Goal: Task Accomplishment & Management: Manage account settings

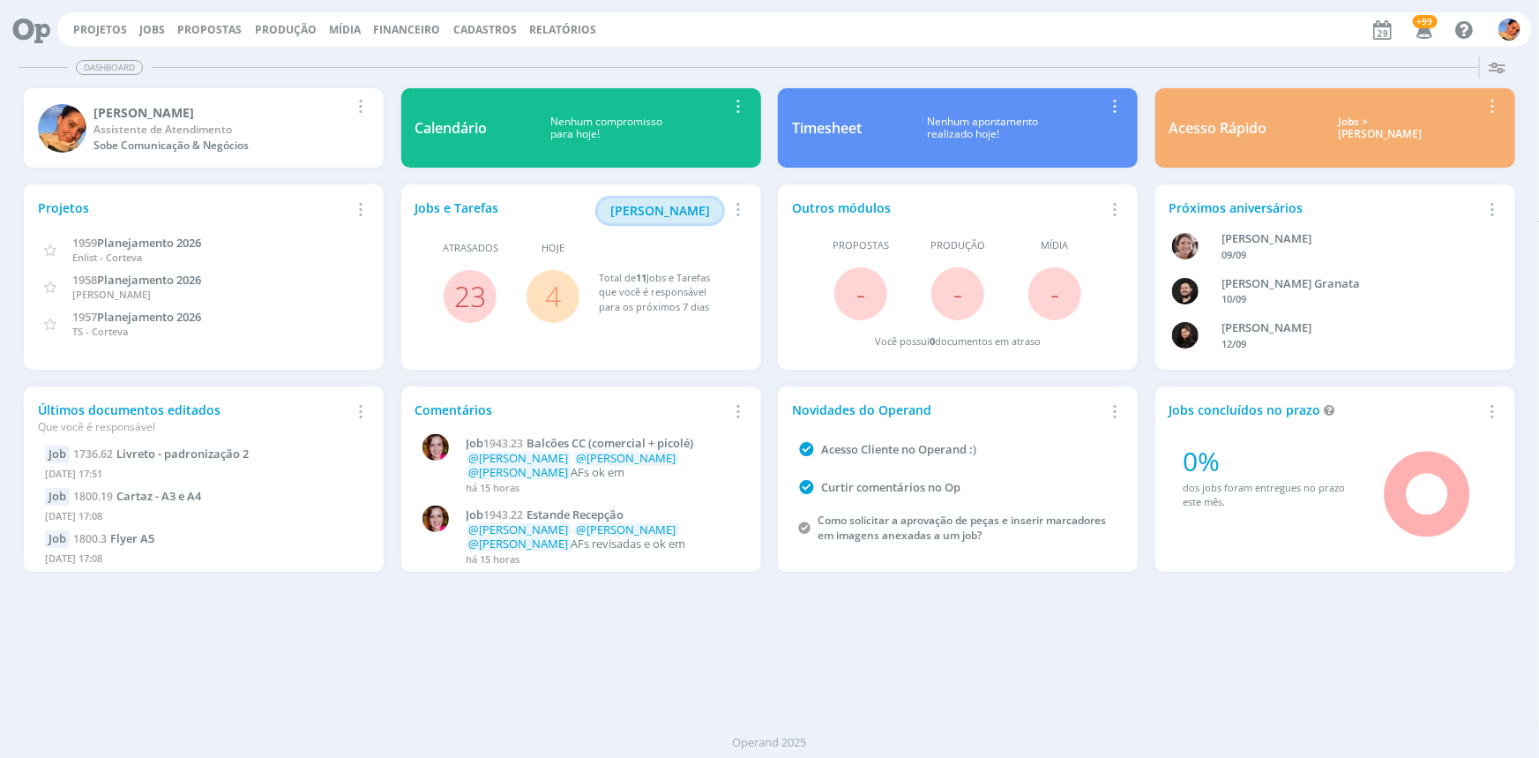
click at [695, 200] on button "[PERSON_NAME]" at bounding box center [660, 210] width 124 height 25
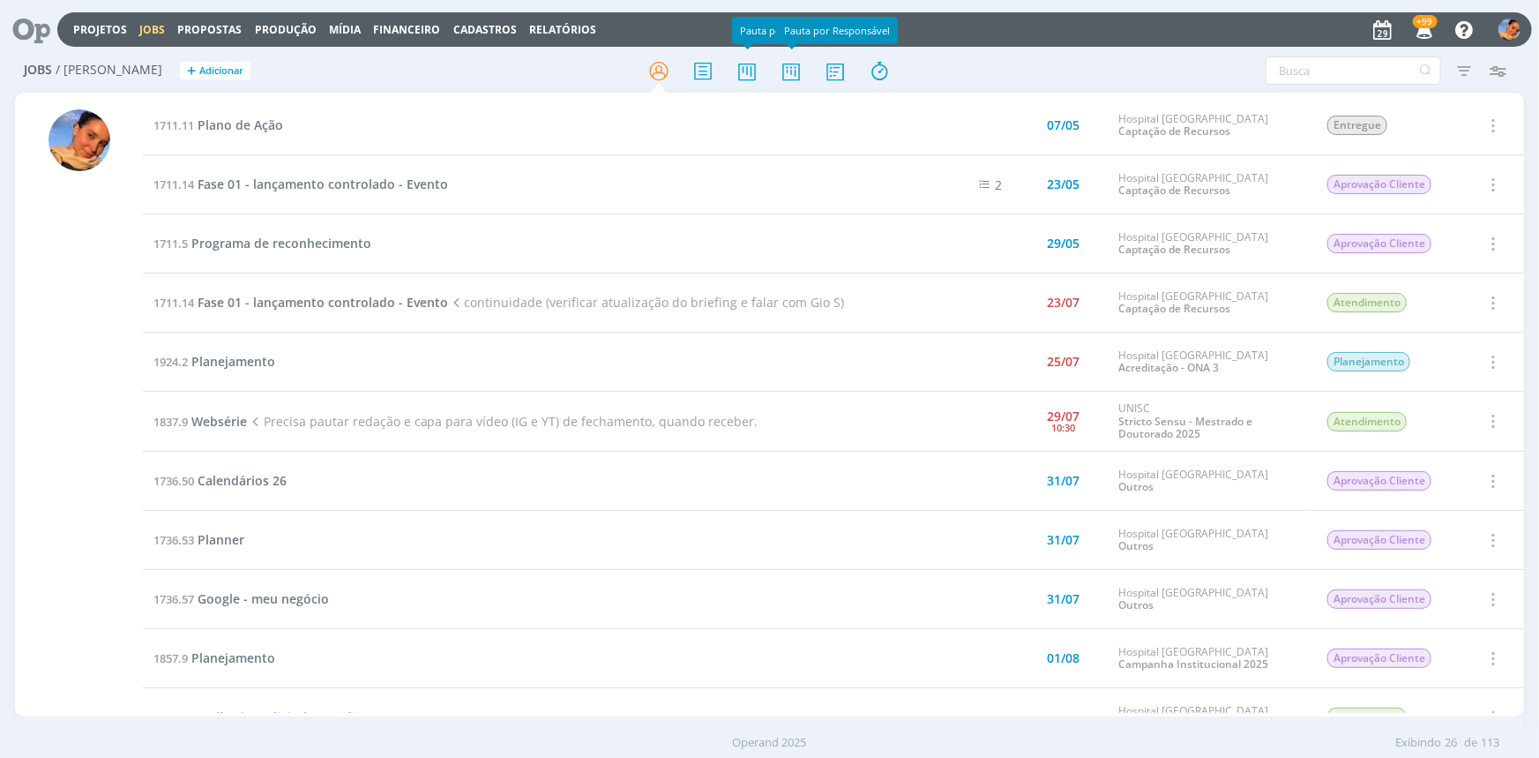
drag, startPoint x: 799, startPoint y: 76, endPoint x: 812, endPoint y: 70, distance: 14.6
click at [799, 76] on icon at bounding box center [791, 71] width 32 height 34
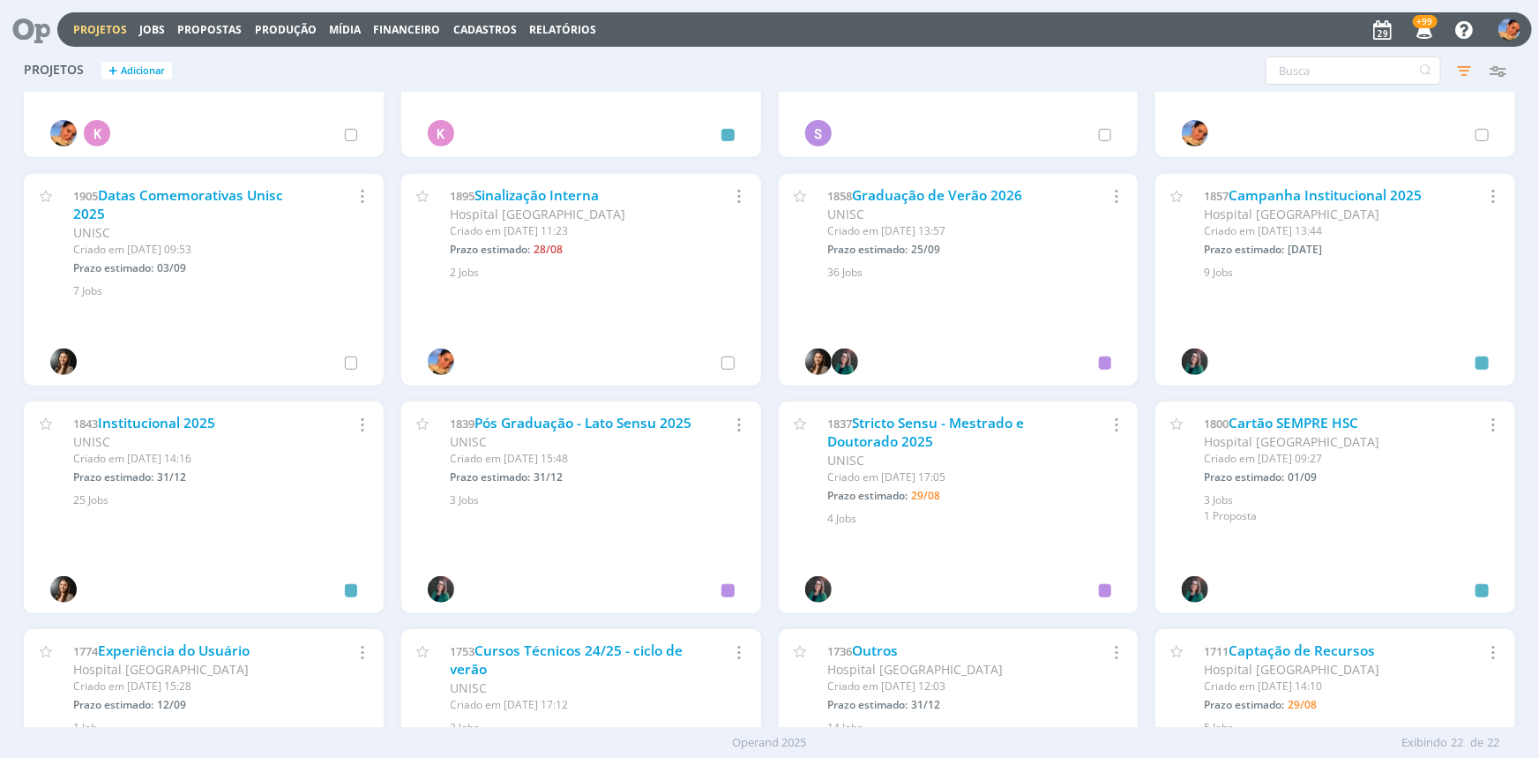
scroll to position [400, 0]
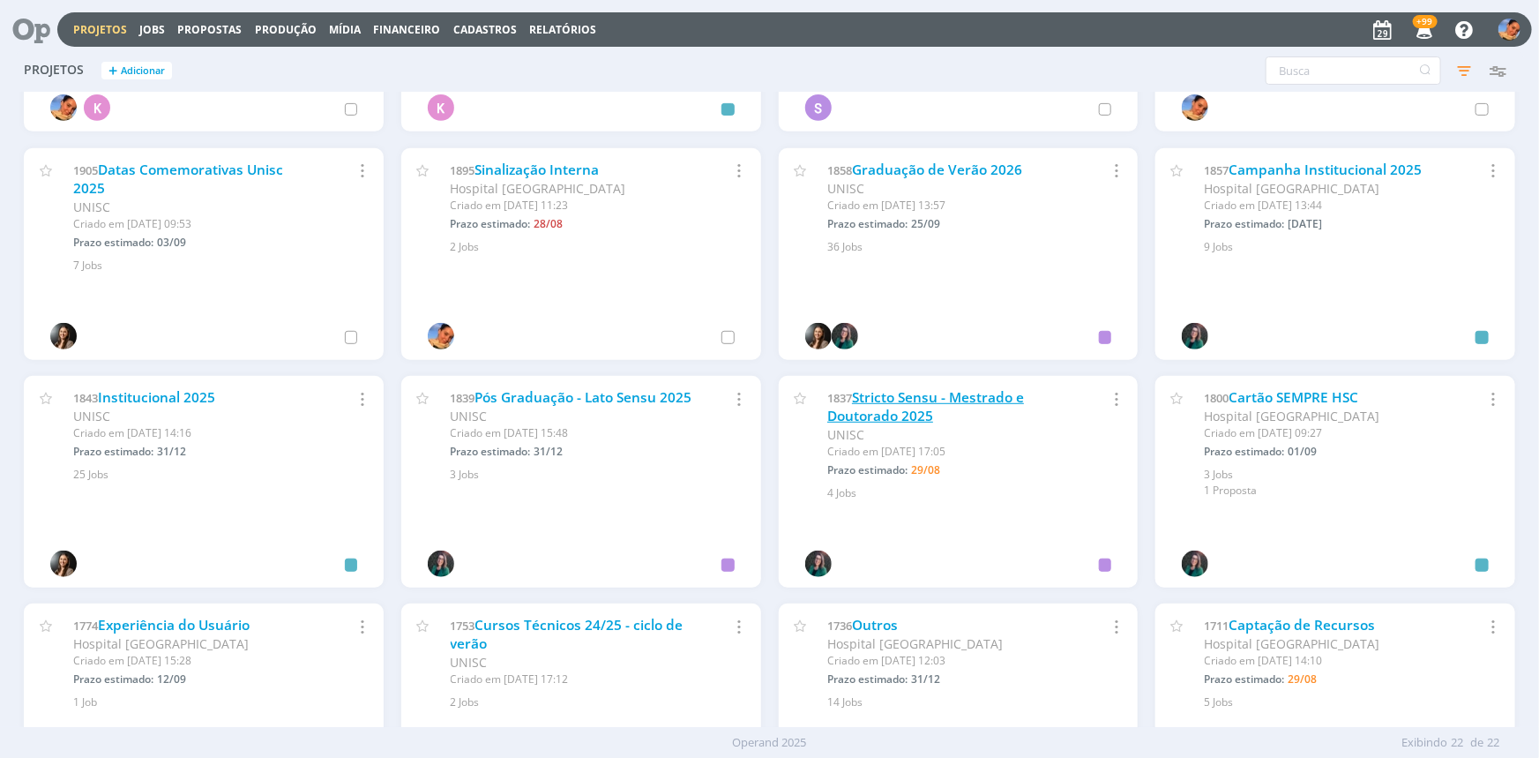
click at [866, 406] on link "Stricto Sensu - Mestrado e Doutorado 2025" at bounding box center [925, 407] width 197 height 38
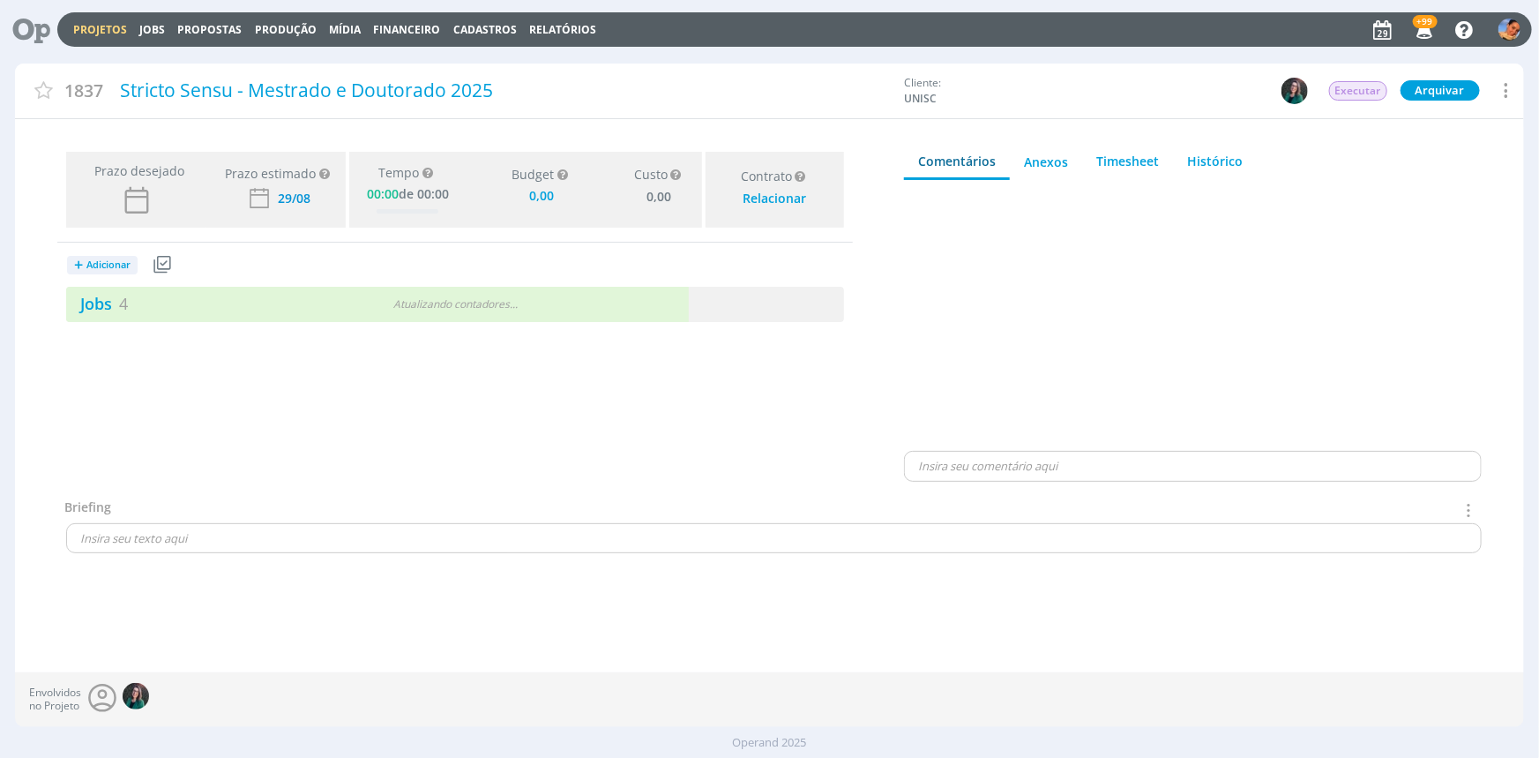
click at [318, 322] on div "Prazo desejado Prazo estimado Prazo estimado é a maior data dentre todos os job…" at bounding box center [455, 321] width 880 height 353
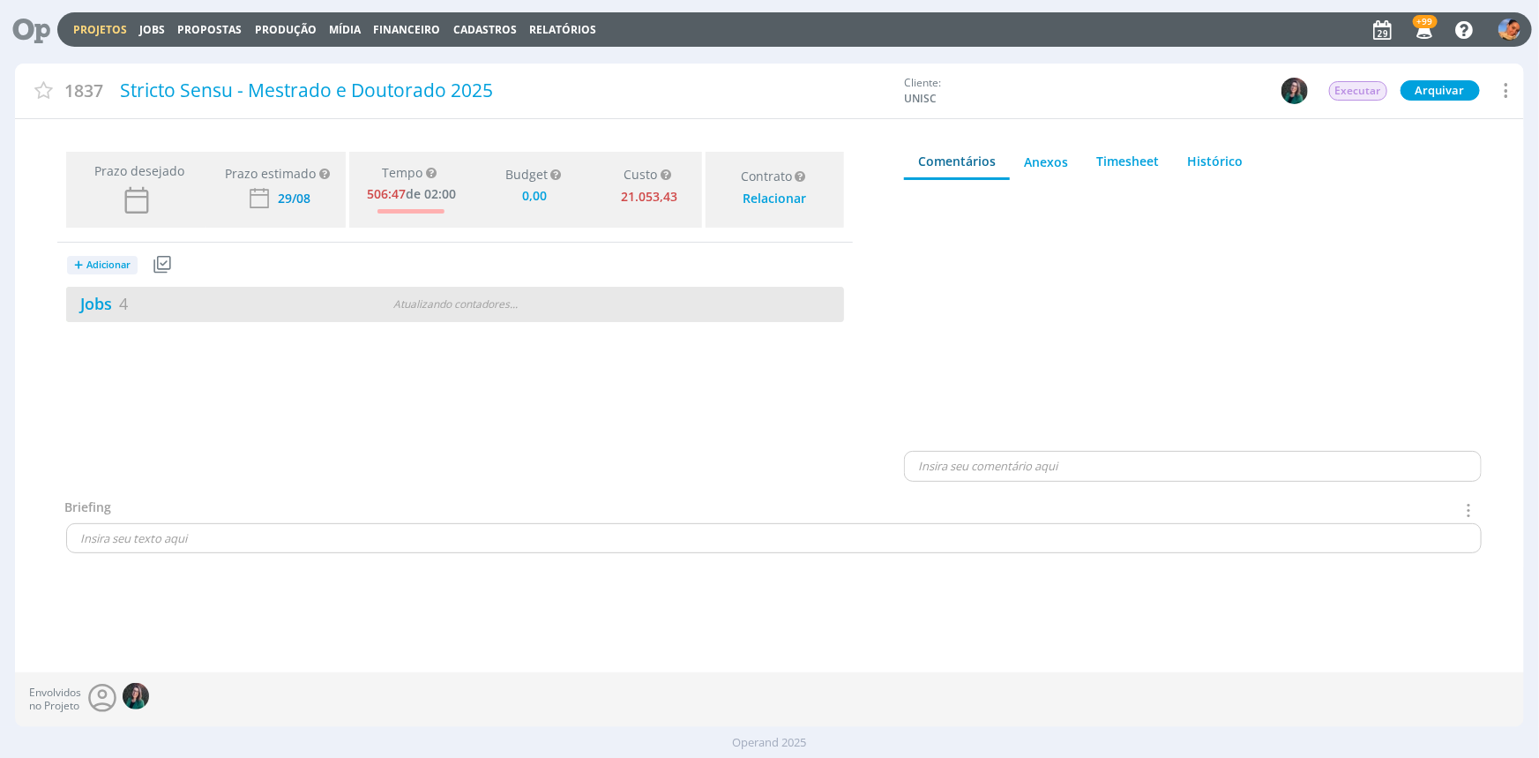
click at [326, 311] on div "Jobs 4" at bounding box center [198, 304] width 264 height 24
type input "0,00"
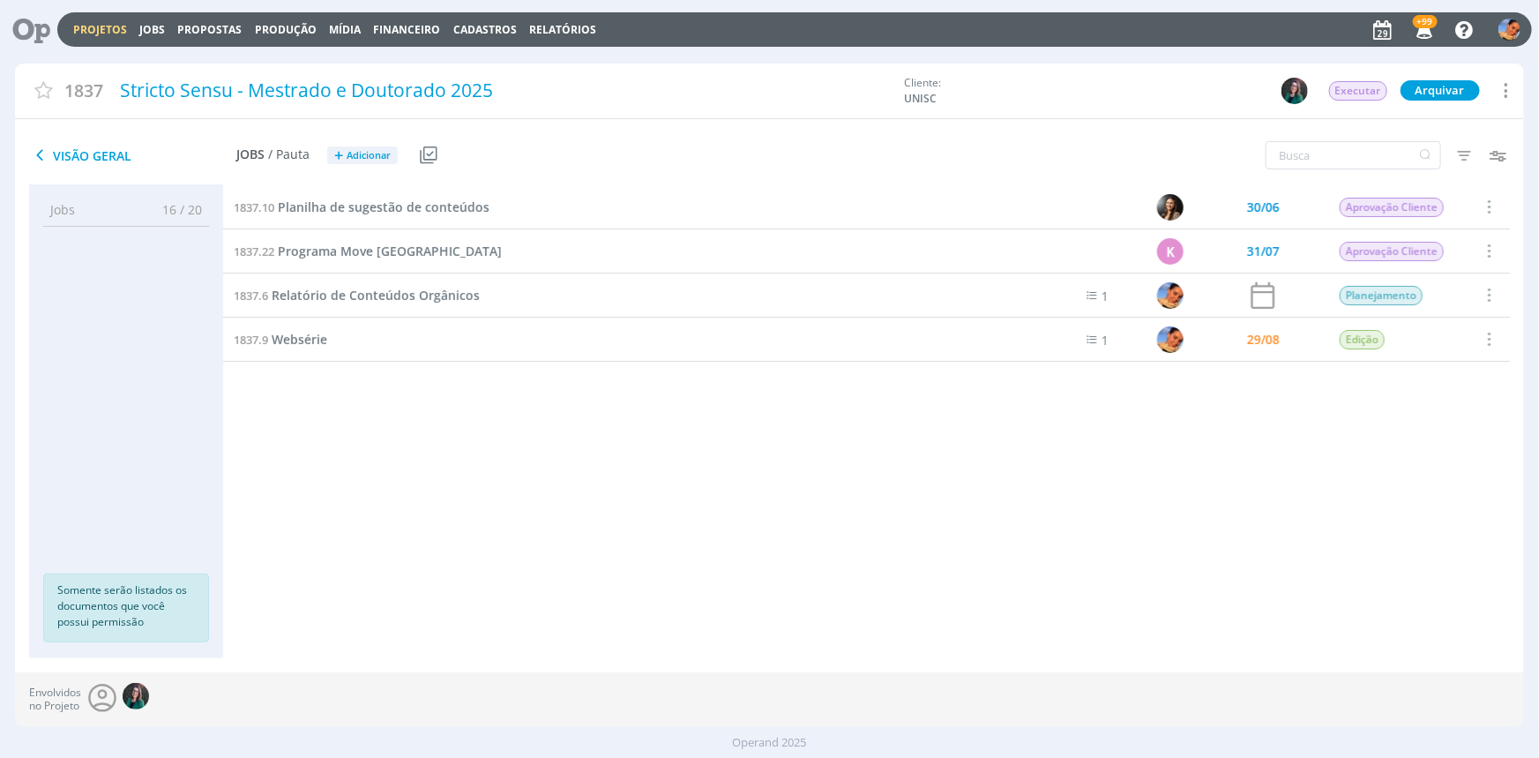
click at [346, 339] on div "1837.9 Websérie" at bounding box center [615, 339] width 784 height 43
click at [308, 337] on span "Websérie" at bounding box center [300, 339] width 56 height 17
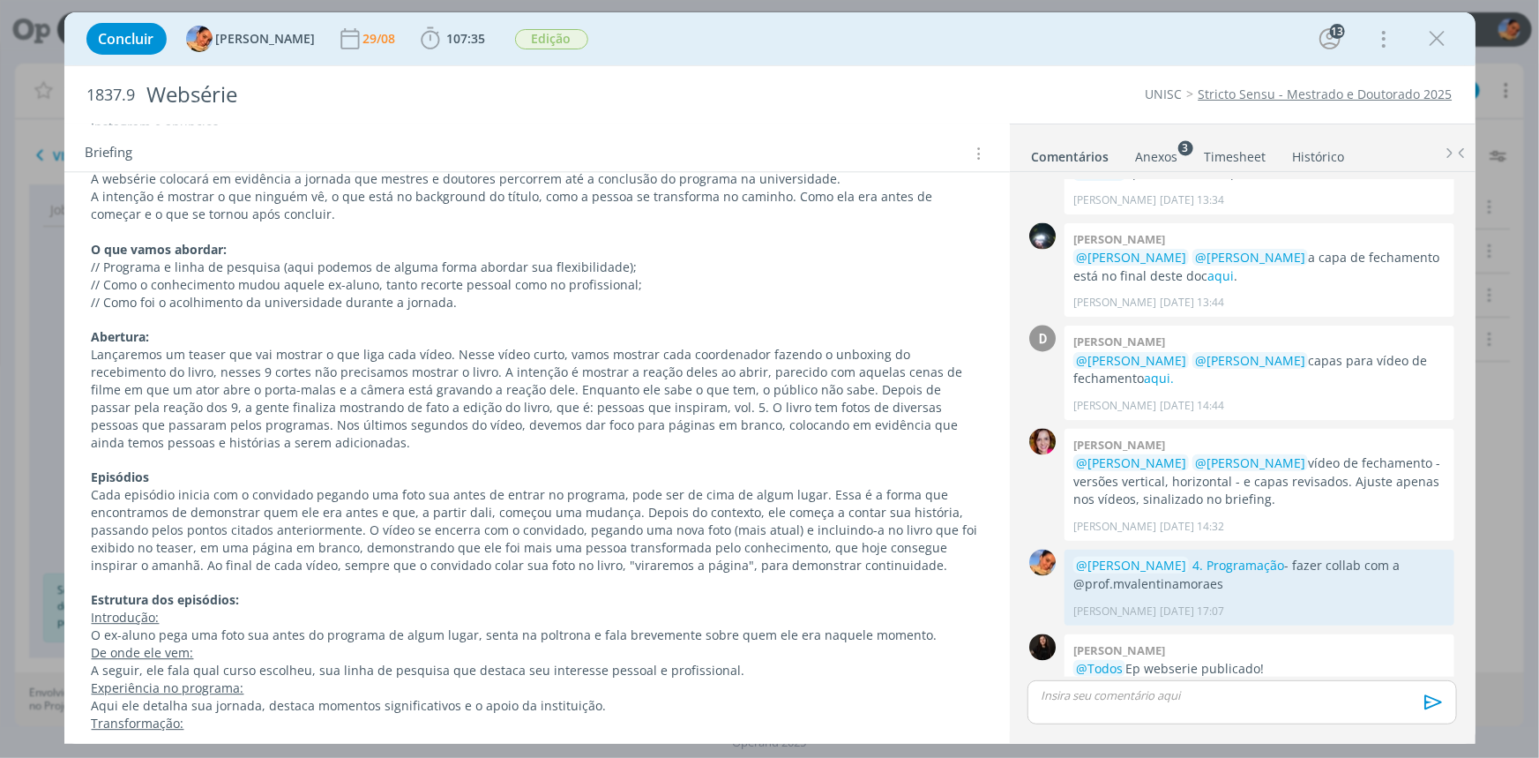
scroll to position [9292, 0]
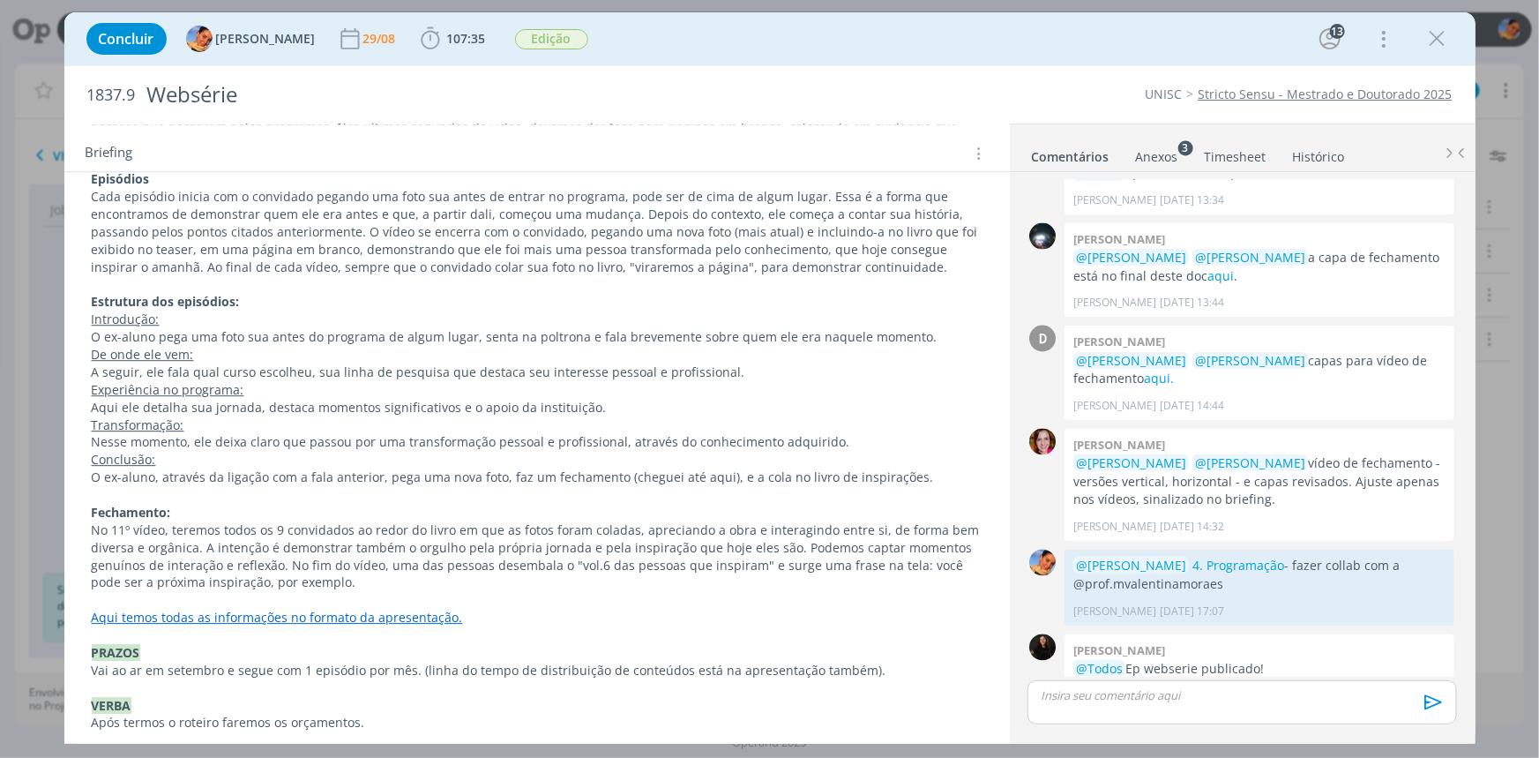
click at [132, 749] on strong "INFORMAÇÕES ADICIONAIS" at bounding box center [176, 757] width 168 height 17
click at [133, 710] on button "dialog" at bounding box center [123, 715] width 25 height 21
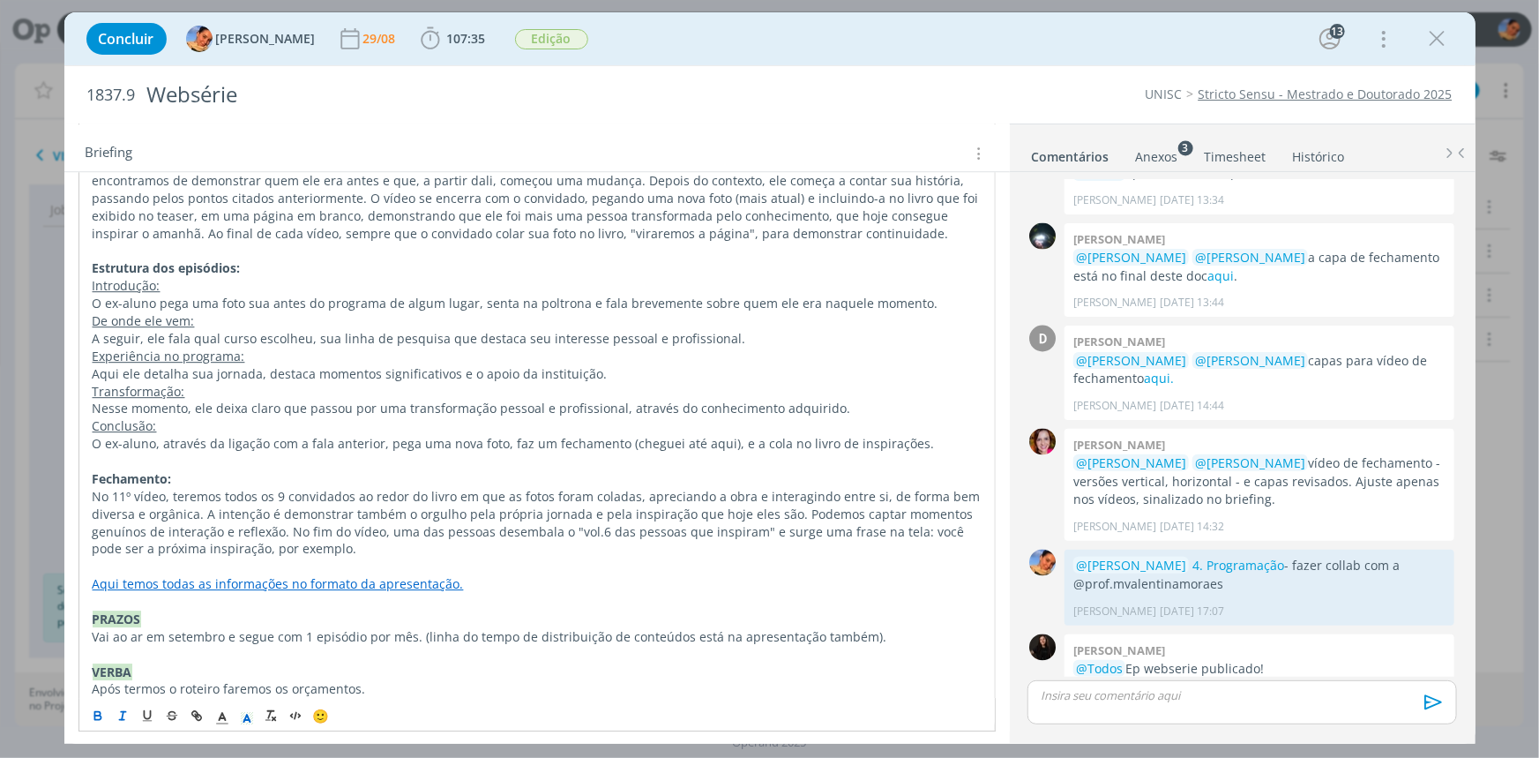
click at [137, 733] on link "Pasta do job." at bounding box center [131, 741] width 76 height 17
click at [167, 645] on link "https://sobeae.sharepoint.com/:f:/s/SOBEAE/El0wgH585n5GltqaAoX2eigBjhdKkRdgFU3C…" at bounding box center [206, 643] width 133 height 23
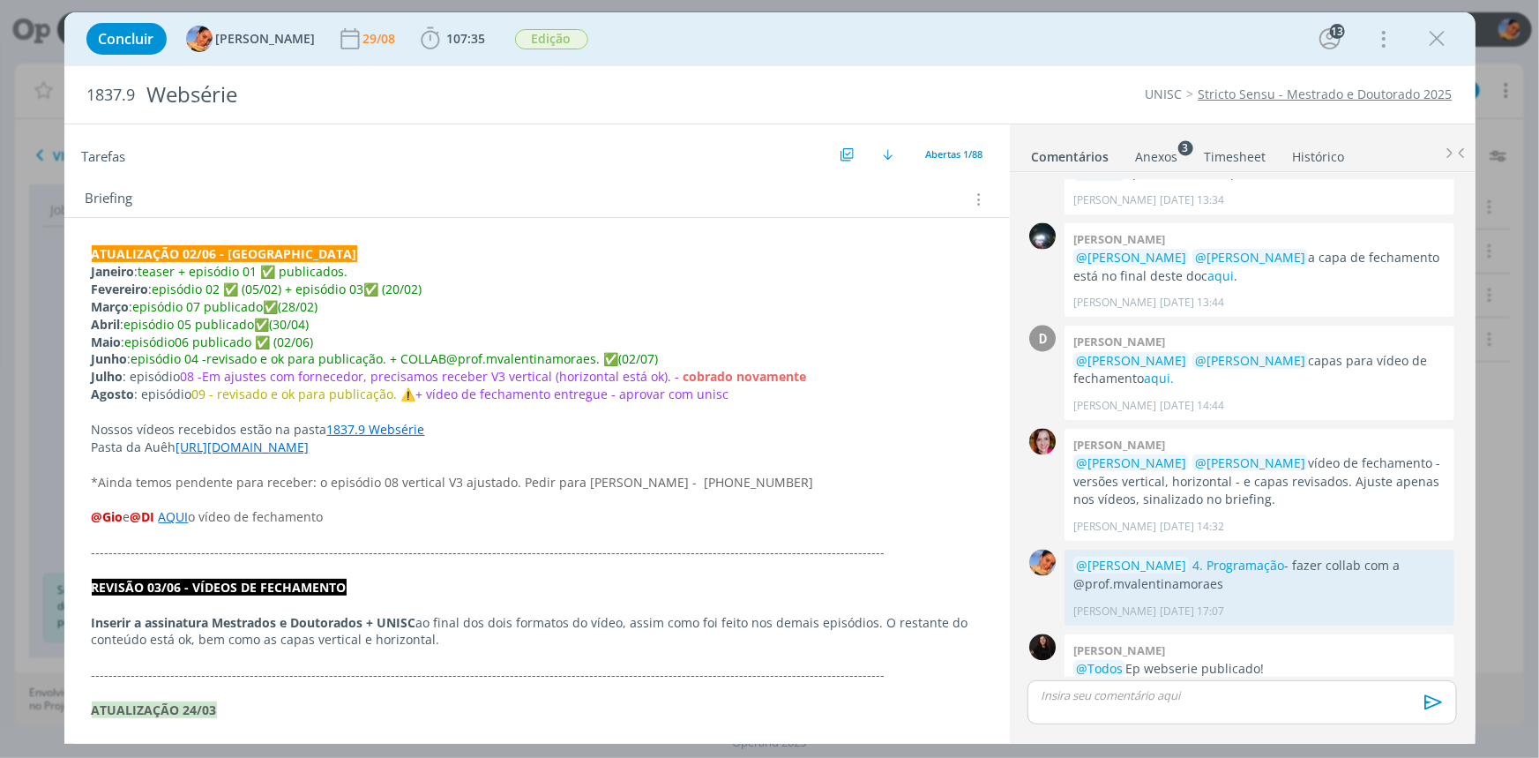
scroll to position [0, 0]
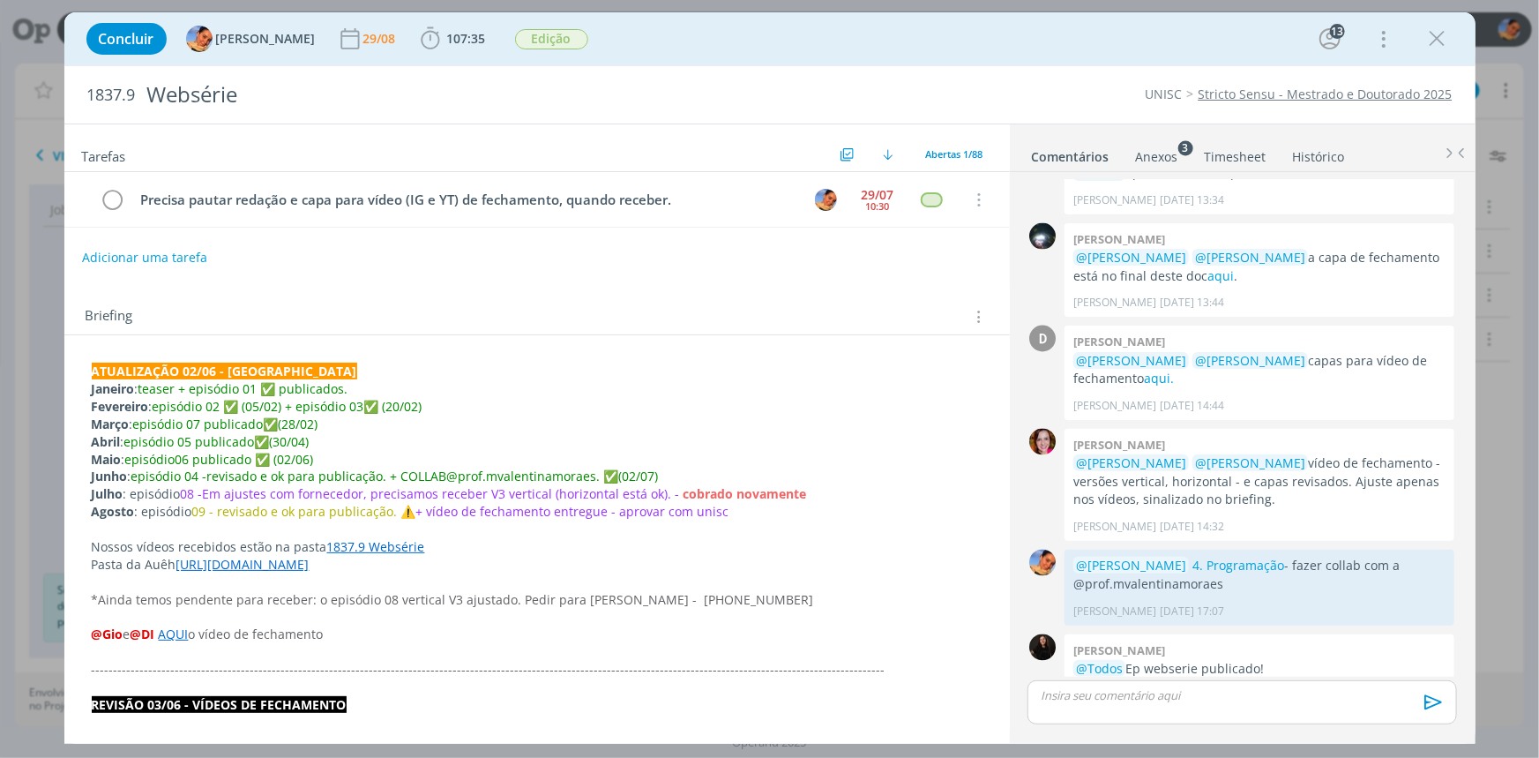
click at [94, 366] on strong "ATUALIZAÇÃO 02/06 - Luíza" at bounding box center [225, 371] width 266 height 17
click at [166, 257] on button "Adicionar uma tarefa" at bounding box center [143, 257] width 125 height 30
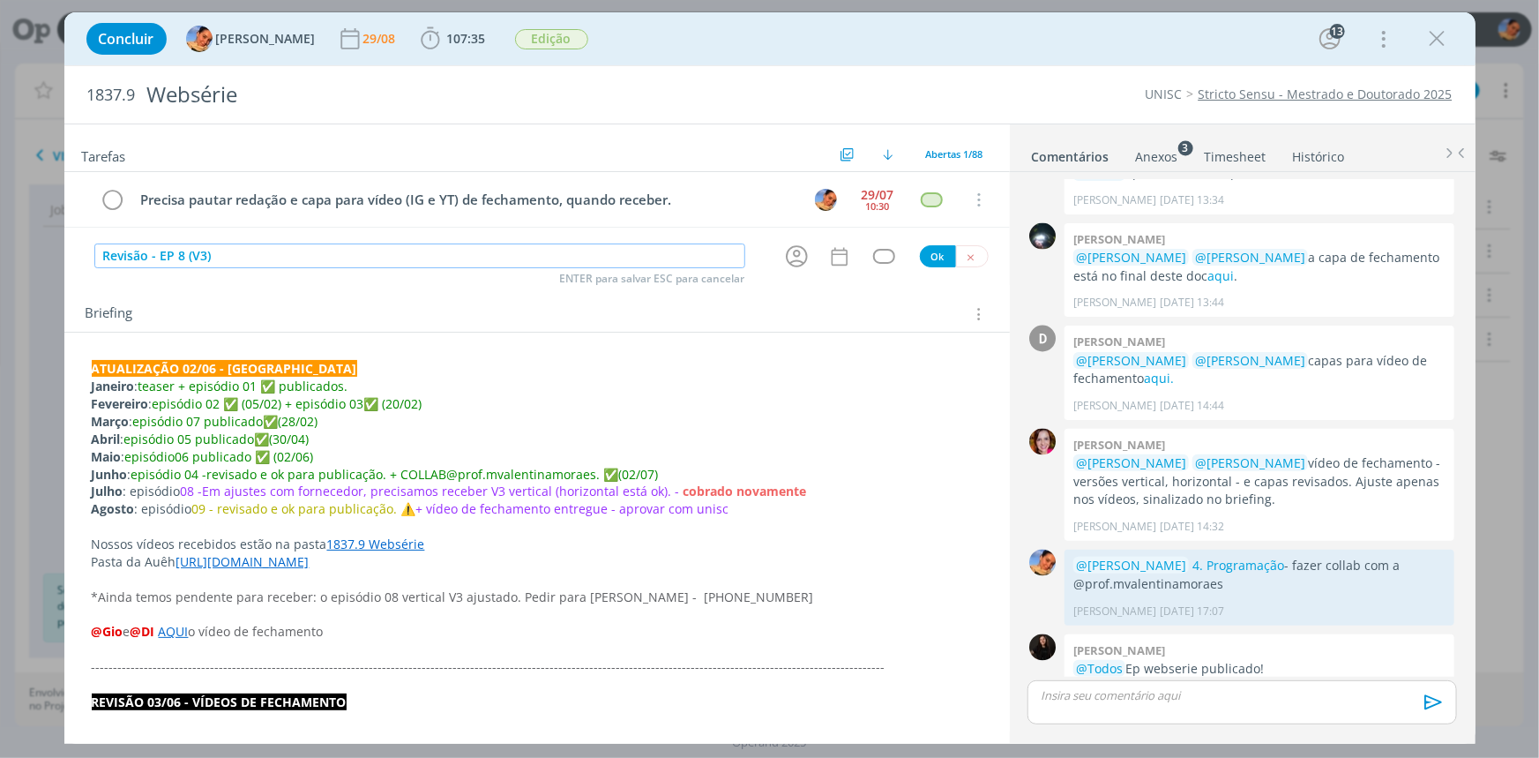
click at [785, 259] on icon "dialog" at bounding box center [796, 256] width 27 height 27
type input "Revisão - EP 8 (V3)"
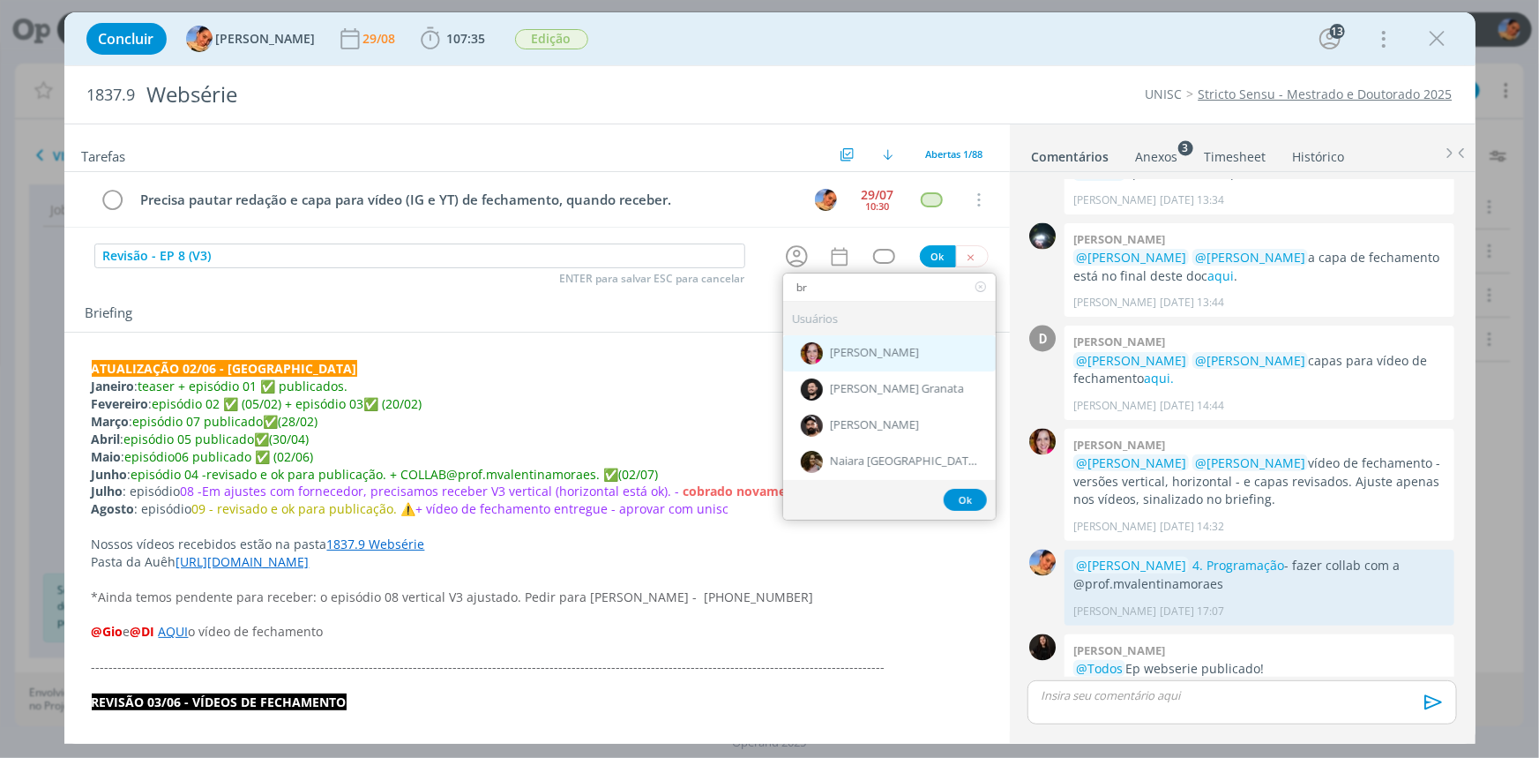
type input "br"
click at [843, 353] on span "[PERSON_NAME]" at bounding box center [874, 354] width 89 height 14
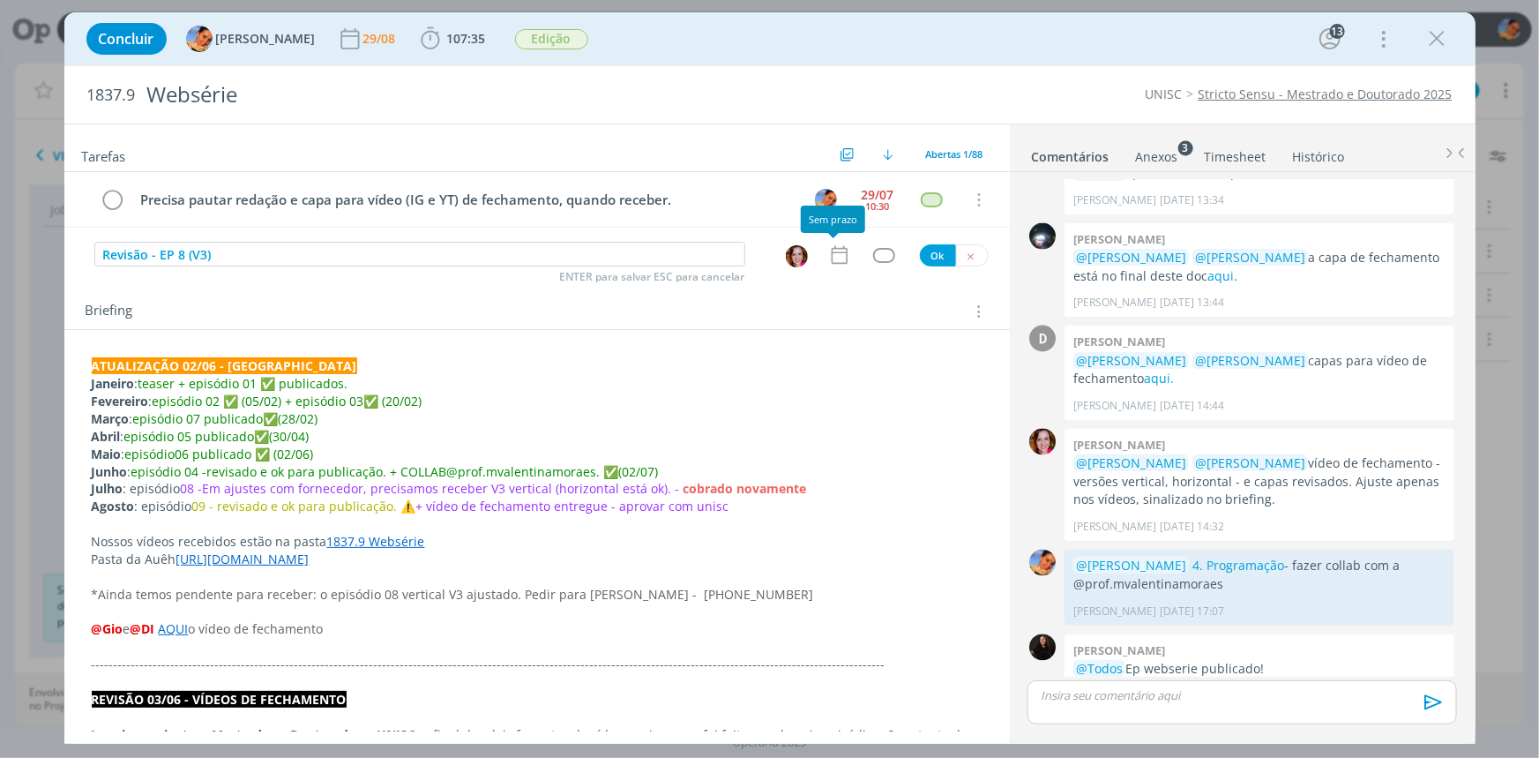
click at [835, 253] on icon "dialog" at bounding box center [839, 254] width 23 height 23
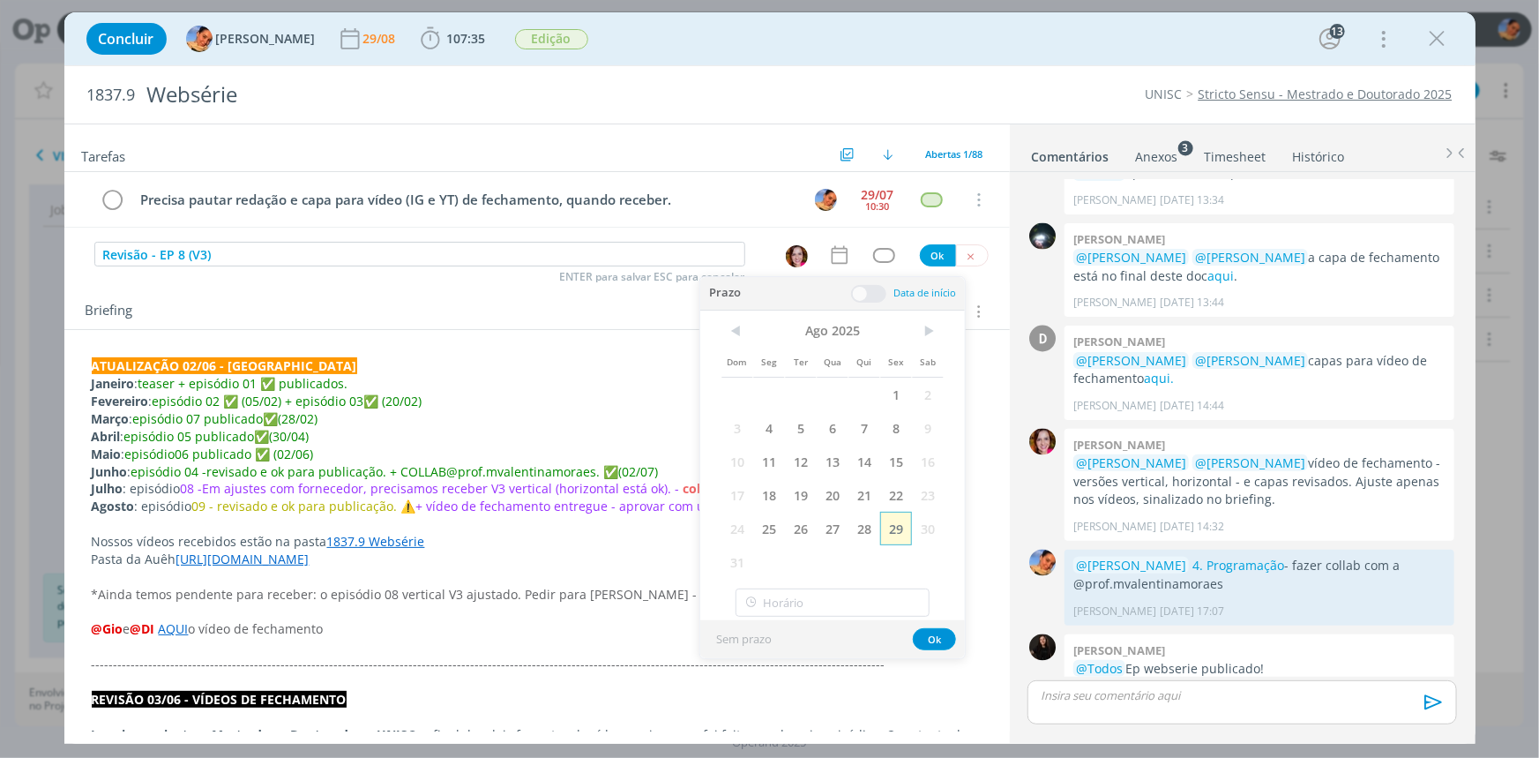
click at [886, 538] on span "29" at bounding box center [896, 529] width 32 height 34
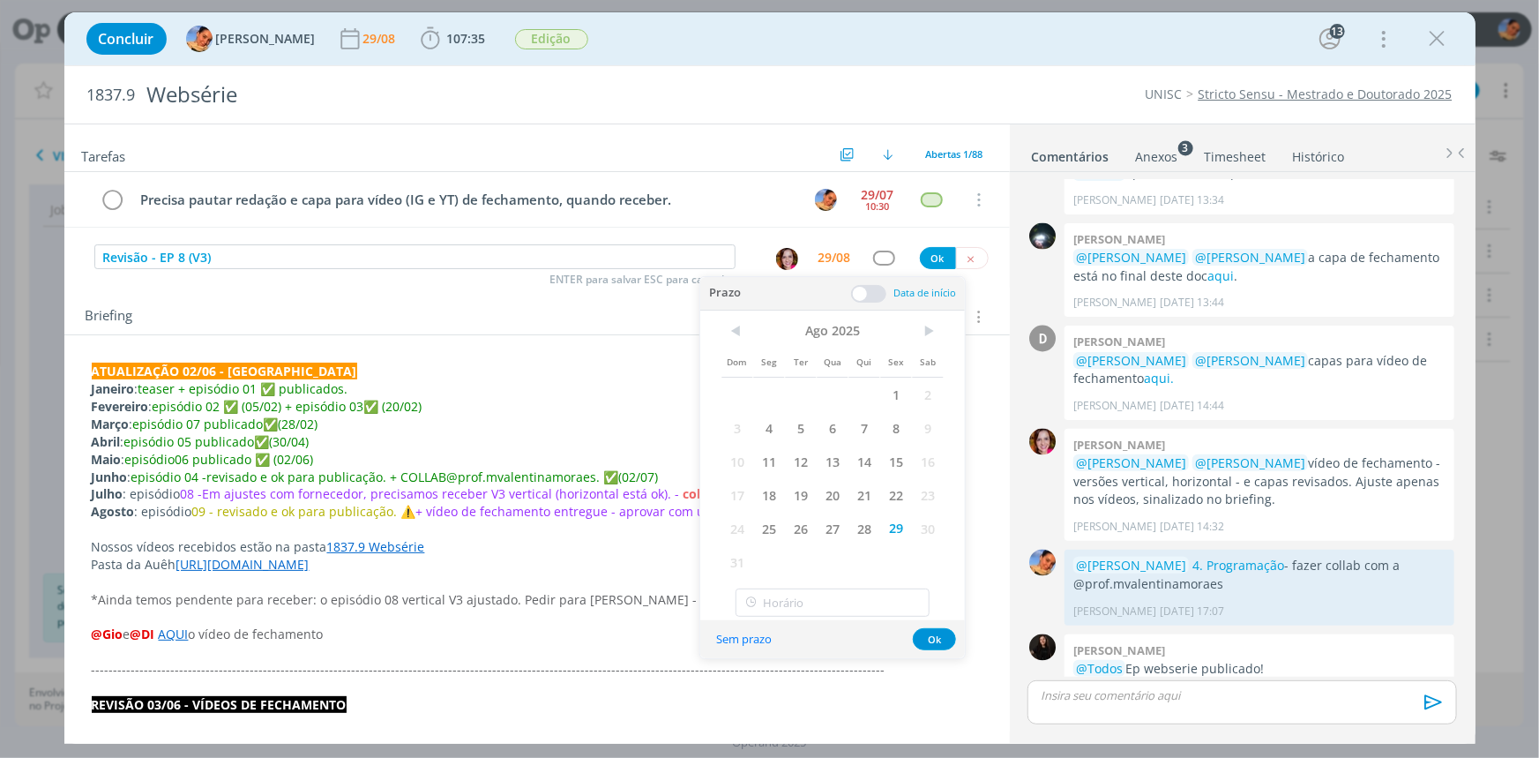
click at [869, 290] on span at bounding box center [868, 294] width 35 height 18
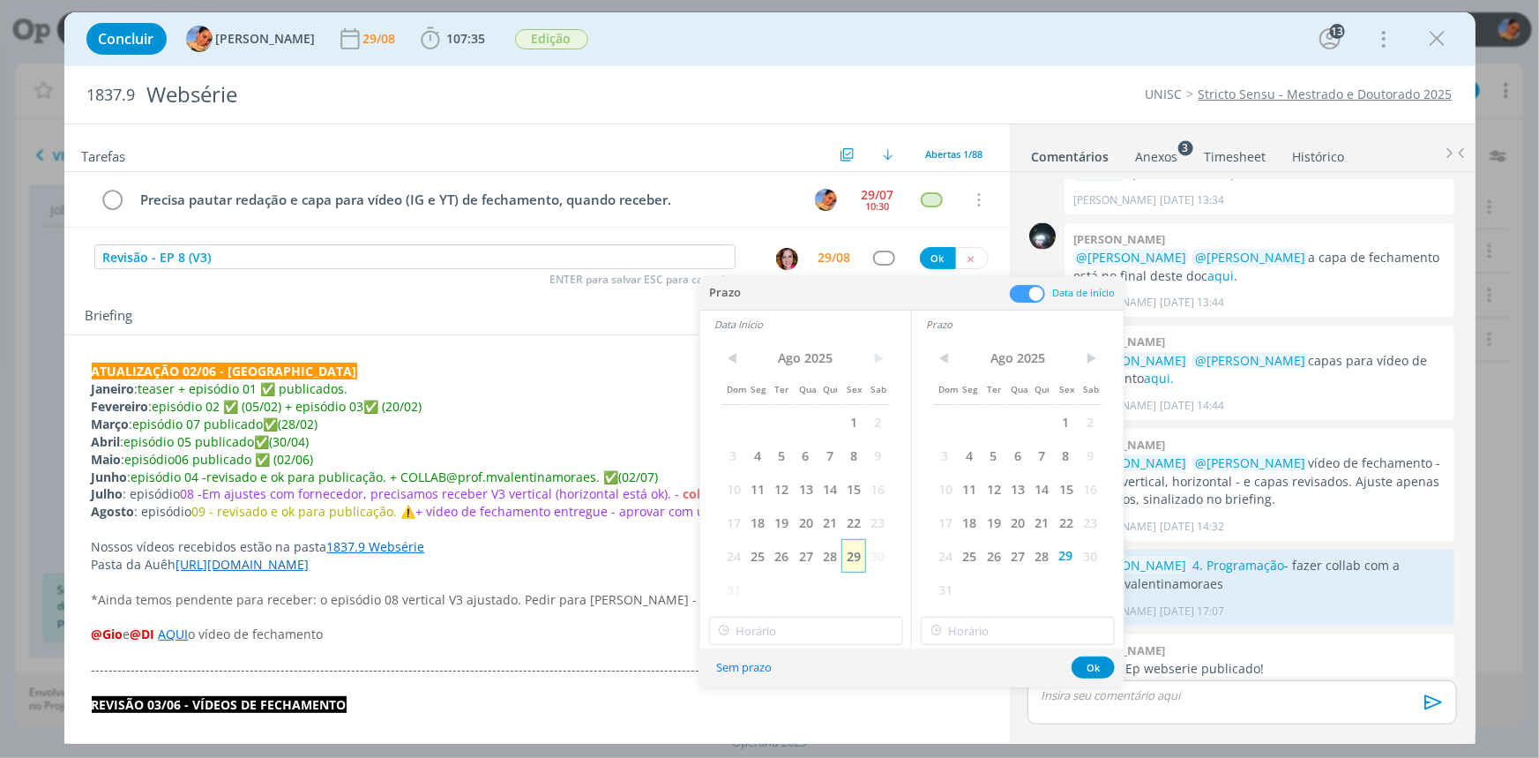
click at [864, 568] on span "29" at bounding box center [854, 556] width 24 height 34
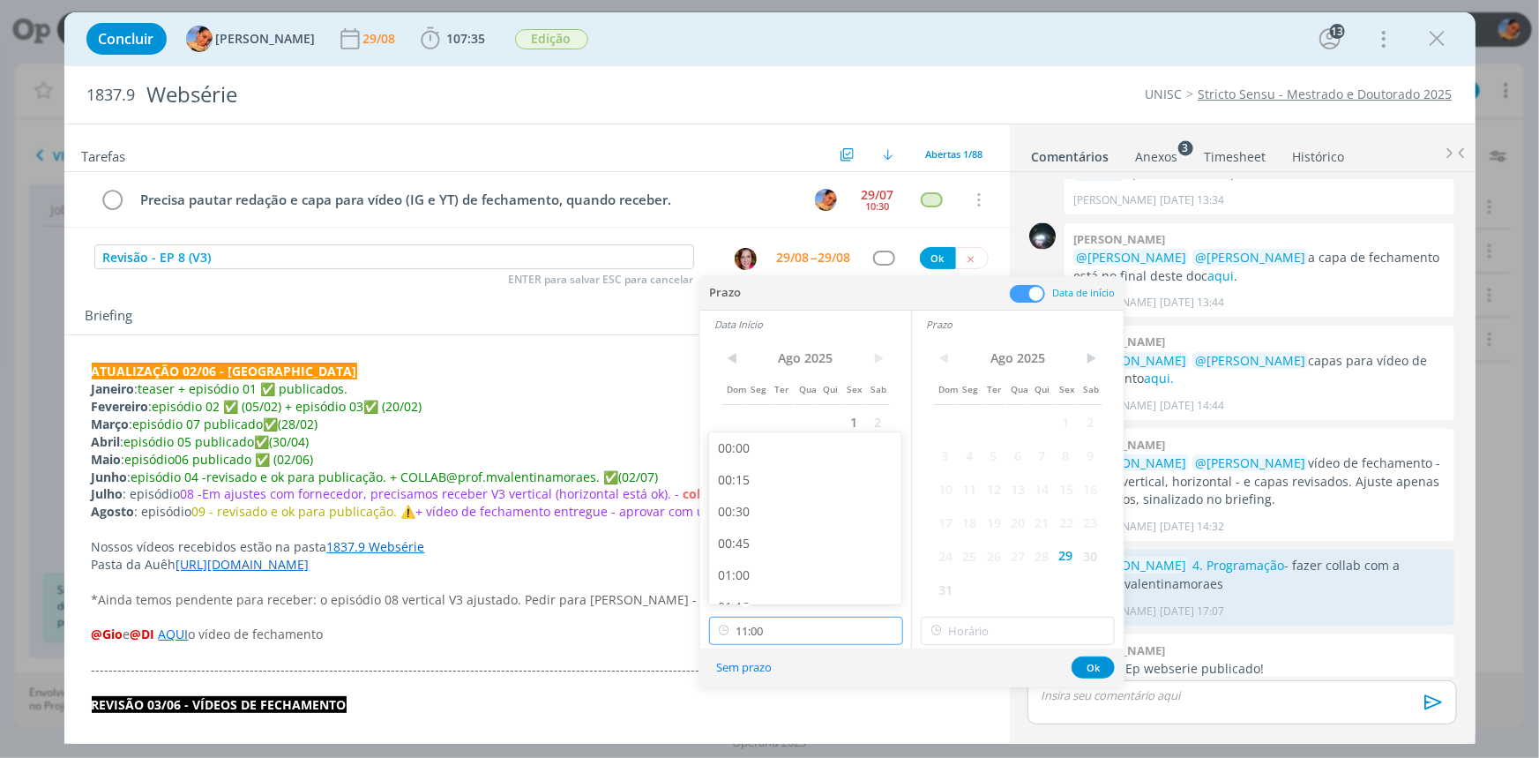
click at [847, 624] on input "11:00" at bounding box center [806, 631] width 194 height 28
click at [819, 544] on div "17:00" at bounding box center [807, 544] width 197 height 32
type input "17:00"
click at [1031, 641] on input "17:00" at bounding box center [1018, 631] width 194 height 28
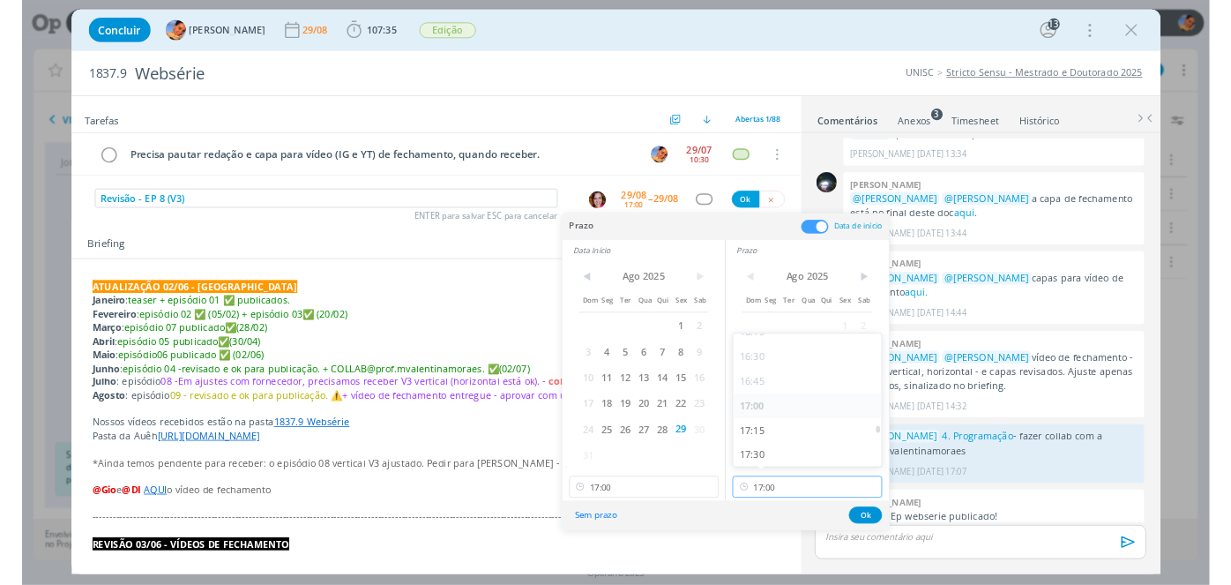
scroll to position [2186, 0]
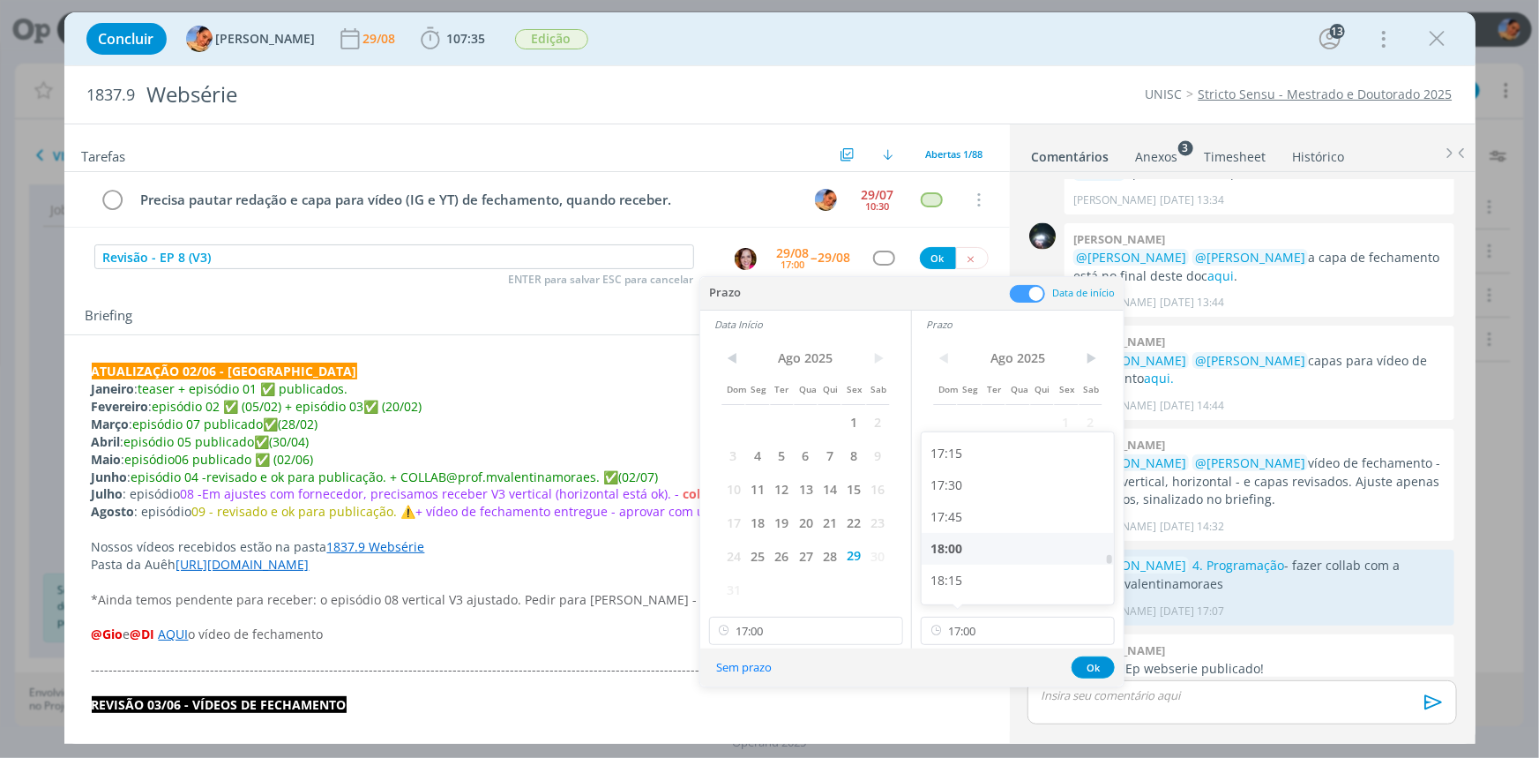
click at [1014, 558] on div "18:00" at bounding box center [1020, 549] width 197 height 32
type input "18:00"
drag, startPoint x: 1076, startPoint y: 664, endPoint x: 813, endPoint y: 258, distance: 484.2
click at [1075, 654] on div "Sem prazo Ok" at bounding box center [911, 667] width 423 height 38
drag, startPoint x: 1092, startPoint y: 672, endPoint x: 973, endPoint y: 482, distance: 224.7
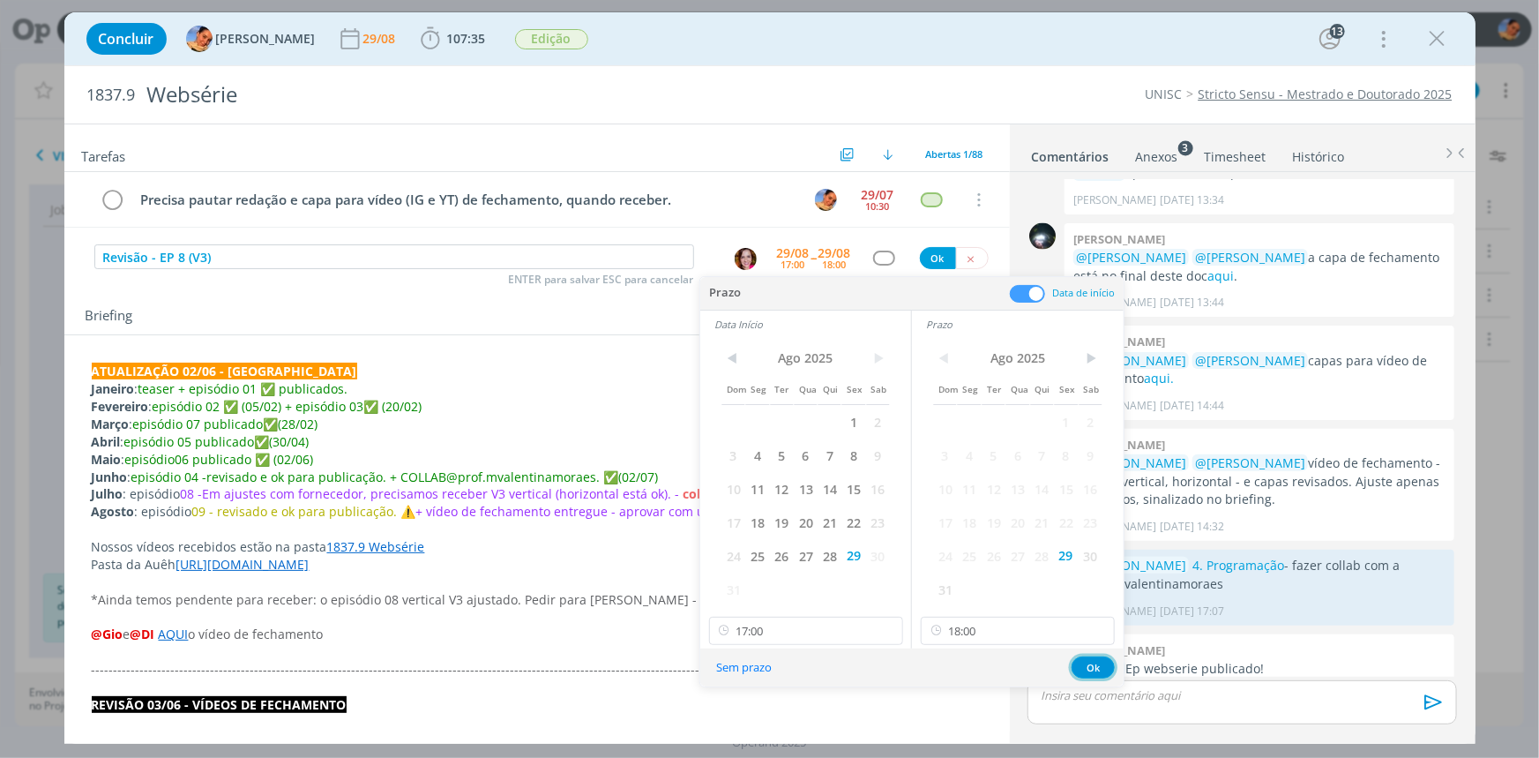
click at [1089, 667] on button "Ok" at bounding box center [1093, 667] width 43 height 22
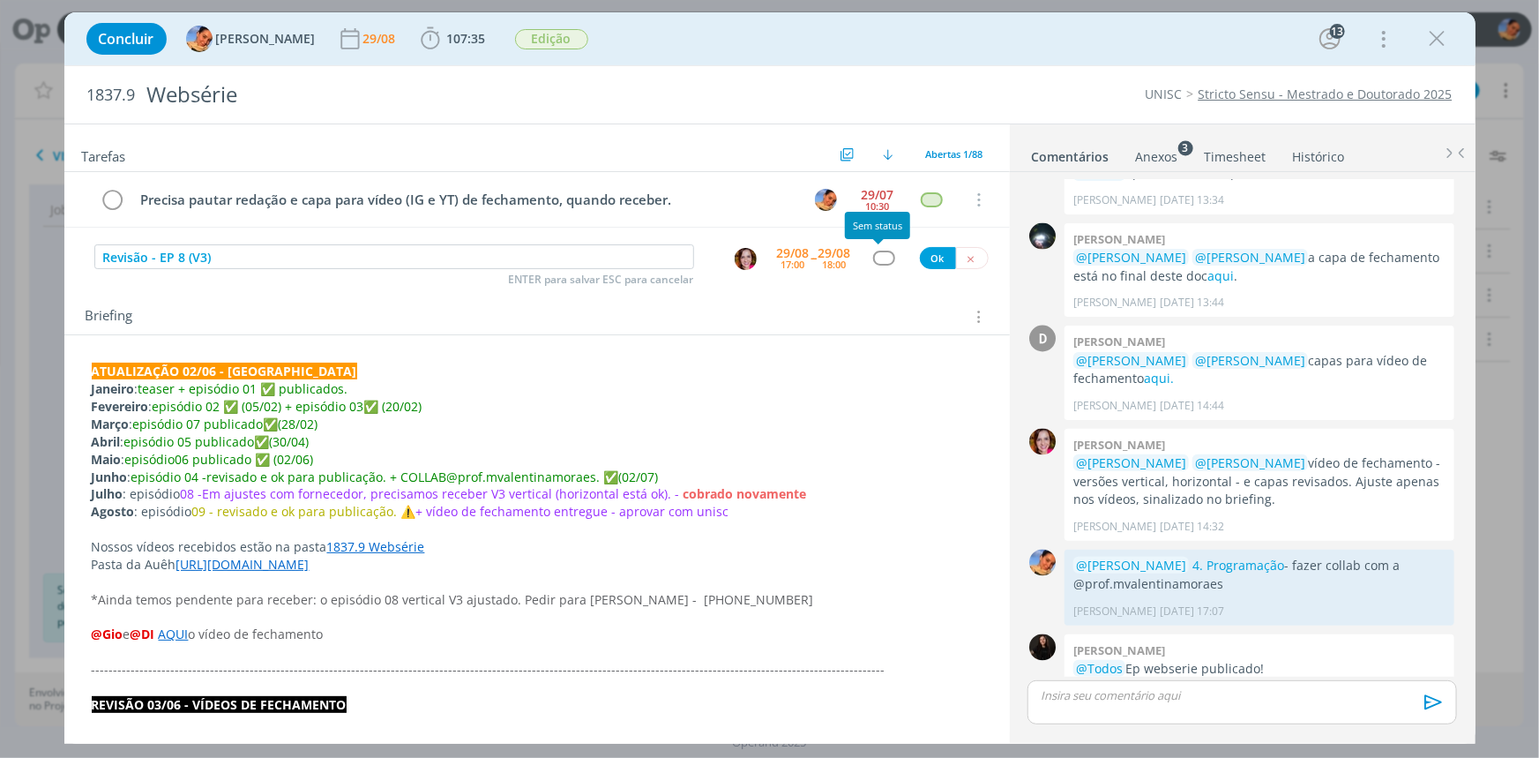
click at [881, 259] on div "dialog" at bounding box center [884, 258] width 22 height 15
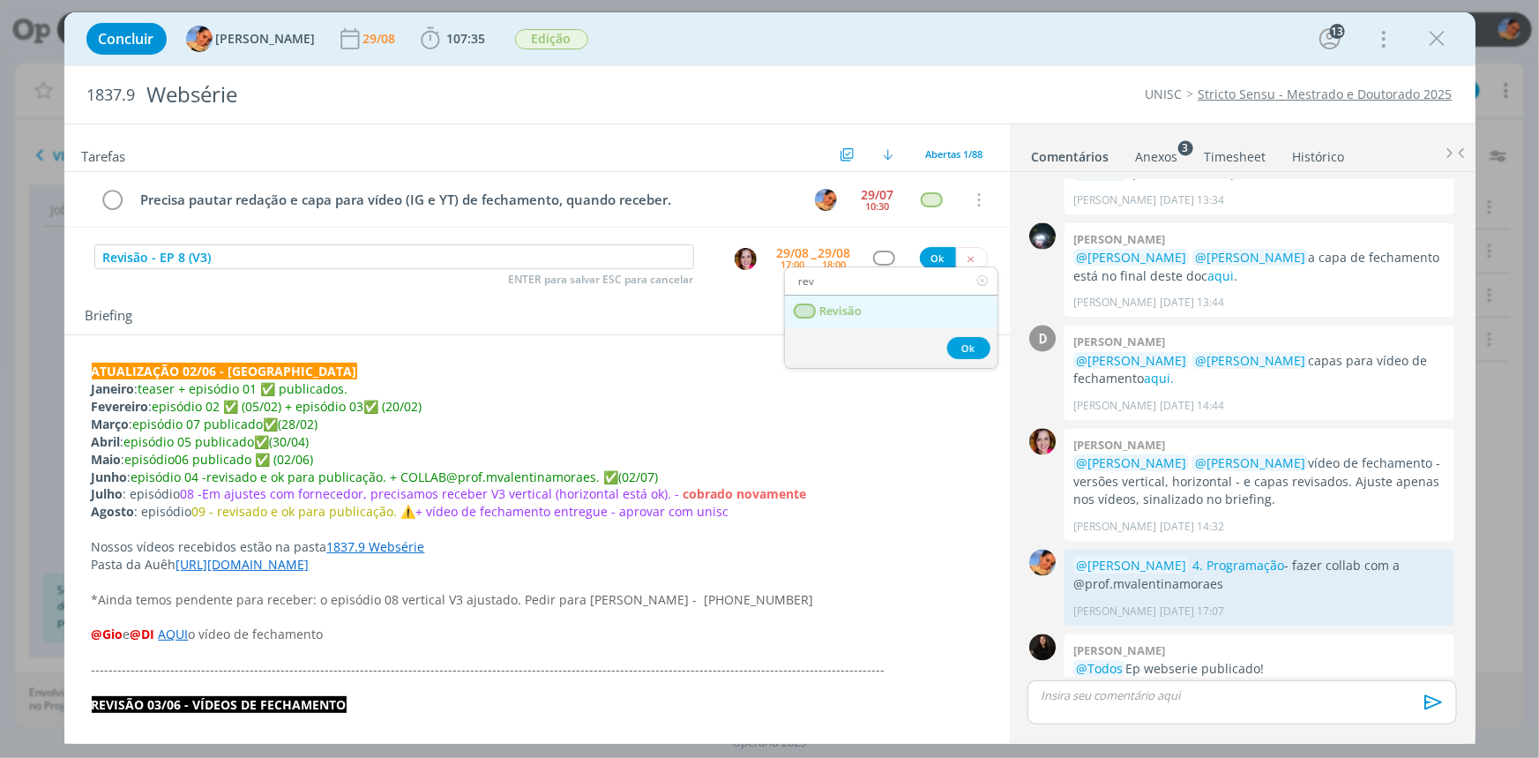
type input "rev"
click at [869, 302] on link "Revisão" at bounding box center [891, 312] width 213 height 33
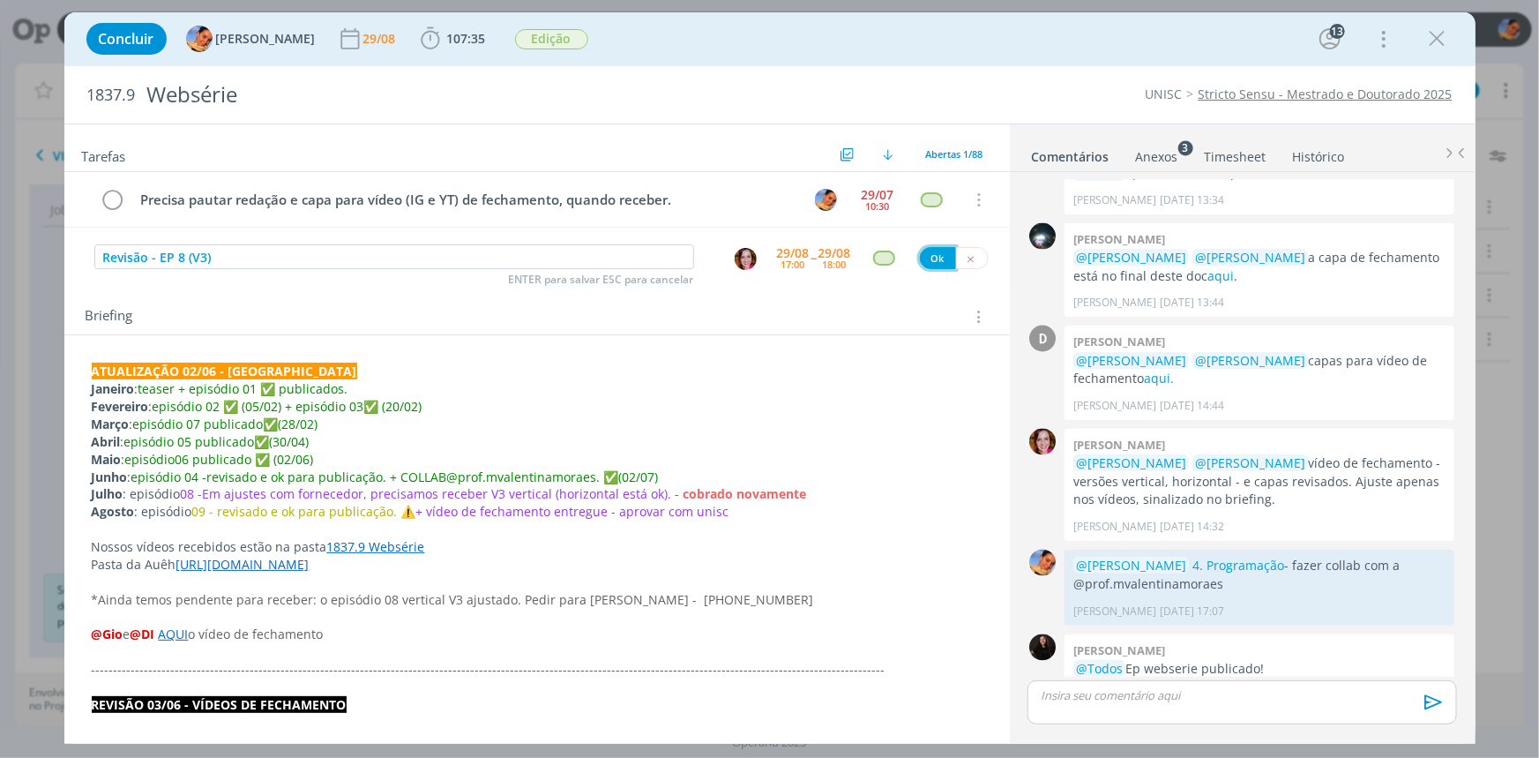
click at [926, 265] on button "Ok" at bounding box center [938, 258] width 36 height 22
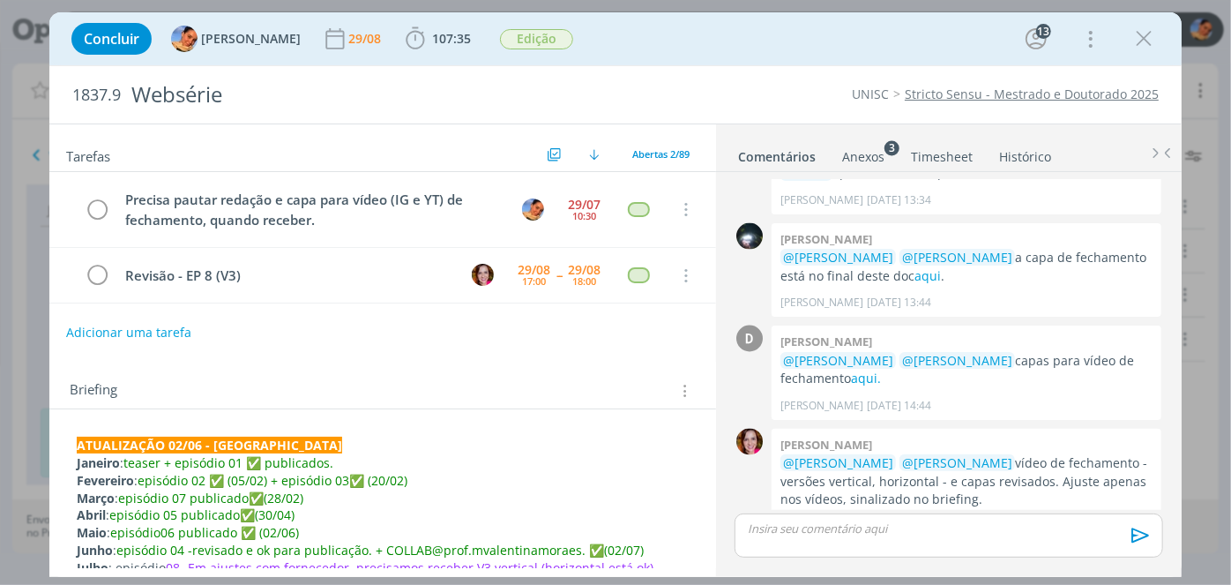
scroll to position [1538, 0]
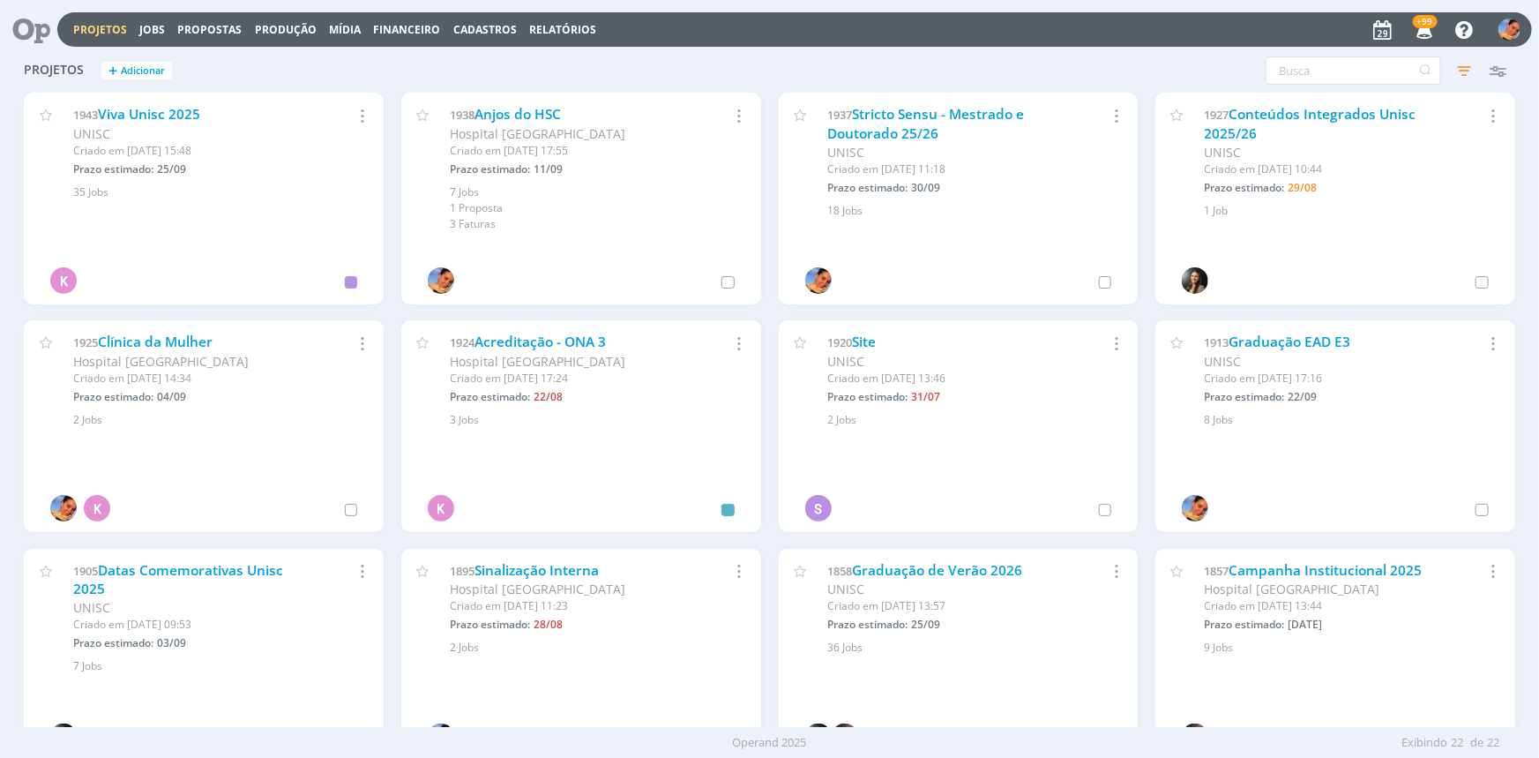
click at [1453, 69] on icon "button" at bounding box center [1464, 71] width 32 height 32
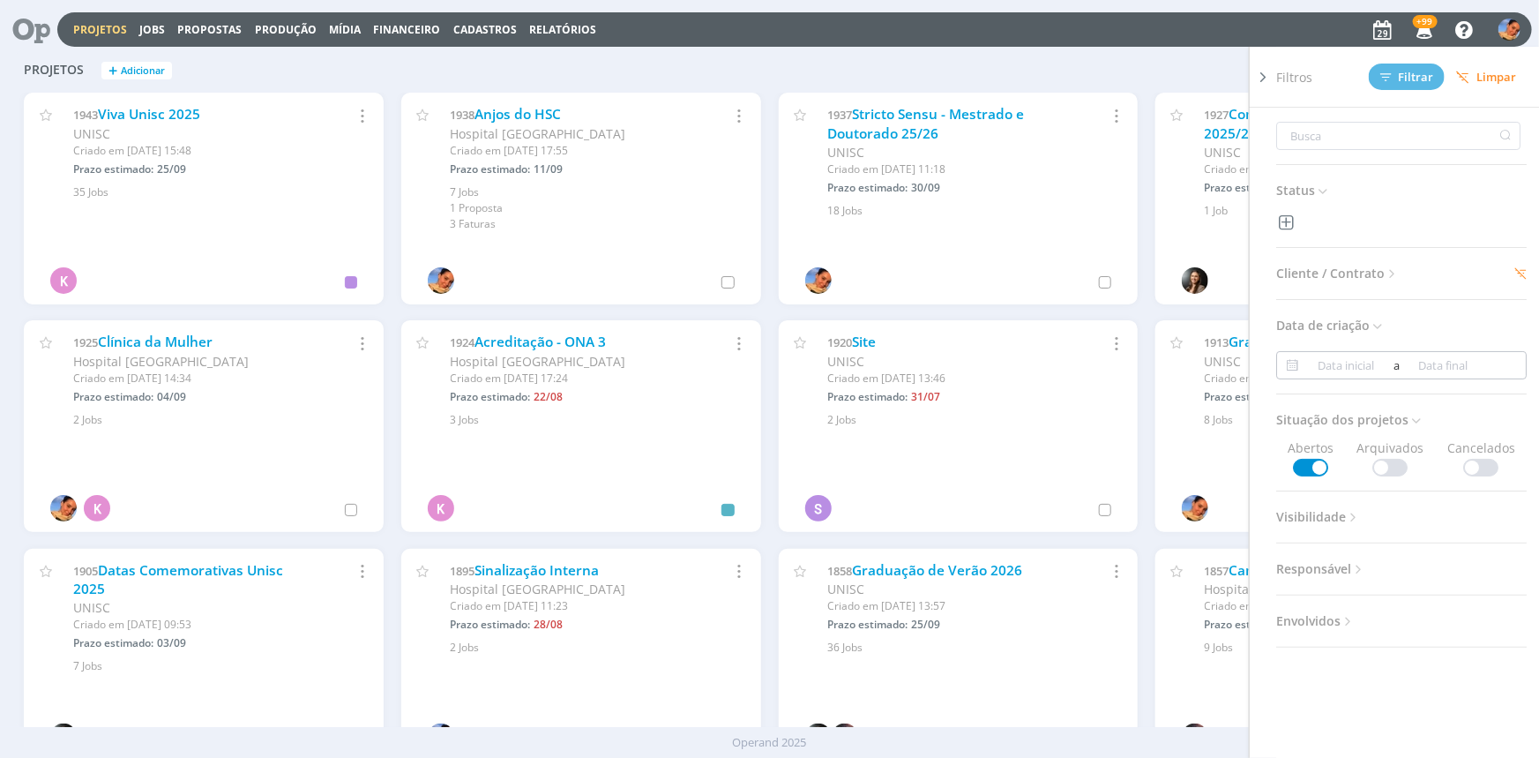
click at [1377, 364] on input at bounding box center [1347, 365] width 86 height 21
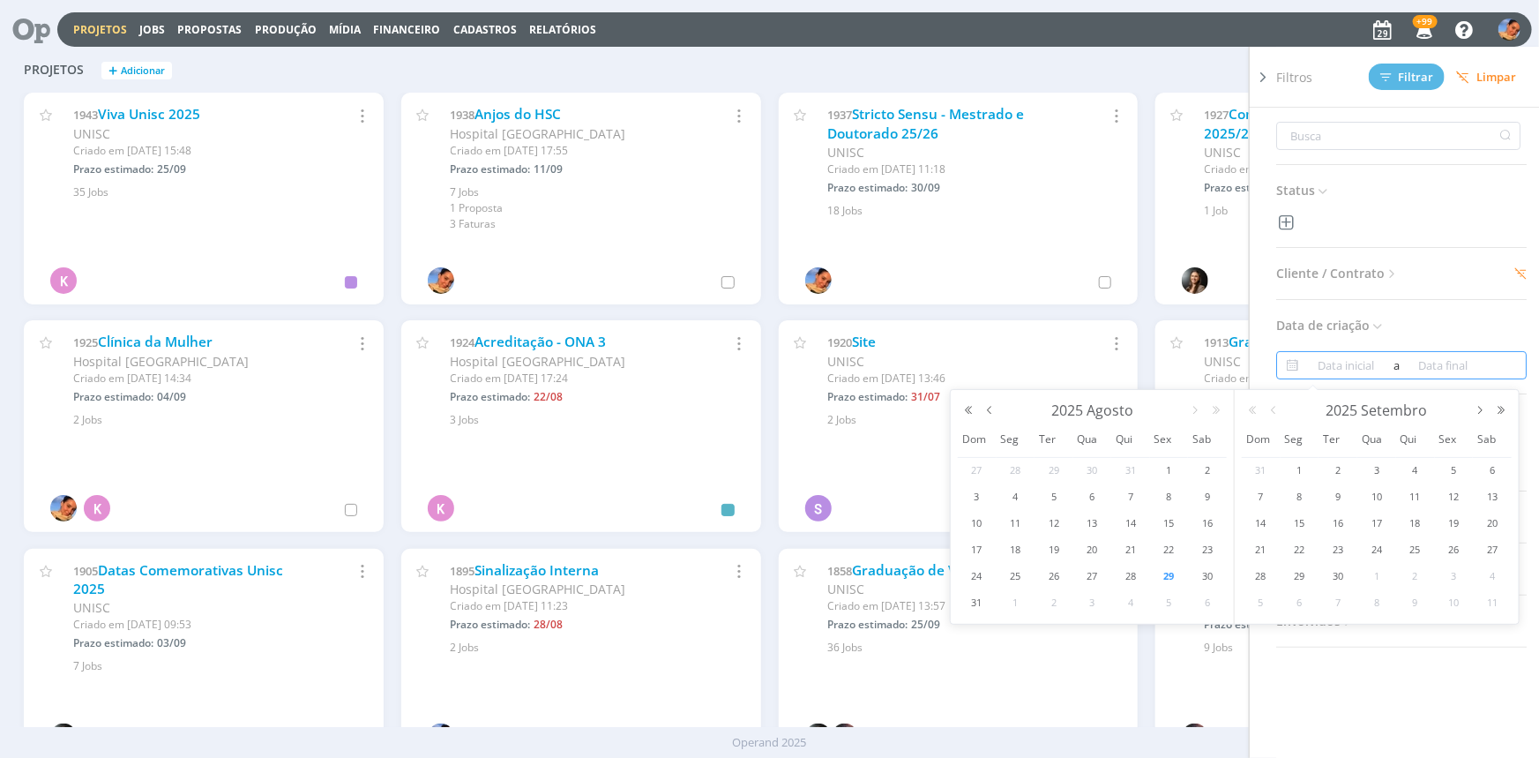
click at [1377, 364] on input at bounding box center [1347, 365] width 86 height 21
click at [1400, 266] on icon at bounding box center [1392, 273] width 15 height 15
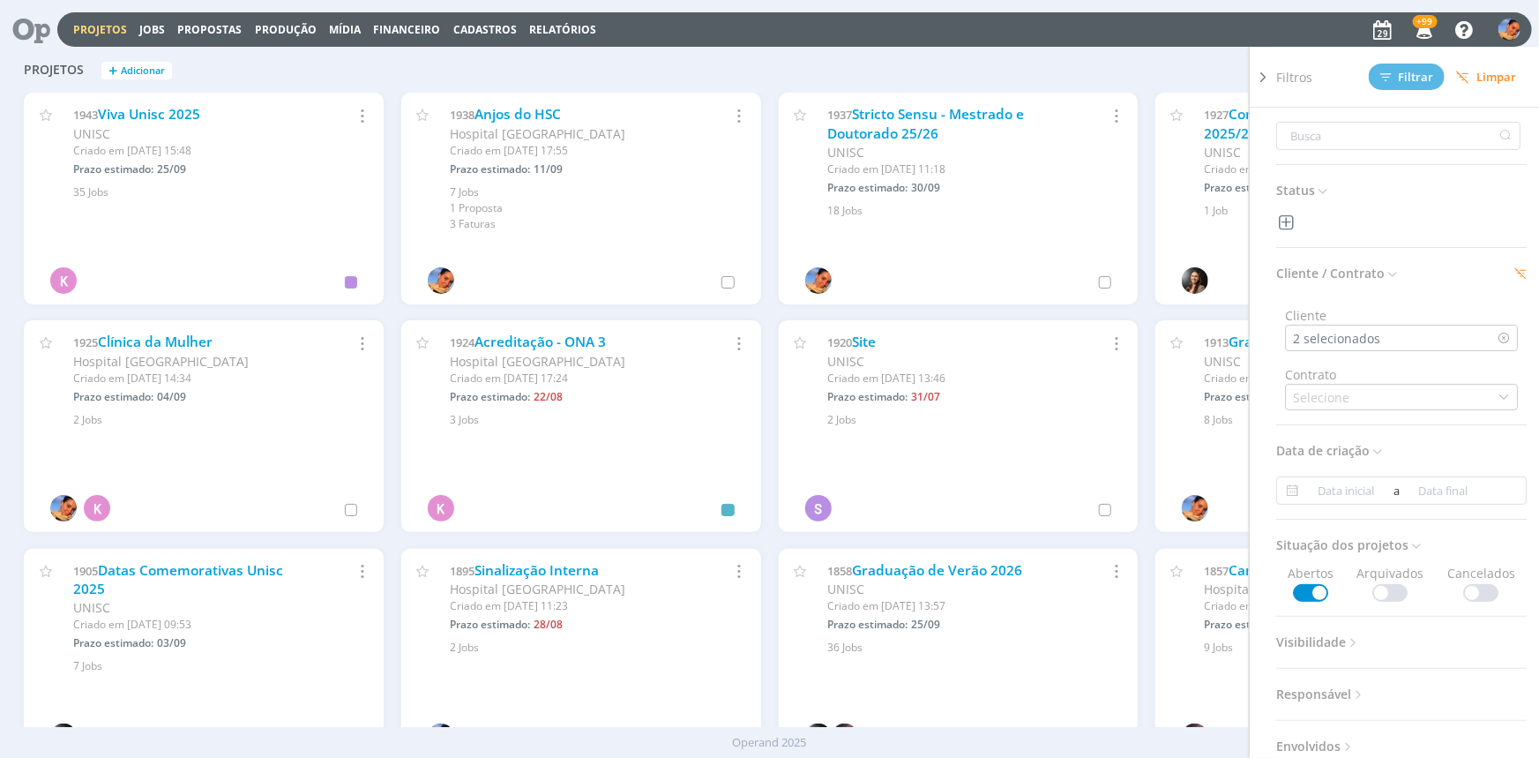
click at [1403, 323] on div "Cliente" at bounding box center [1401, 315] width 233 height 19
click at [1411, 338] on div "2 selecionados" at bounding box center [1401, 338] width 233 height 26
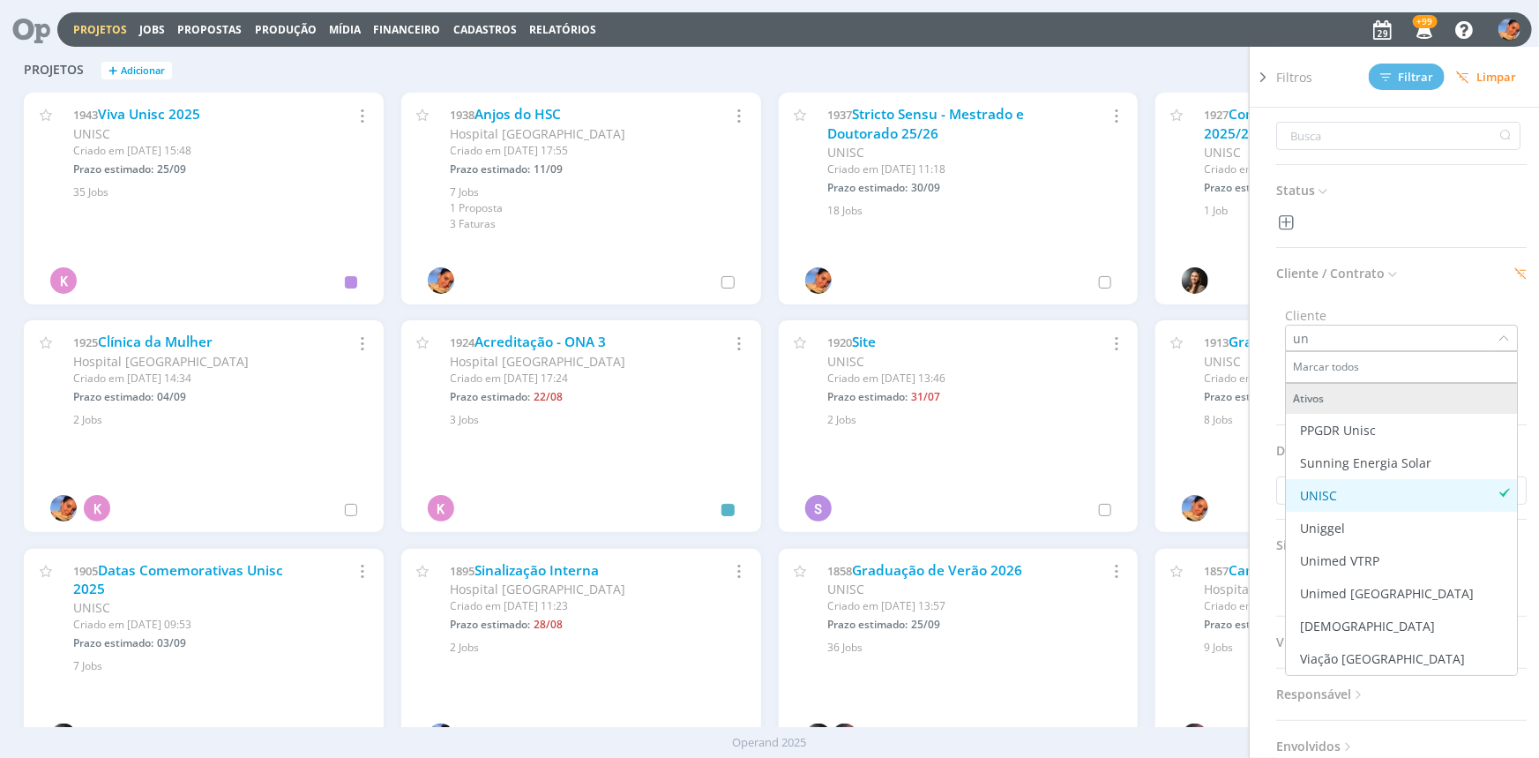
type input "un"
click at [1366, 499] on div "UNISC" at bounding box center [1401, 495] width 217 height 19
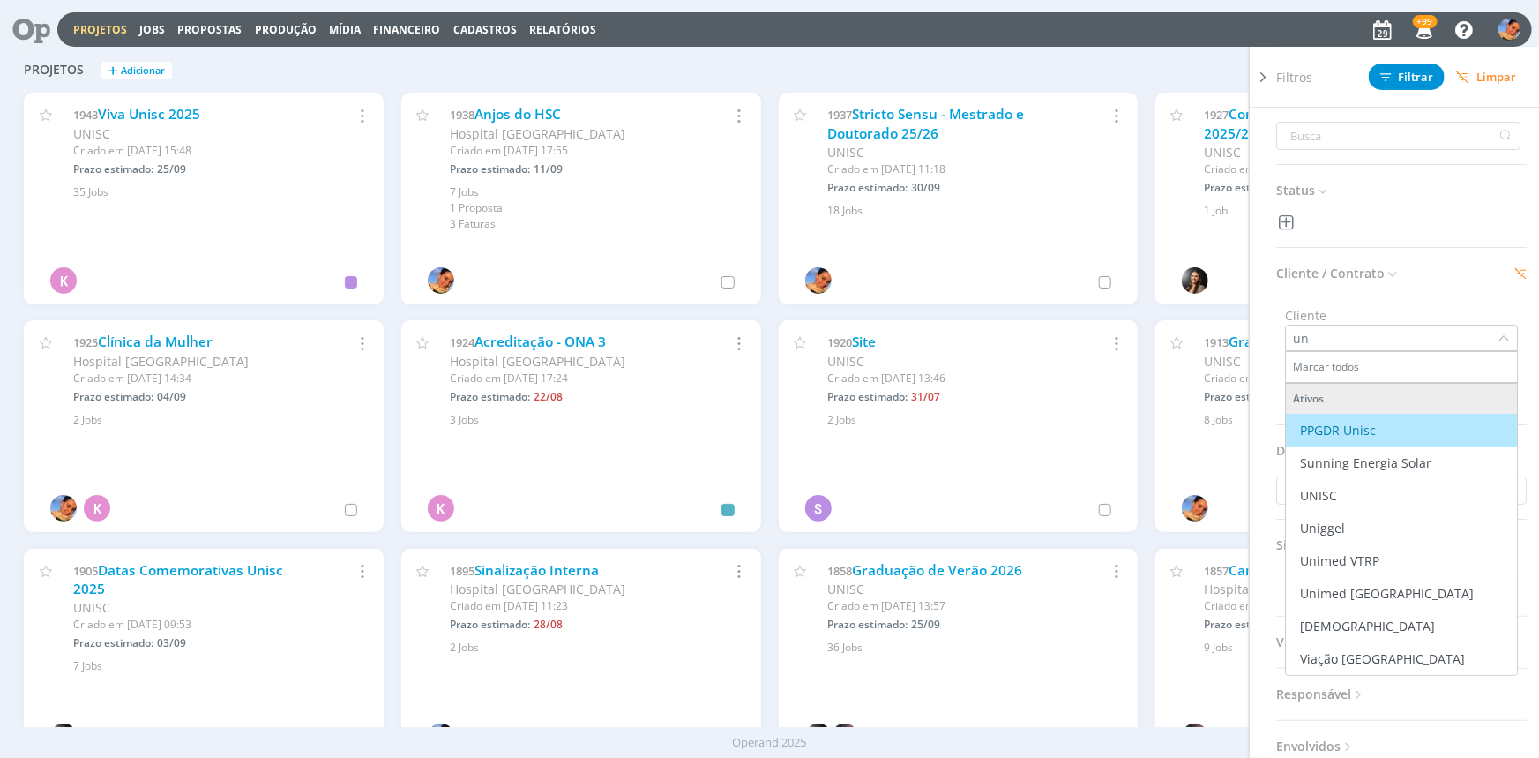
click at [1405, 59] on div "Filtros Filtrar Limpar" at bounding box center [1408, 77] width 265 height 60
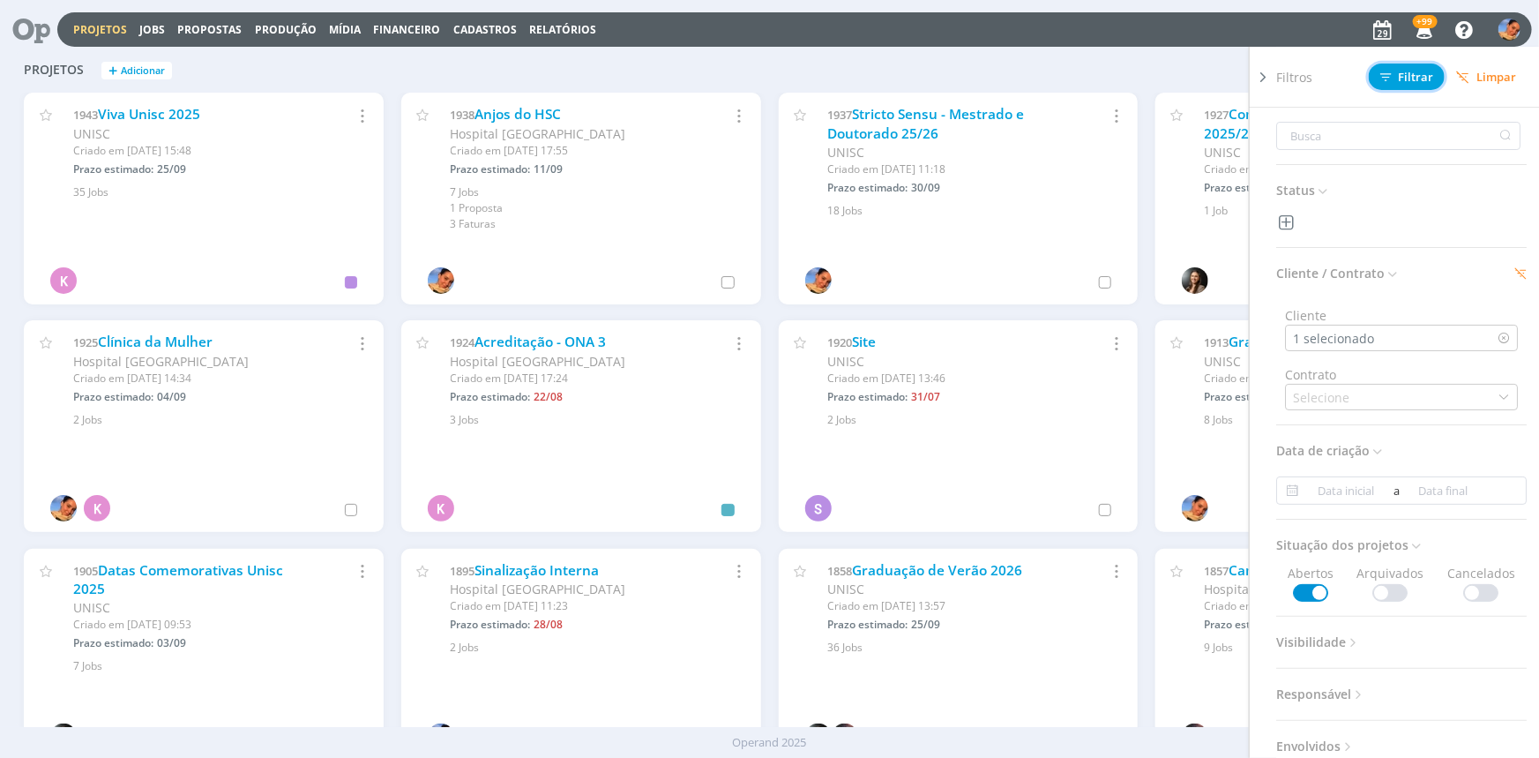
click at [1411, 71] on span "Filtrar" at bounding box center [1408, 76] width 54 height 11
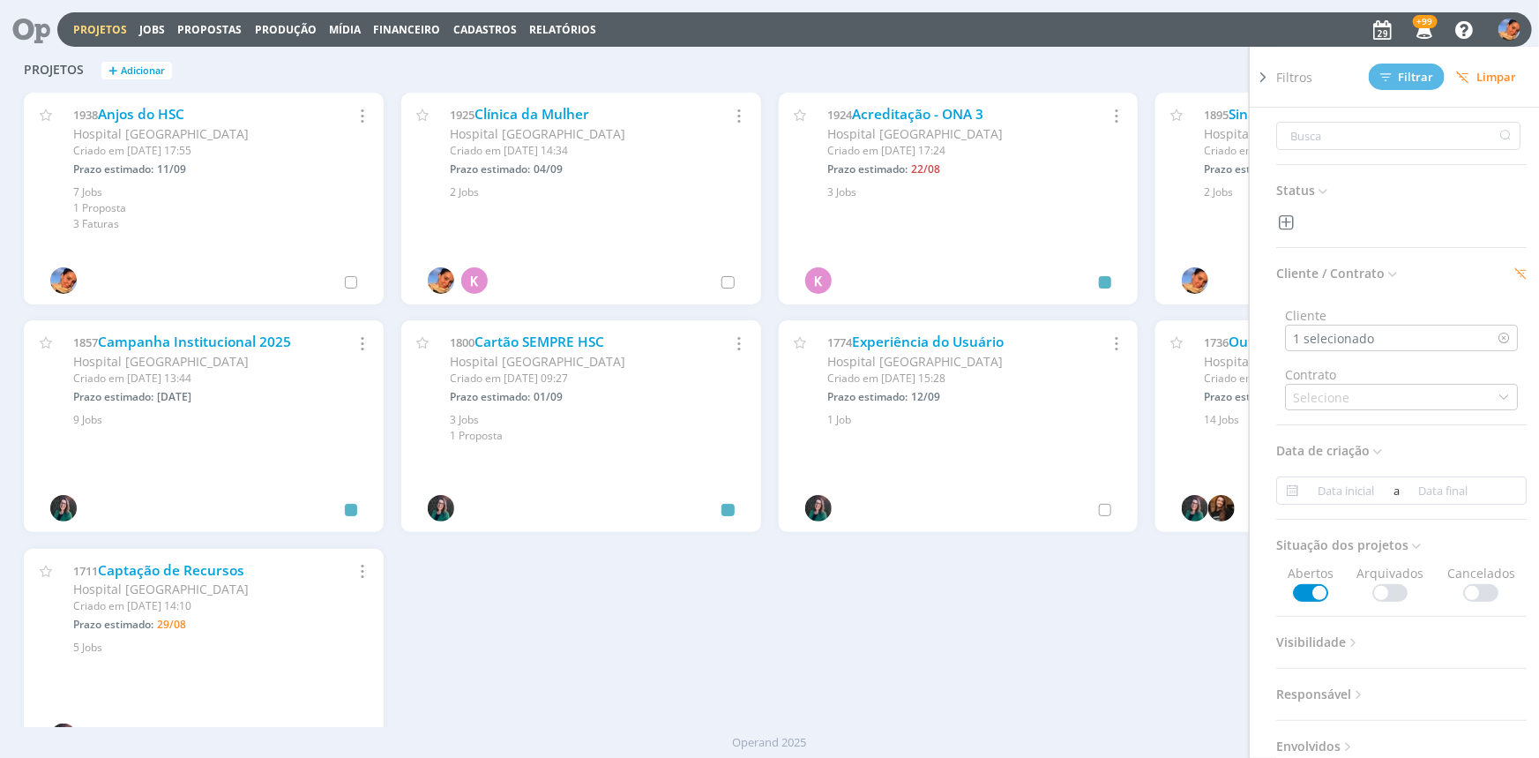
click at [1075, 53] on div "Projetos + Adicionar Filtros Filtrar Limpar Status Cliente / Contrato Cliente 1…" at bounding box center [769, 71] width 1508 height 44
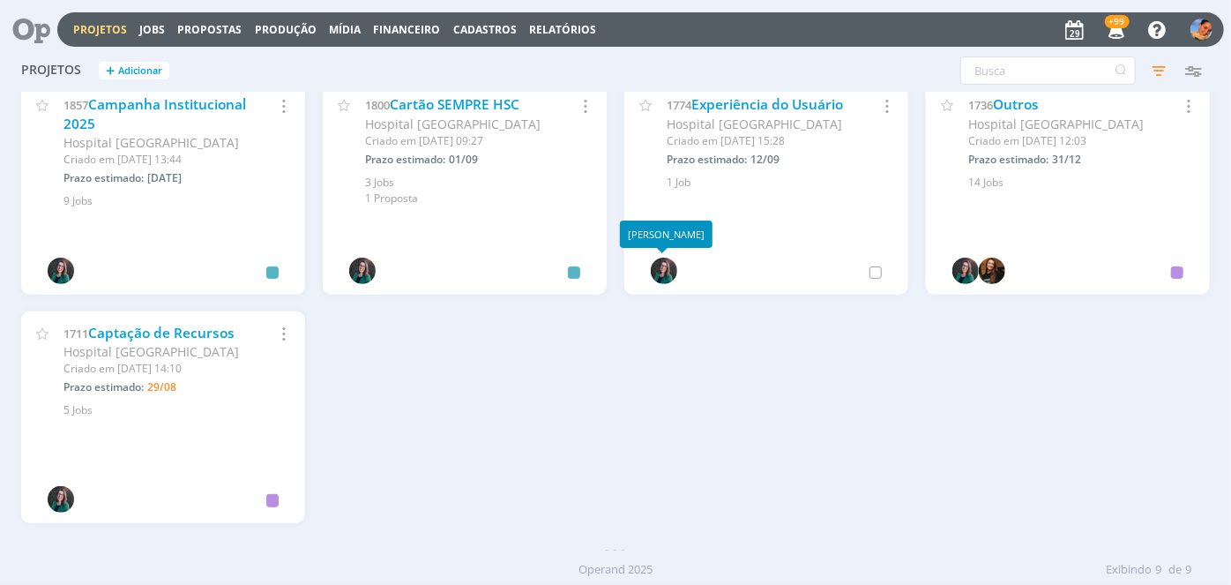
scroll to position [240, 0]
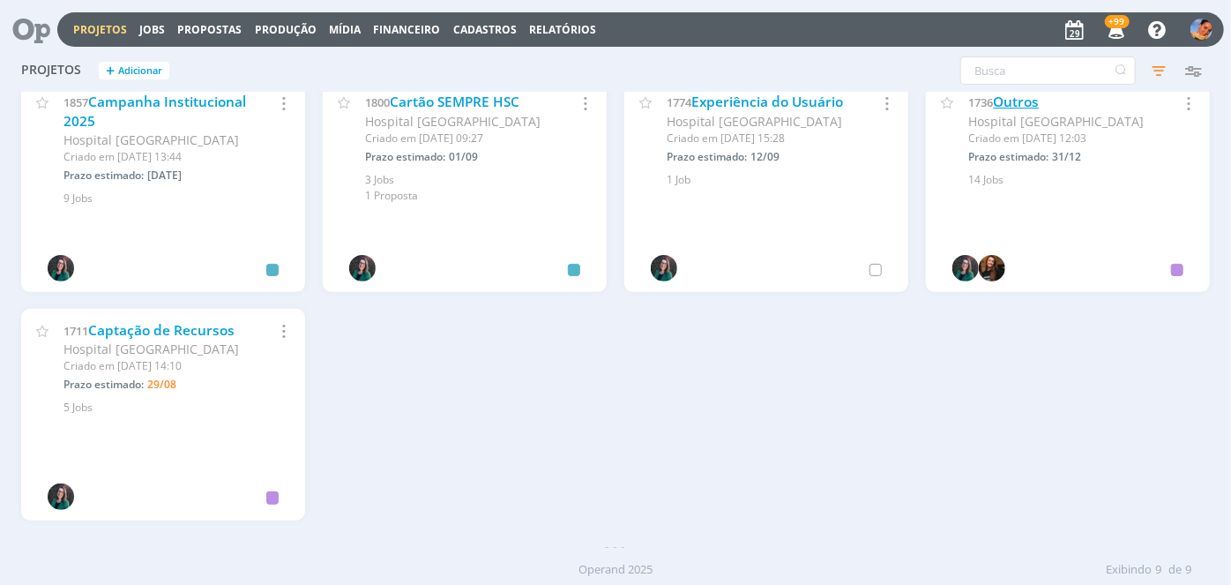
click at [1018, 106] on link "Outros" at bounding box center [1017, 102] width 46 height 19
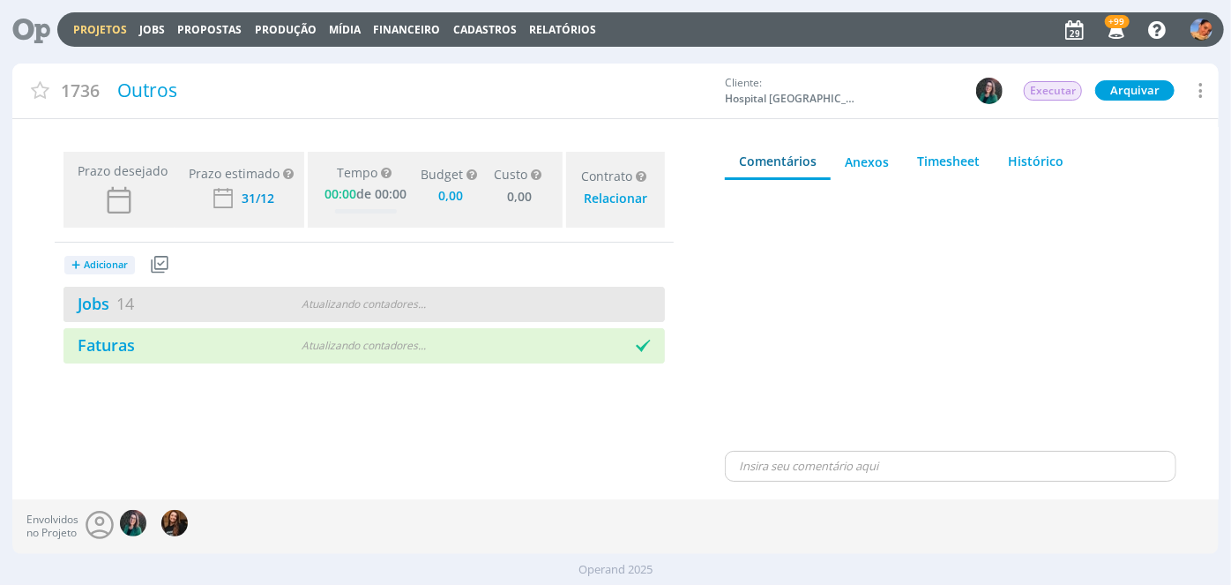
click at [433, 296] on div "Atualizando contadores . . ." at bounding box center [363, 304] width 191 height 16
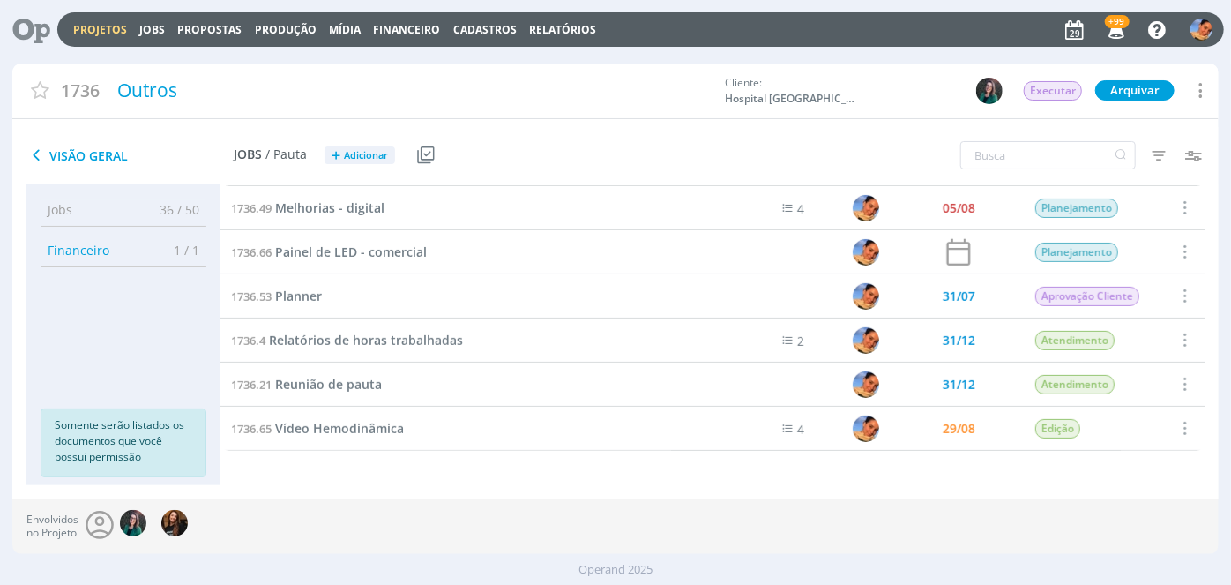
scroll to position [351, 0]
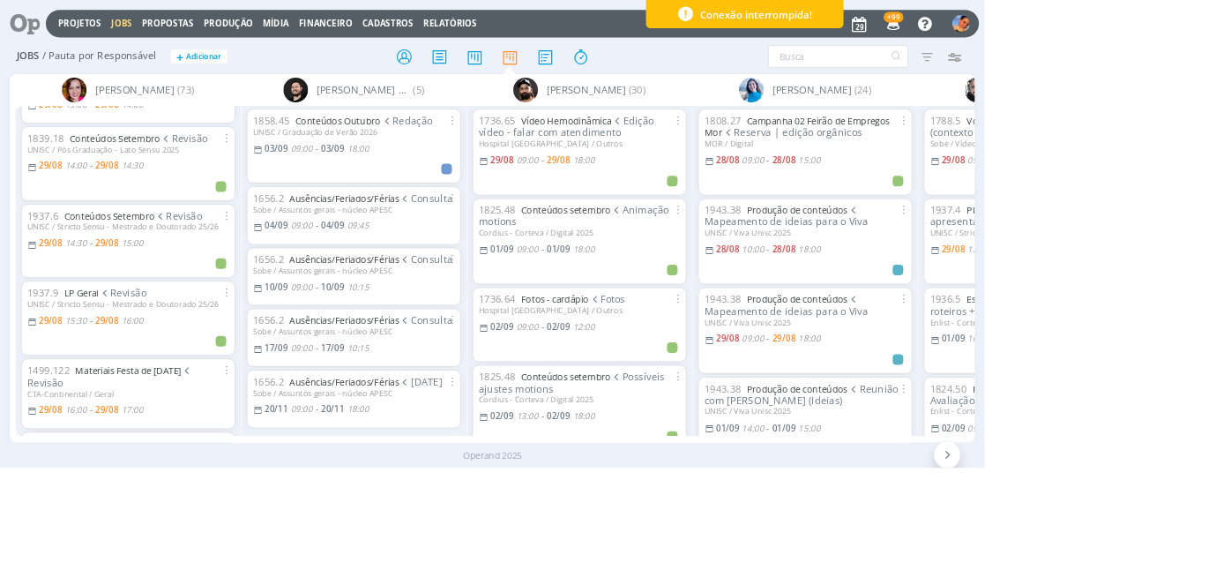
scroll to position [481, 0]
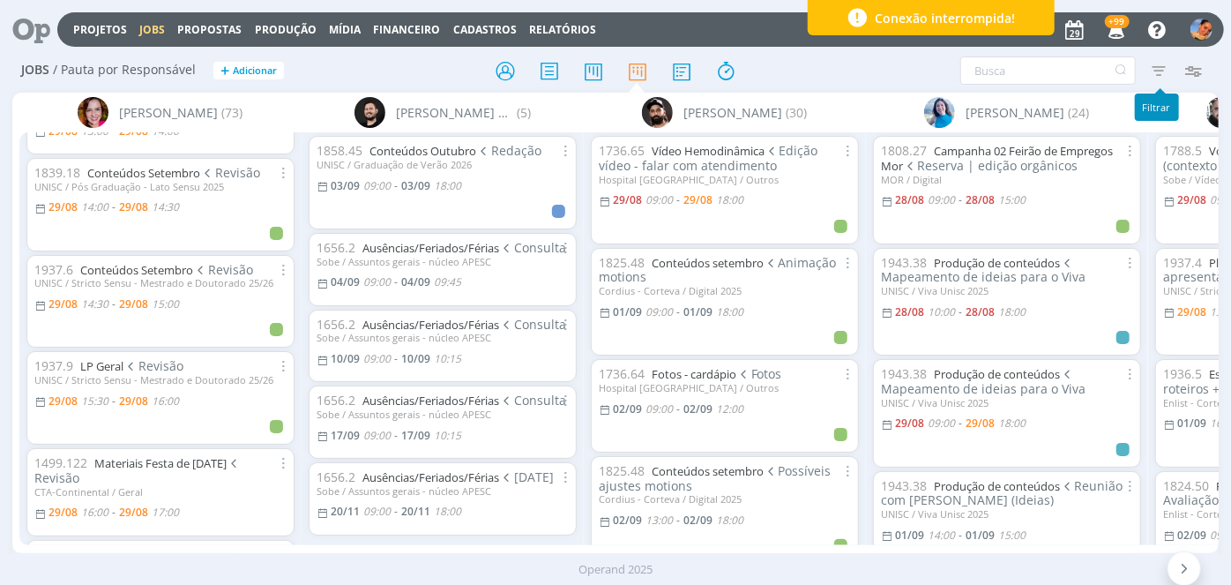
click at [1164, 79] on icon "button" at bounding box center [1159, 71] width 32 height 32
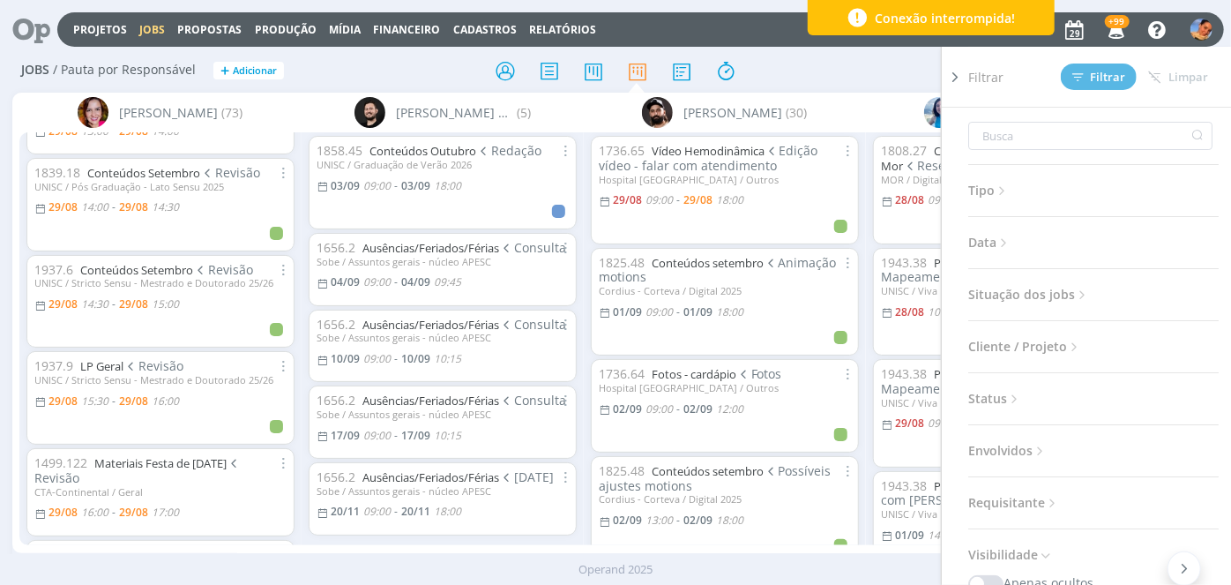
click at [1003, 183] on icon at bounding box center [1002, 190] width 15 height 15
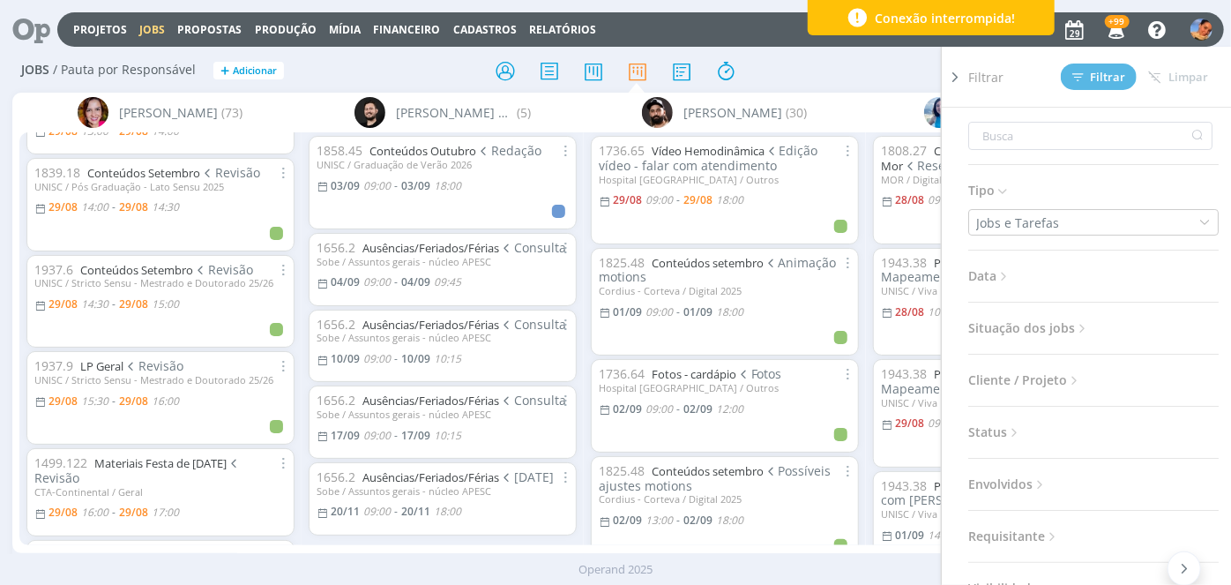
click at [1003, 183] on icon at bounding box center [1002, 190] width 15 height 15
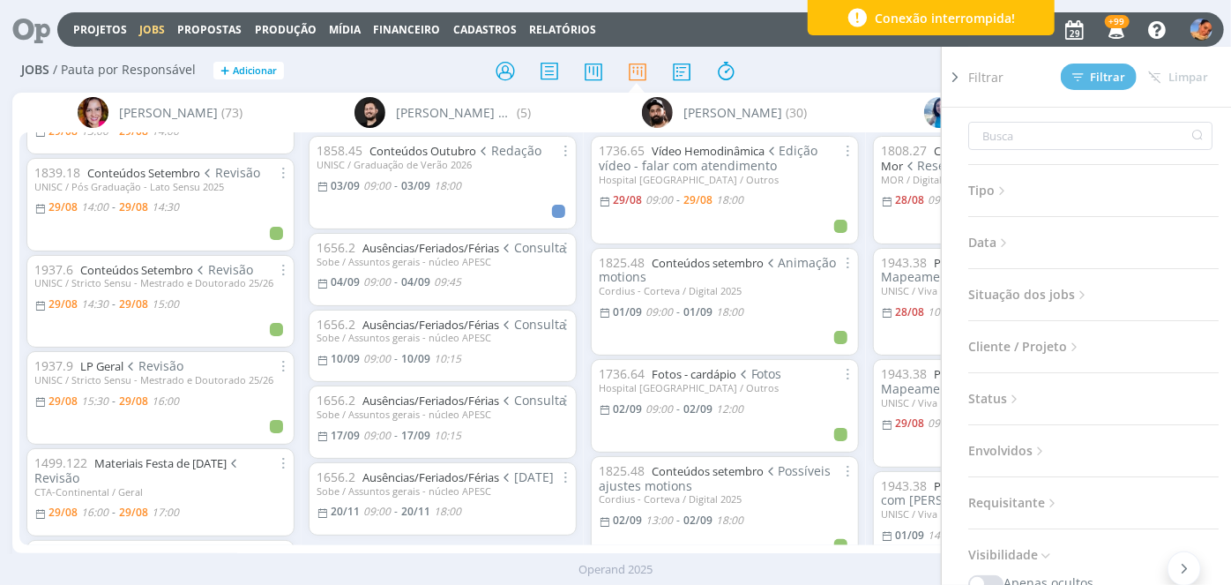
click at [969, 77] on div "Filtrar Filtrar Limpar" at bounding box center [1101, 77] width 265 height 60
click at [962, 73] on icon at bounding box center [956, 77] width 18 height 19
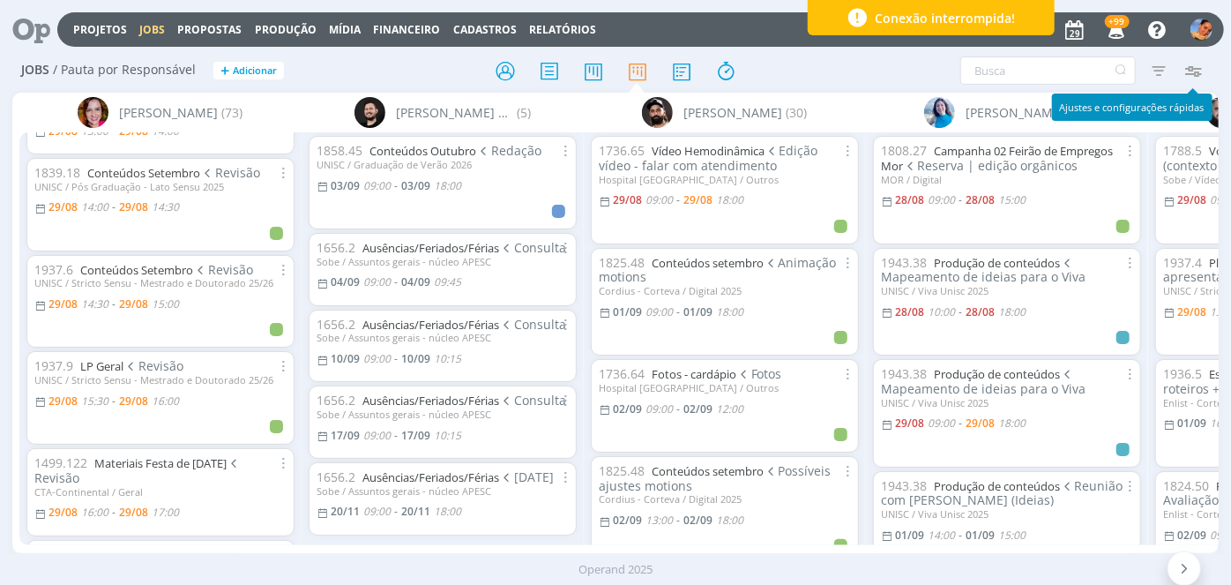
click at [1187, 66] on icon "button" at bounding box center [1194, 71] width 32 height 32
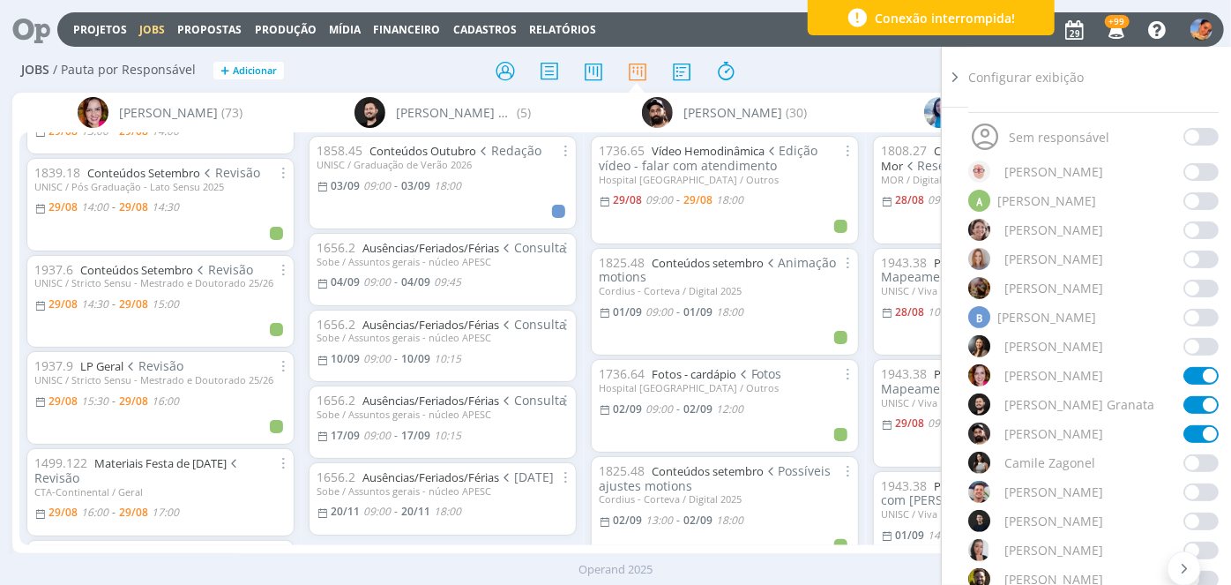
scroll to position [240, 0]
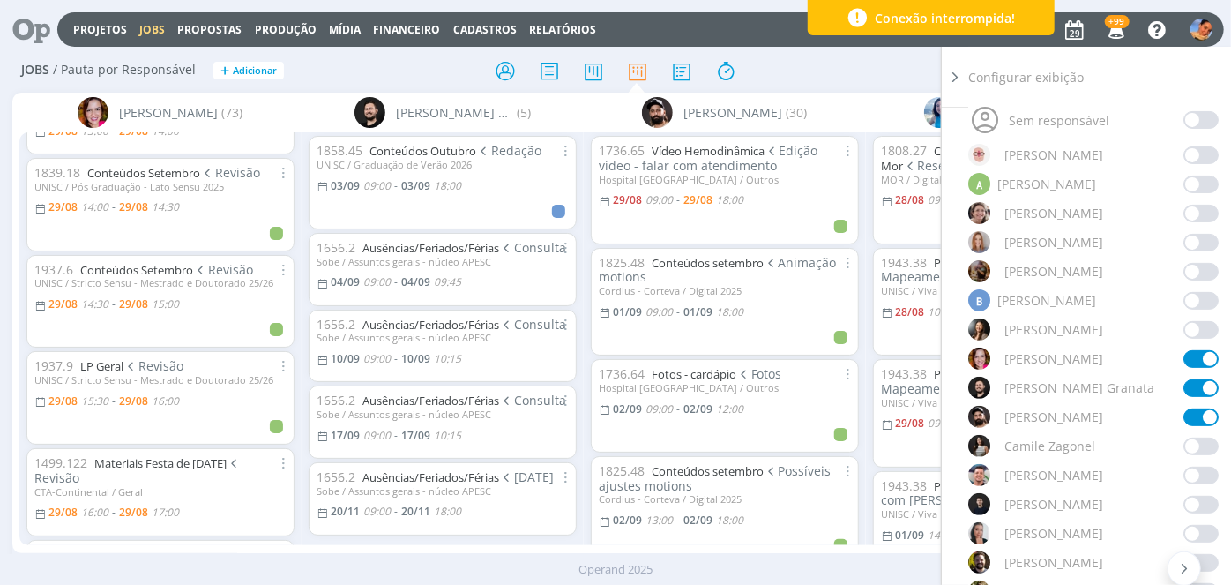
click at [1185, 183] on span at bounding box center [1201, 185] width 35 height 18
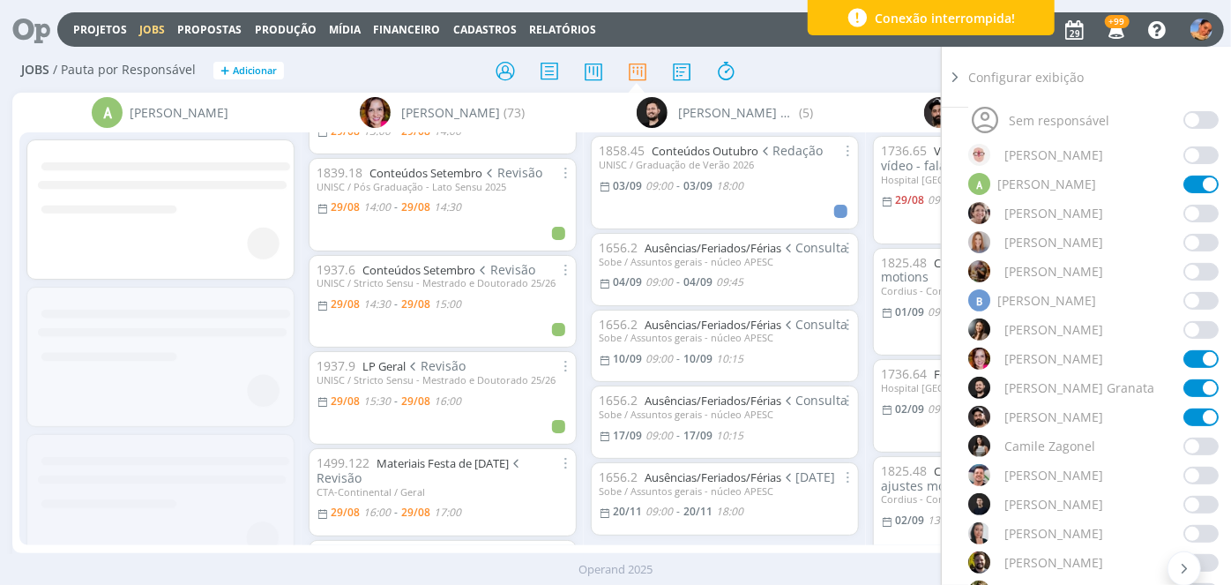
click at [915, 75] on div "Filtrar Filtrar Limpar Tipo Jobs e Tarefas Data Personalizado a Situação dos jo…" at bounding box center [1018, 70] width 385 height 28
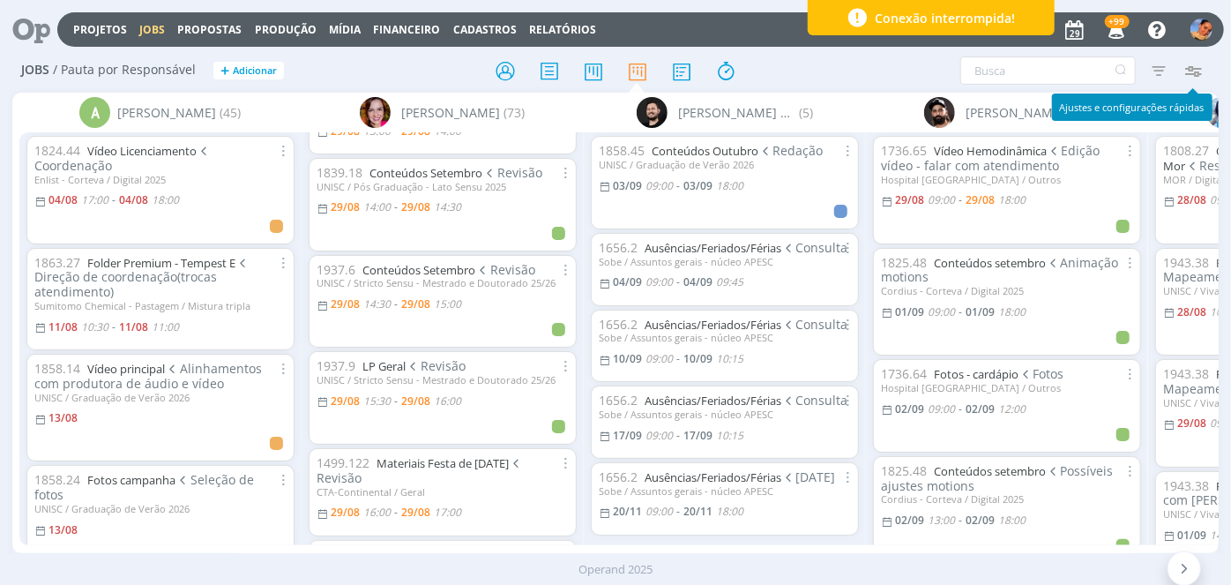
click at [1194, 61] on icon "button" at bounding box center [1194, 71] width 32 height 32
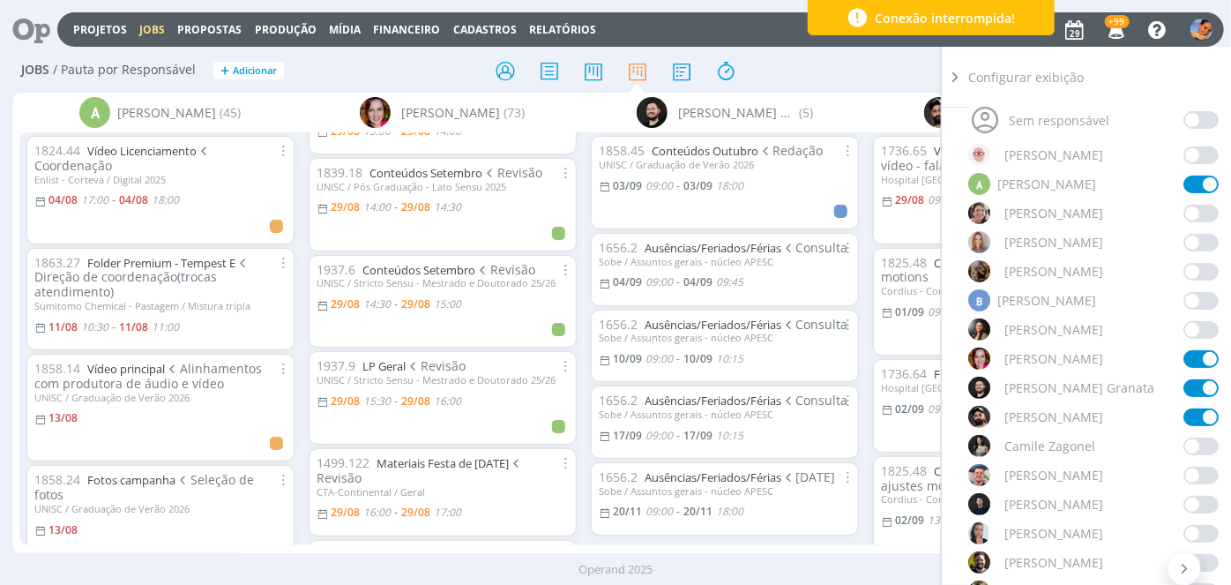
drag, startPoint x: 880, startPoint y: 71, endPoint x: 1046, endPoint y: 75, distance: 165.9
click at [887, 71] on div "Filtrar Filtrar Limpar Tipo Jobs e Tarefas Data Personalizado a Situação dos jo…" at bounding box center [1018, 70] width 385 height 28
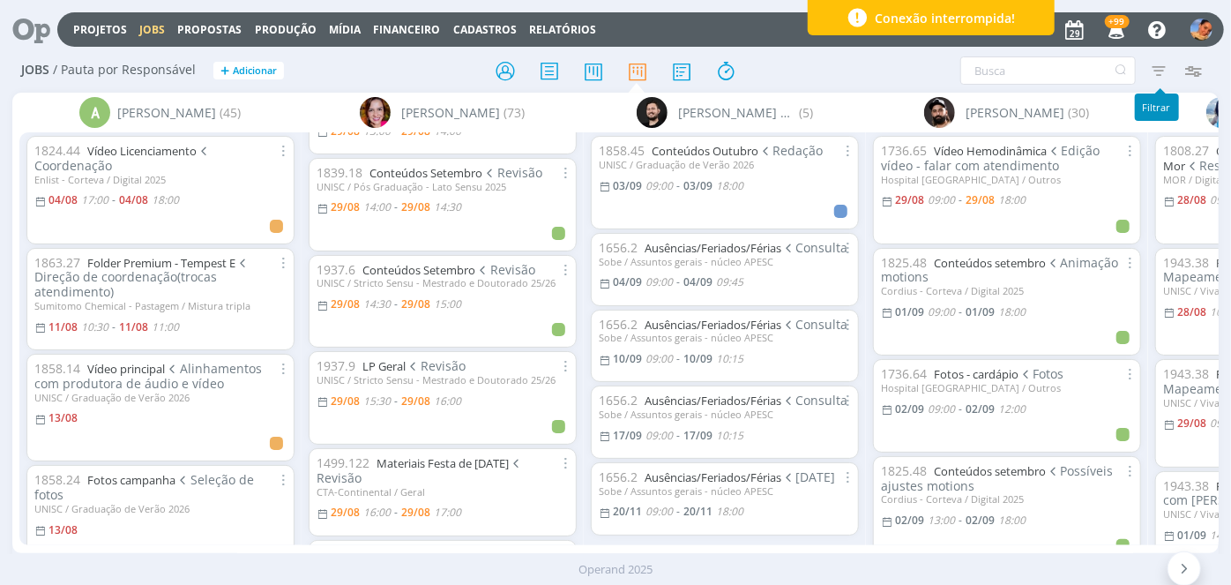
click at [1166, 74] on icon "button" at bounding box center [1159, 71] width 32 height 32
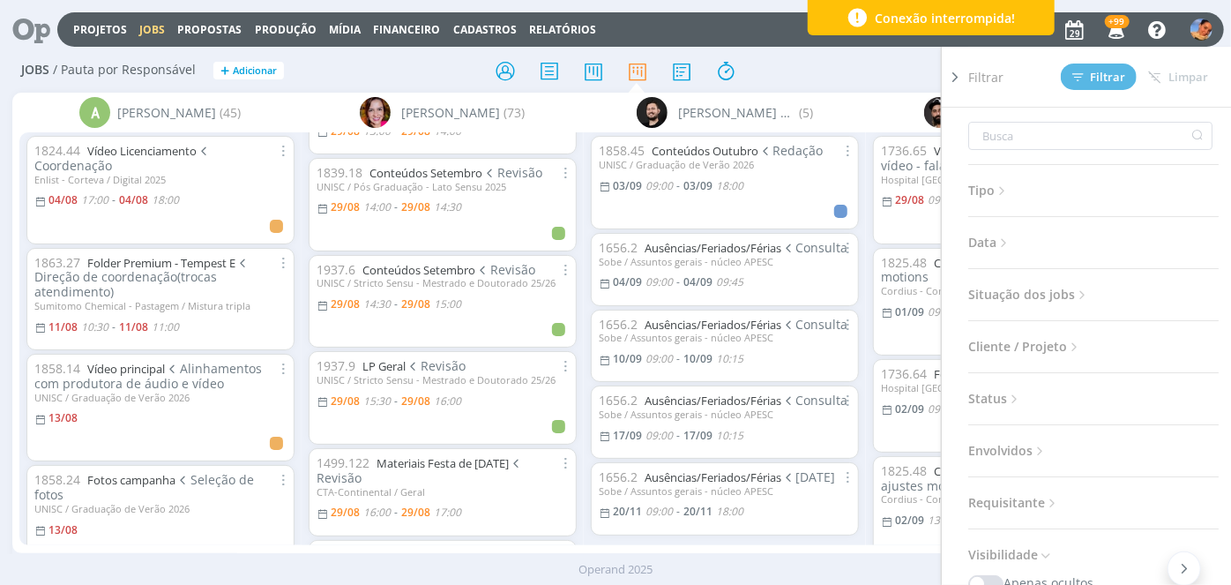
click at [1067, 343] on span "Cliente / Projeto" at bounding box center [1026, 346] width 114 height 23
click at [1083, 409] on div "Selecione" at bounding box center [1093, 411] width 233 height 26
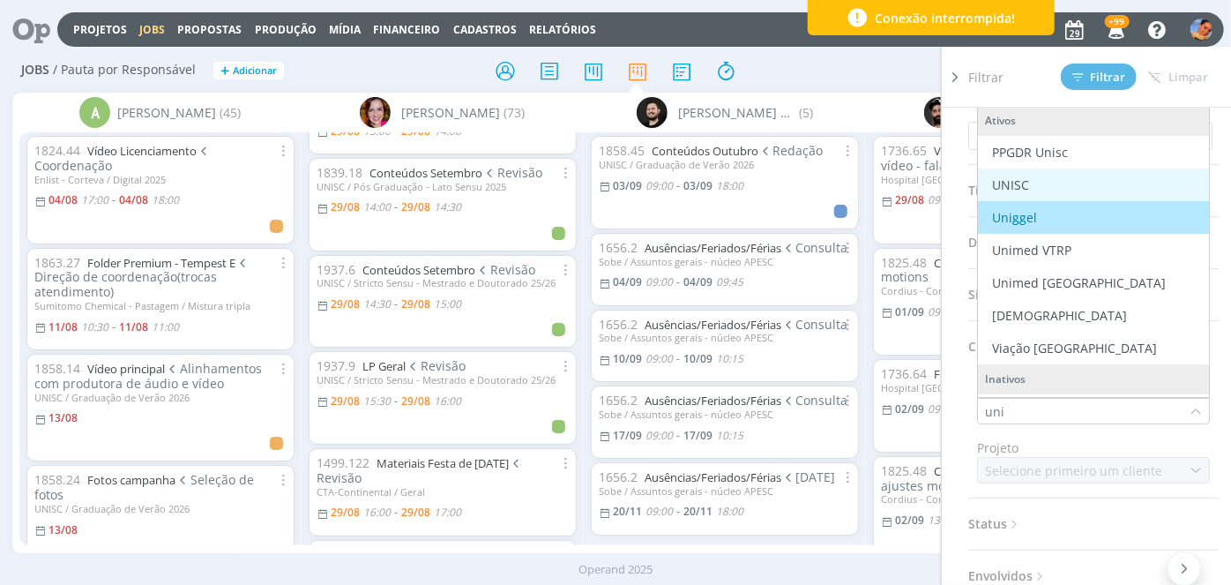
type input "uni"
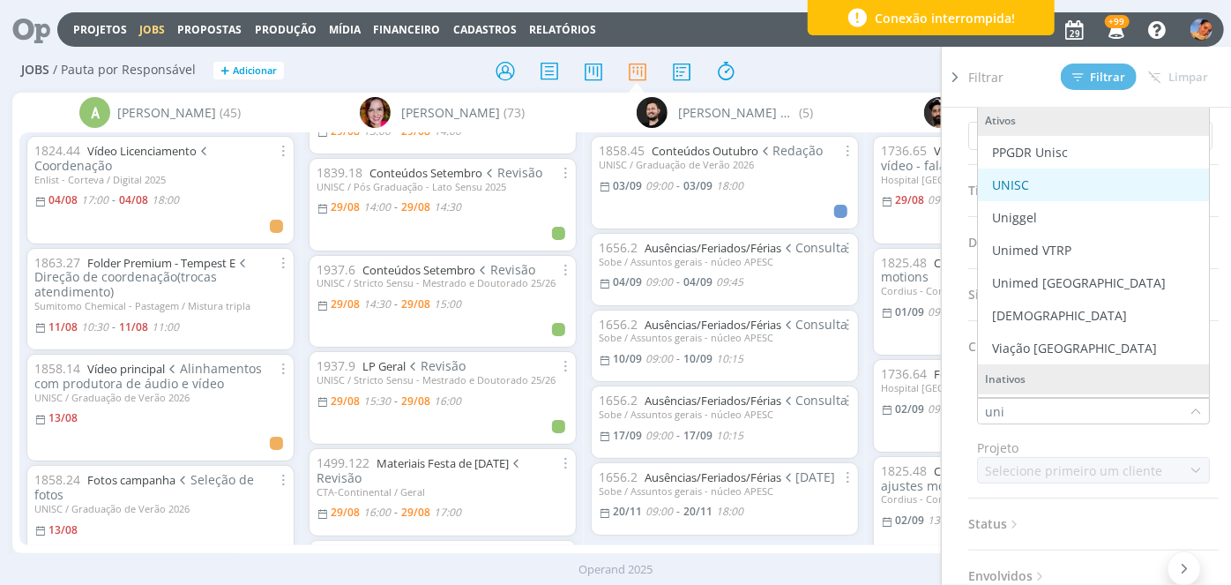
click at [1083, 176] on div "UNISC" at bounding box center [1093, 185] width 217 height 19
drag, startPoint x: 1089, startPoint y: 409, endPoint x: 984, endPoint y: 415, distance: 104.3
click at [984, 415] on input "uni" at bounding box center [1084, 411] width 212 height 25
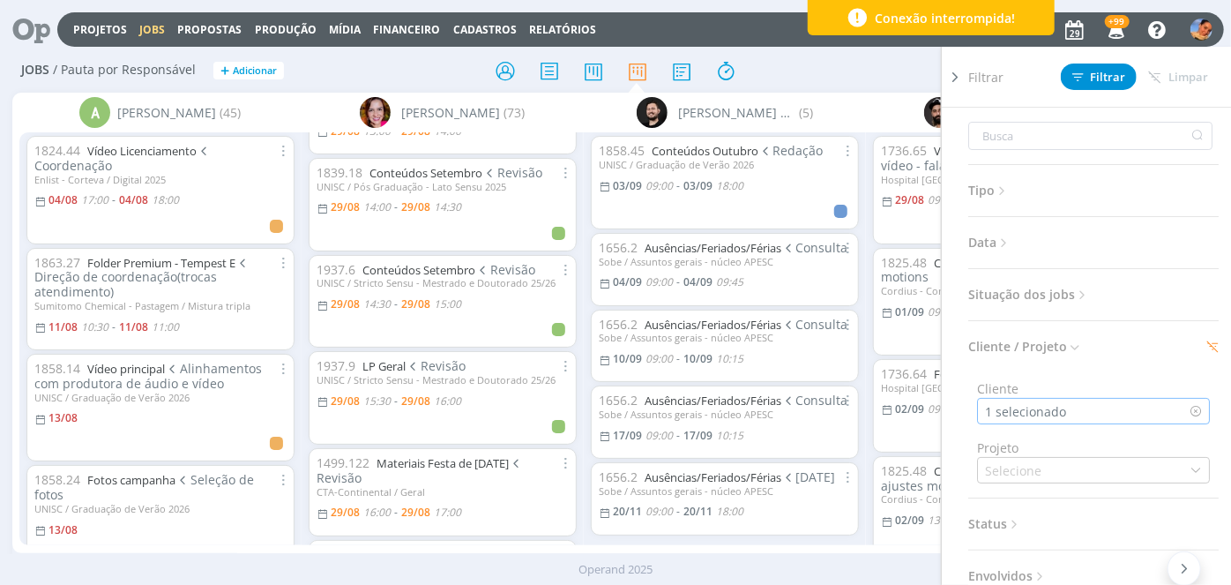
click at [1013, 408] on div "1 selecionado" at bounding box center [1027, 411] width 85 height 19
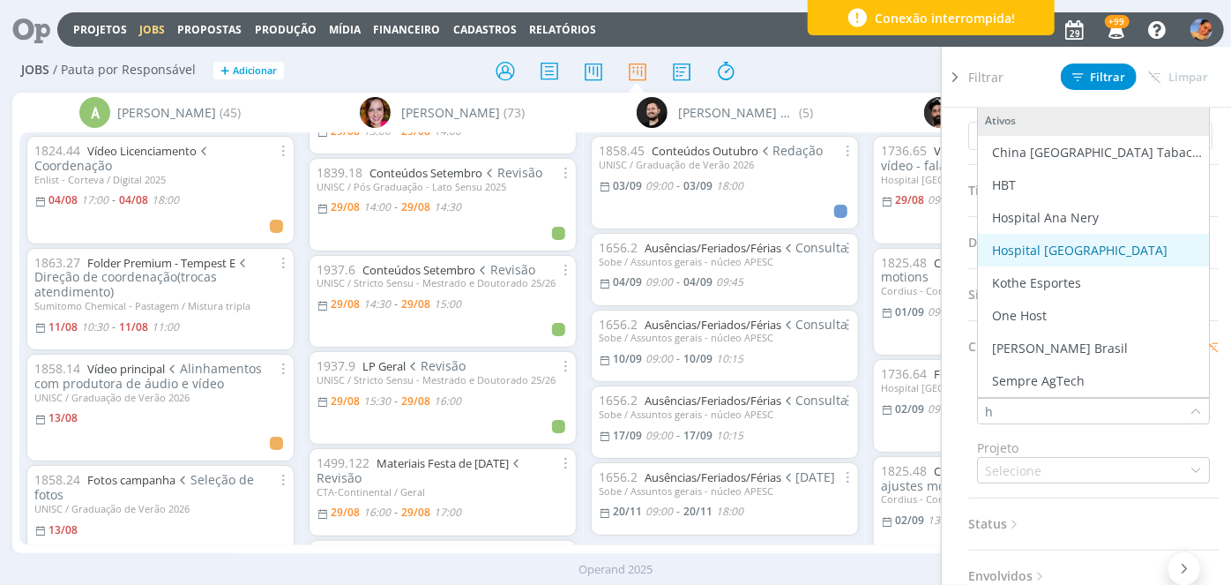
type input "h"
click at [1081, 248] on div "Hospital [GEOGRAPHIC_DATA]" at bounding box center [1080, 250] width 176 height 19
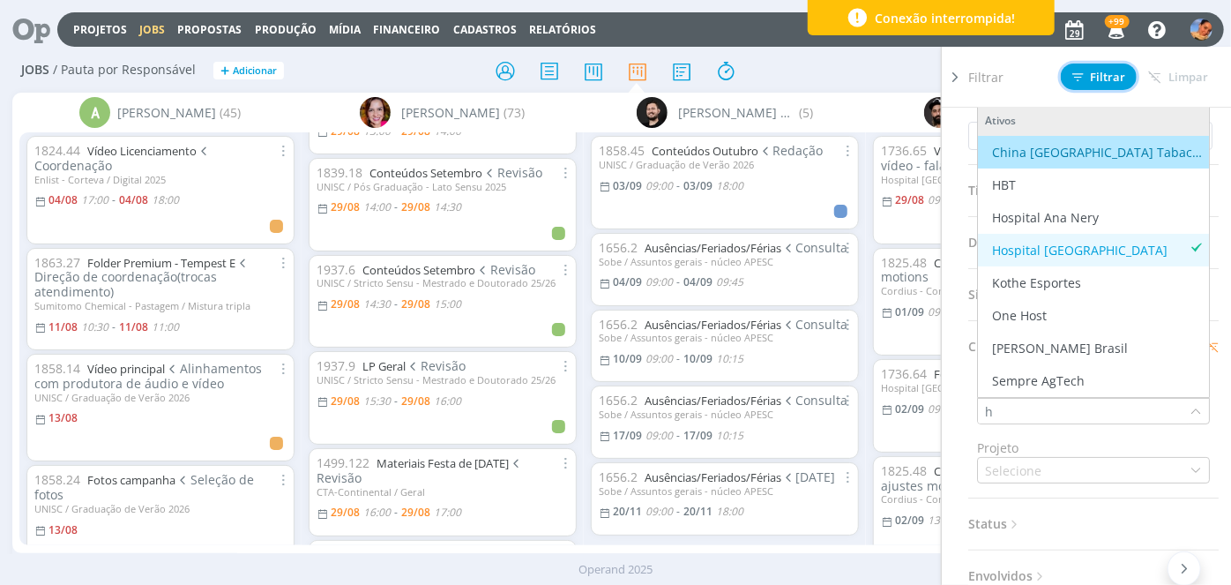
click at [1094, 82] on span "Filtrar" at bounding box center [1100, 76] width 54 height 11
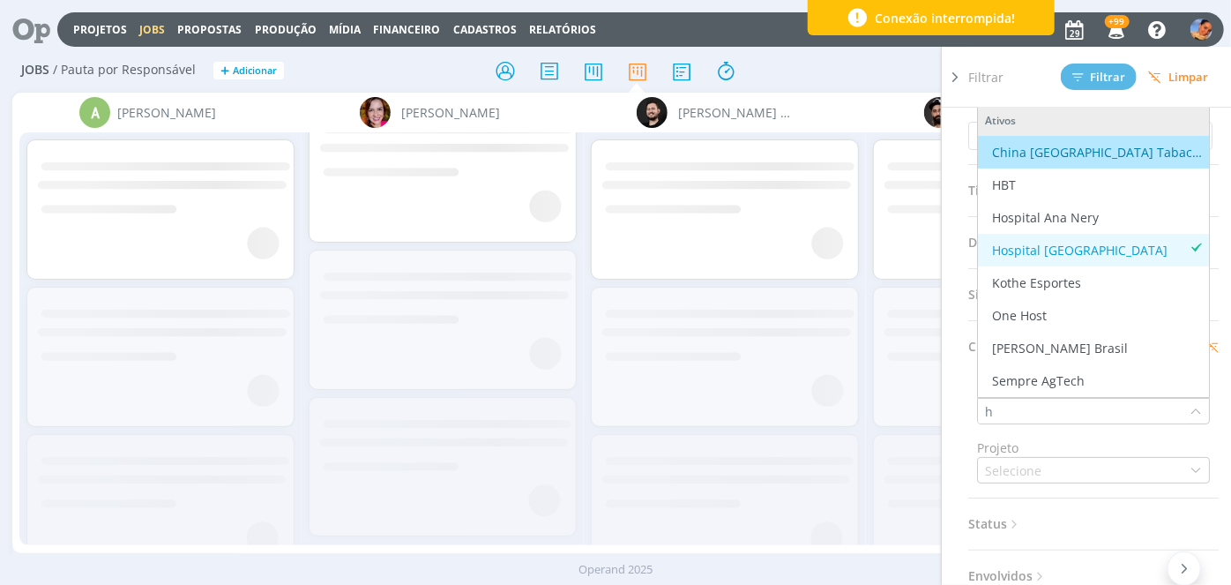
scroll to position [0, 0]
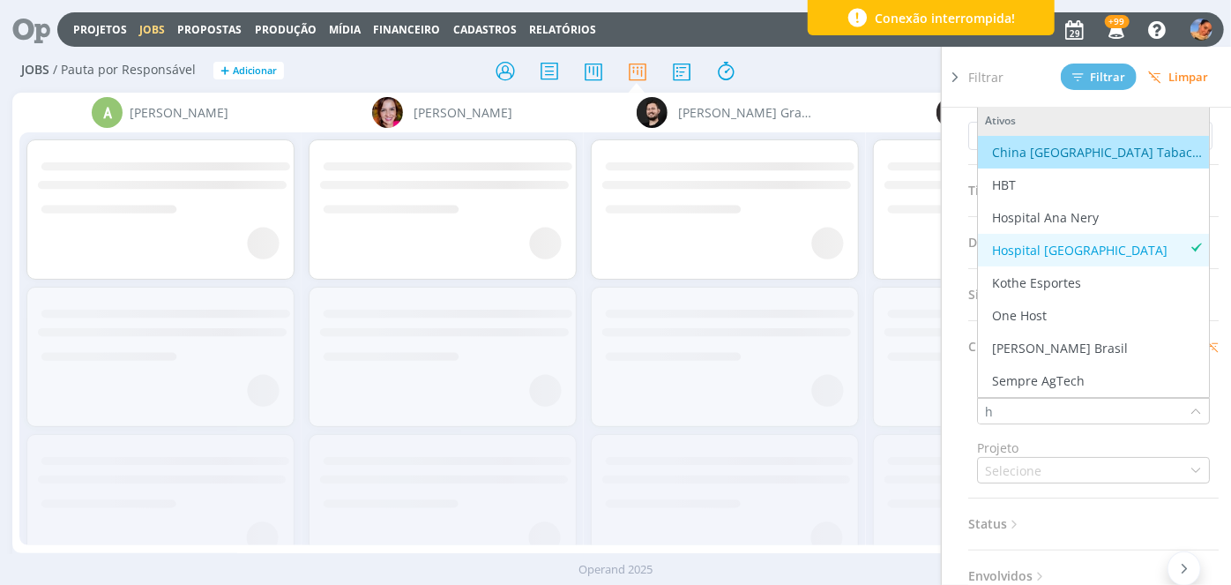
click at [790, 72] on div at bounding box center [616, 71] width 402 height 32
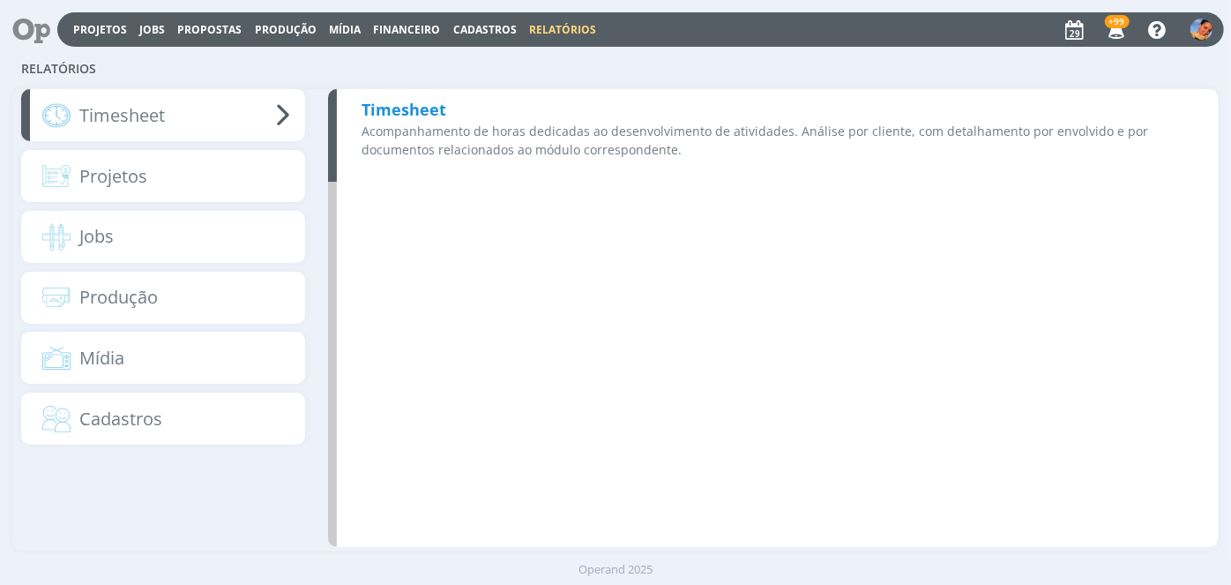
click at [427, 111] on b "Timesheet" at bounding box center [404, 109] width 85 height 21
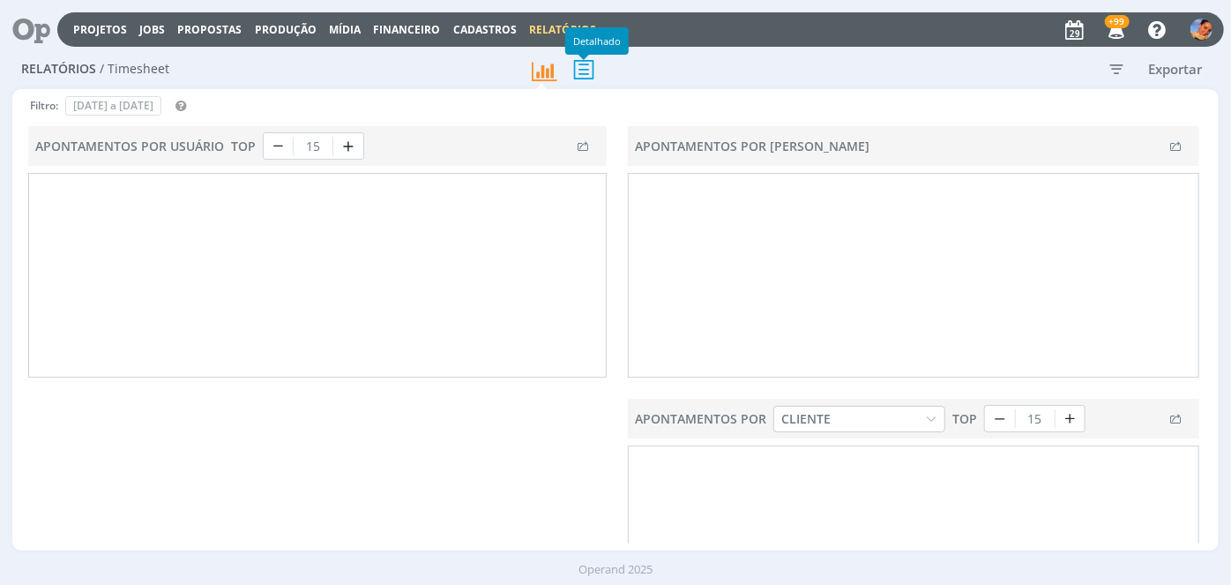
click at [590, 66] on icon at bounding box center [583, 69] width 37 height 36
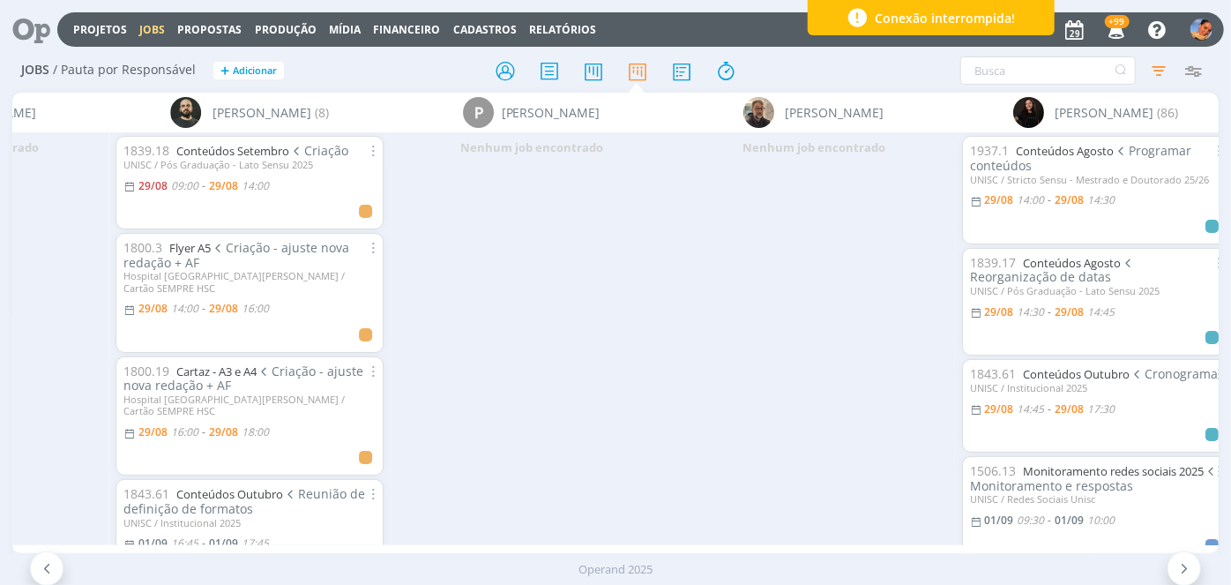
scroll to position [0, 2791]
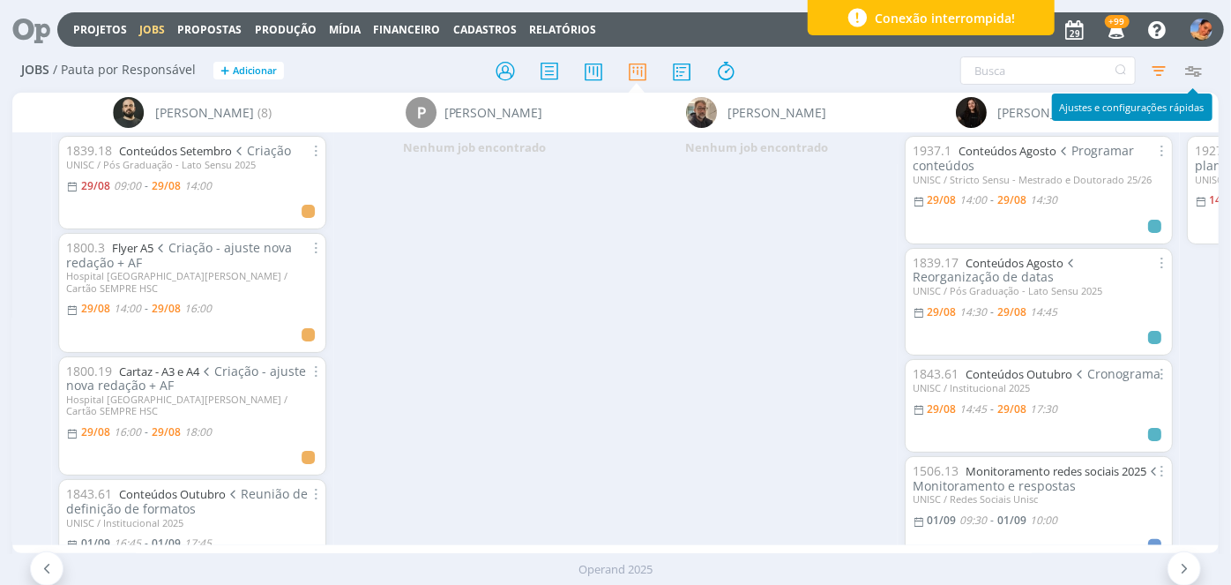
click at [1197, 70] on icon "button" at bounding box center [1194, 71] width 32 height 32
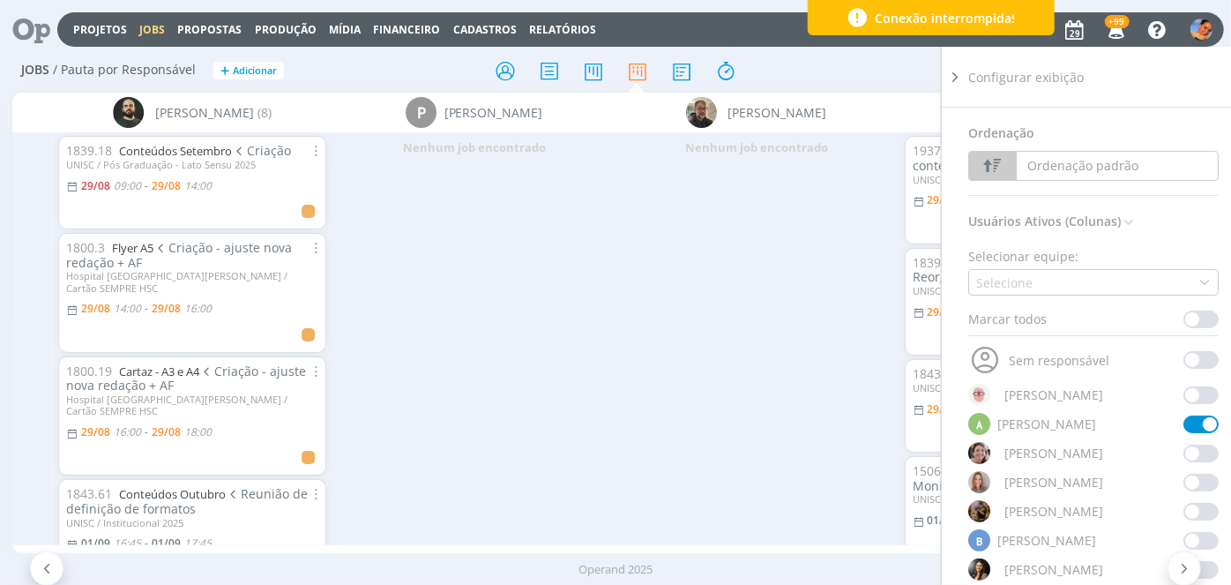
click at [1197, 70] on div "Configurar exibição" at bounding box center [1101, 77] width 265 height 60
click at [960, 68] on icon at bounding box center [956, 77] width 18 height 19
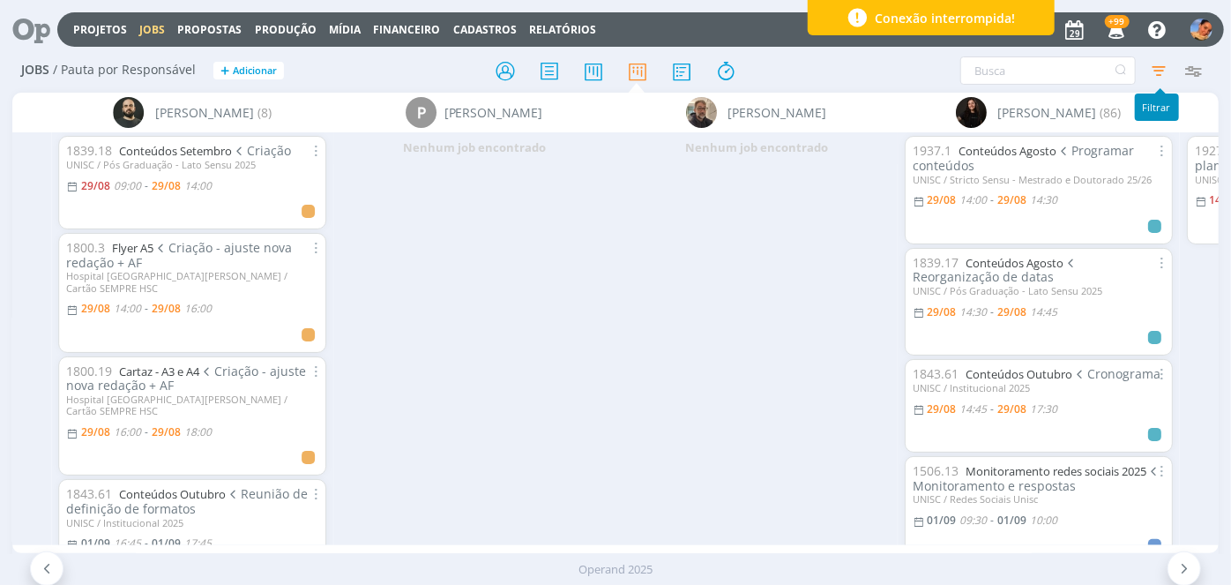
click at [1165, 64] on icon "button" at bounding box center [1159, 71] width 32 height 32
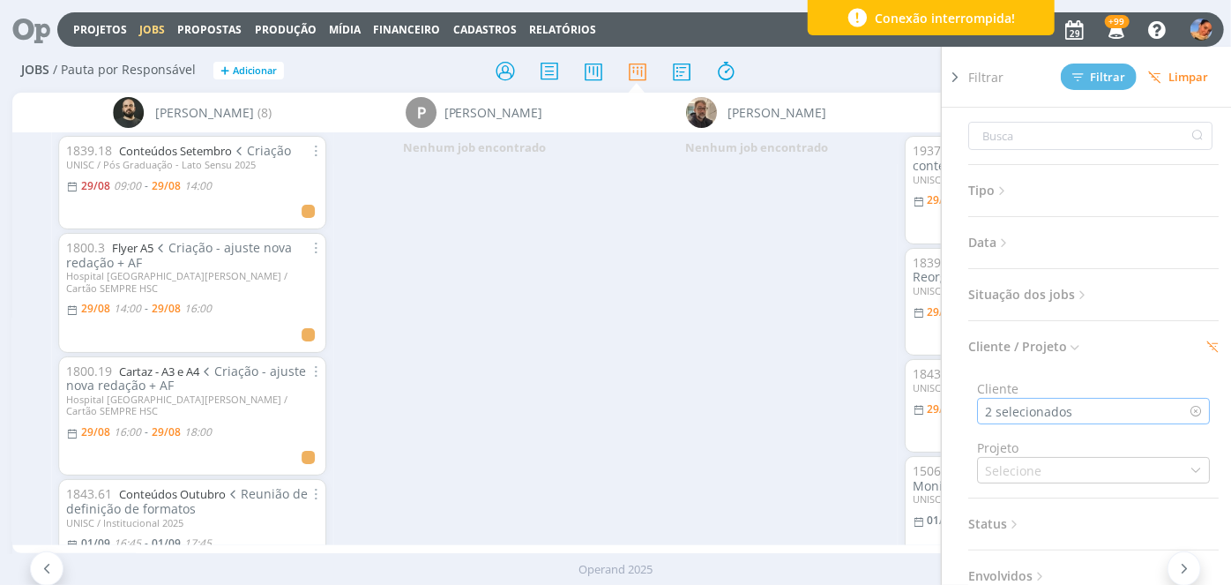
click at [1193, 405] on icon at bounding box center [1196, 411] width 12 height 12
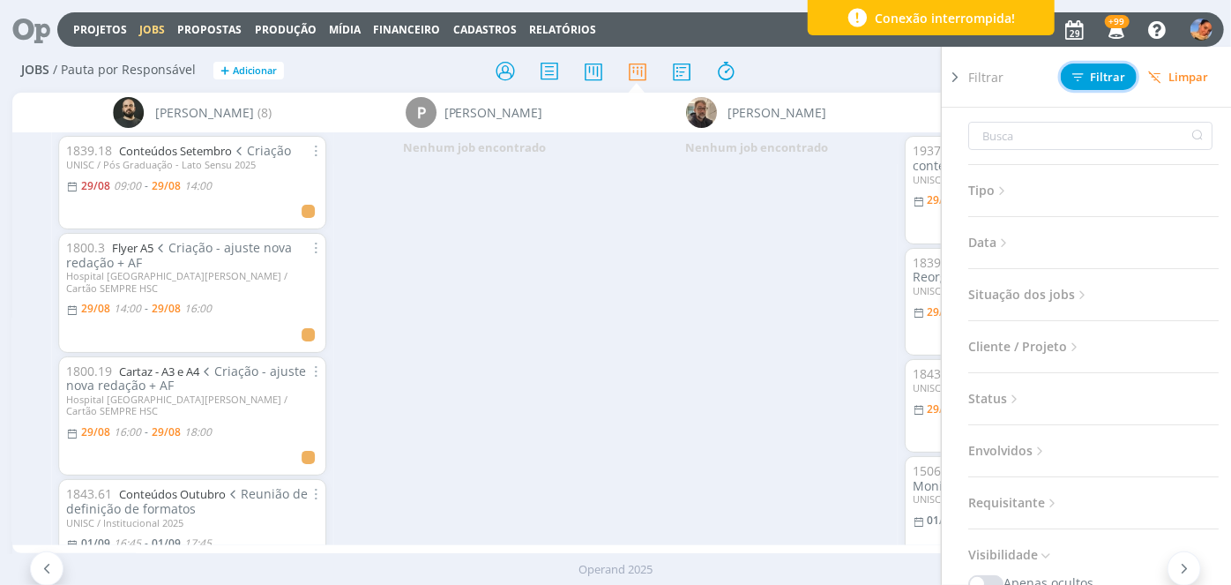
click at [1090, 75] on span "Filtrar" at bounding box center [1100, 76] width 54 height 11
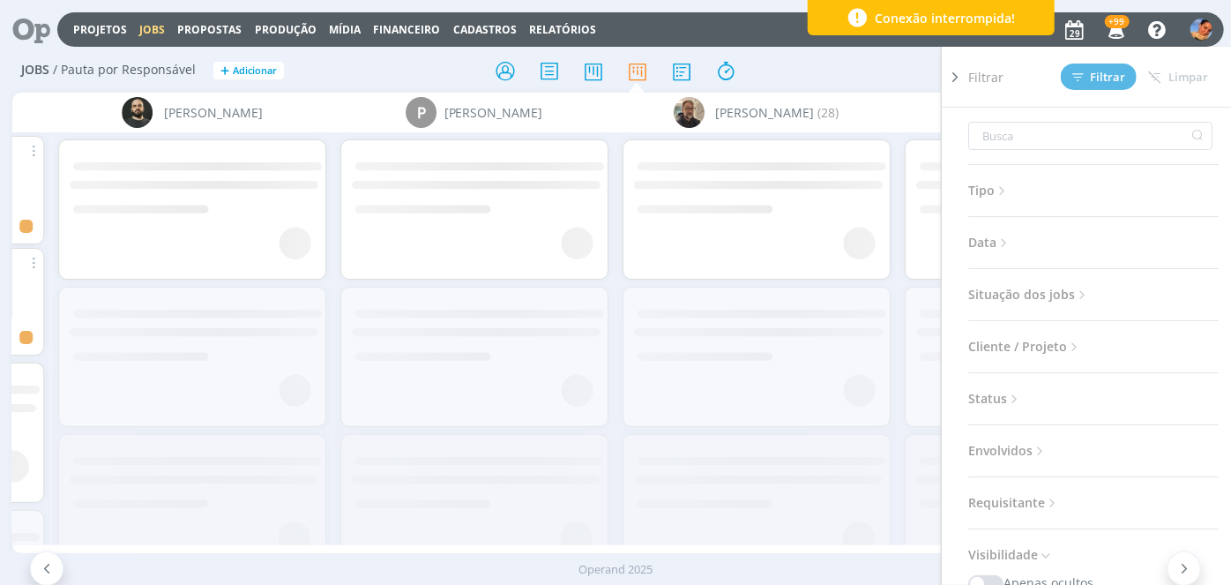
click at [961, 76] on icon at bounding box center [956, 77] width 18 height 19
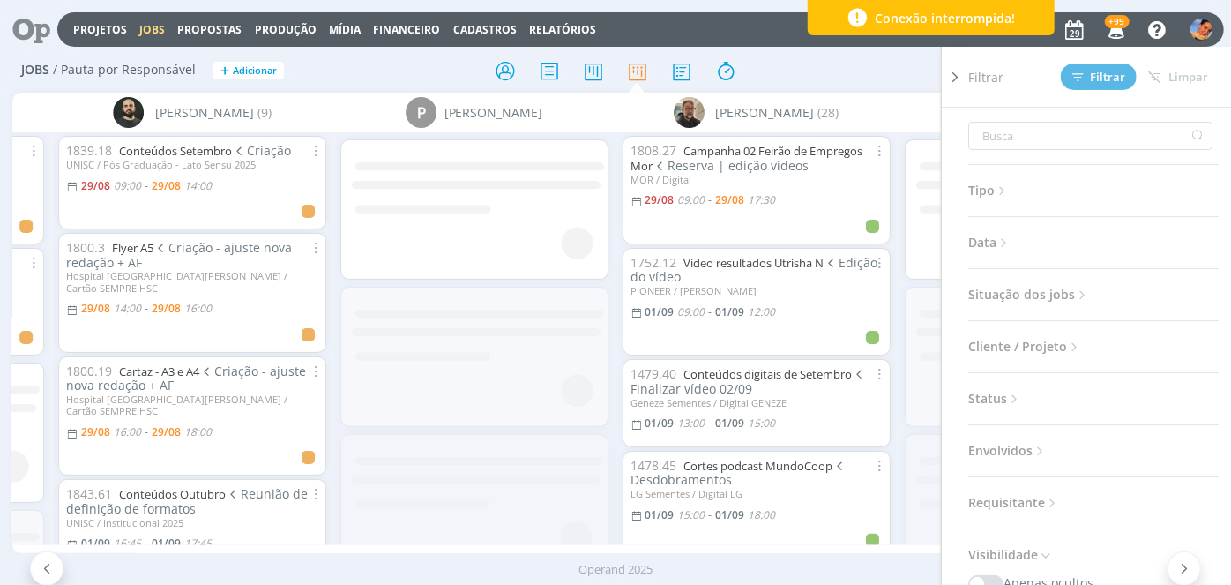
click at [1202, 66] on div "Filtrar Filtrar Limpar Tipo Jobs e Tarefas Data Personalizado a Situação dos jo…" at bounding box center [1018, 70] width 385 height 28
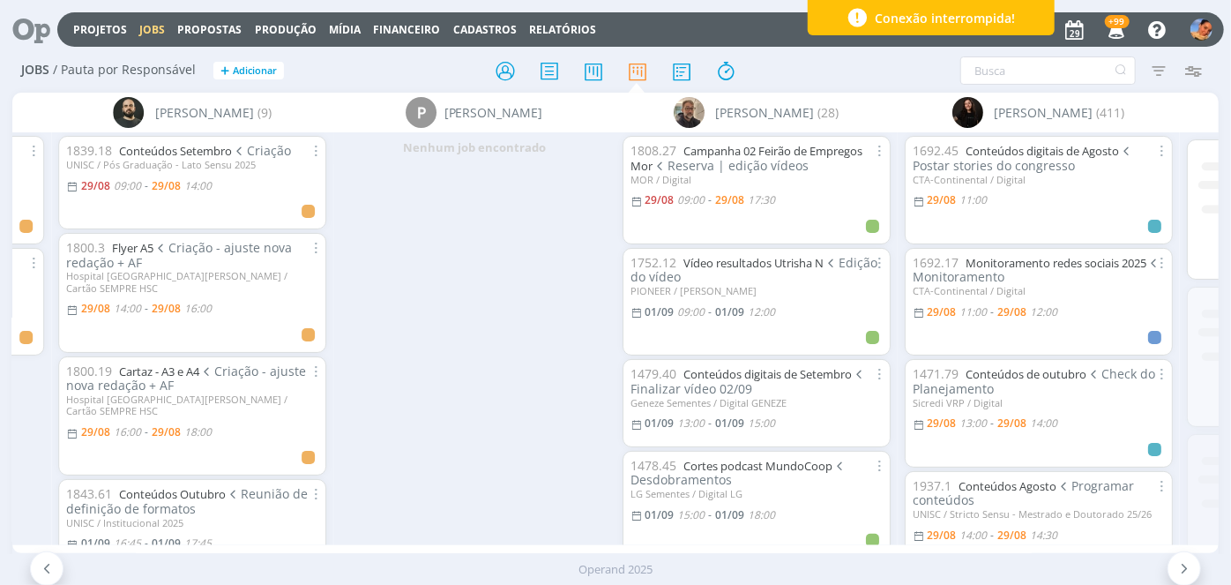
click at [1197, 66] on icon "button" at bounding box center [1194, 71] width 32 height 32
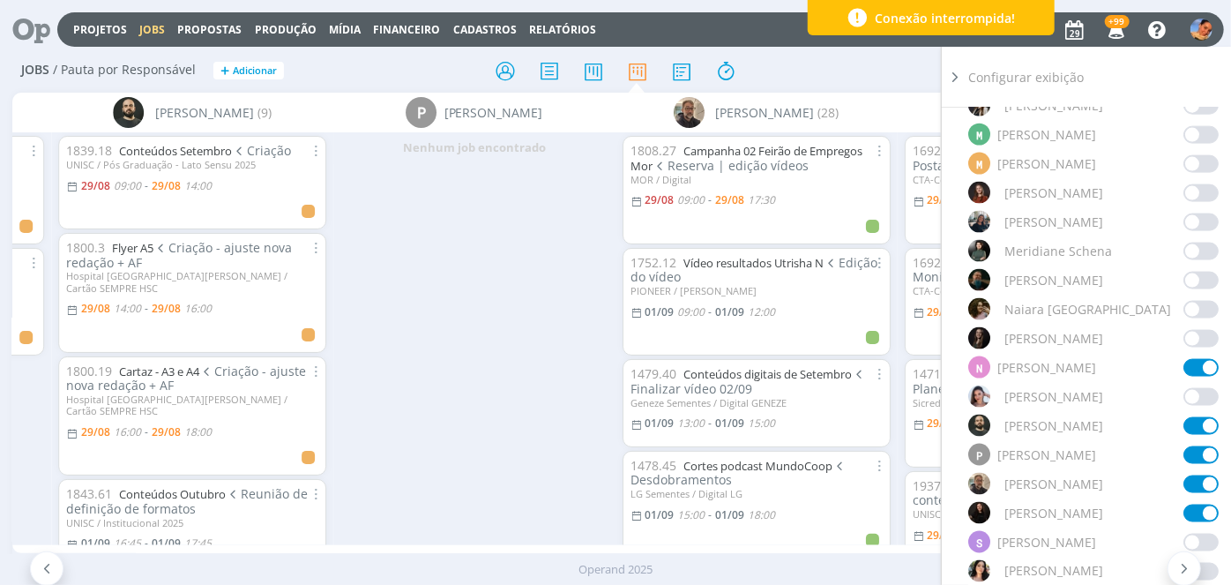
scroll to position [1283, 0]
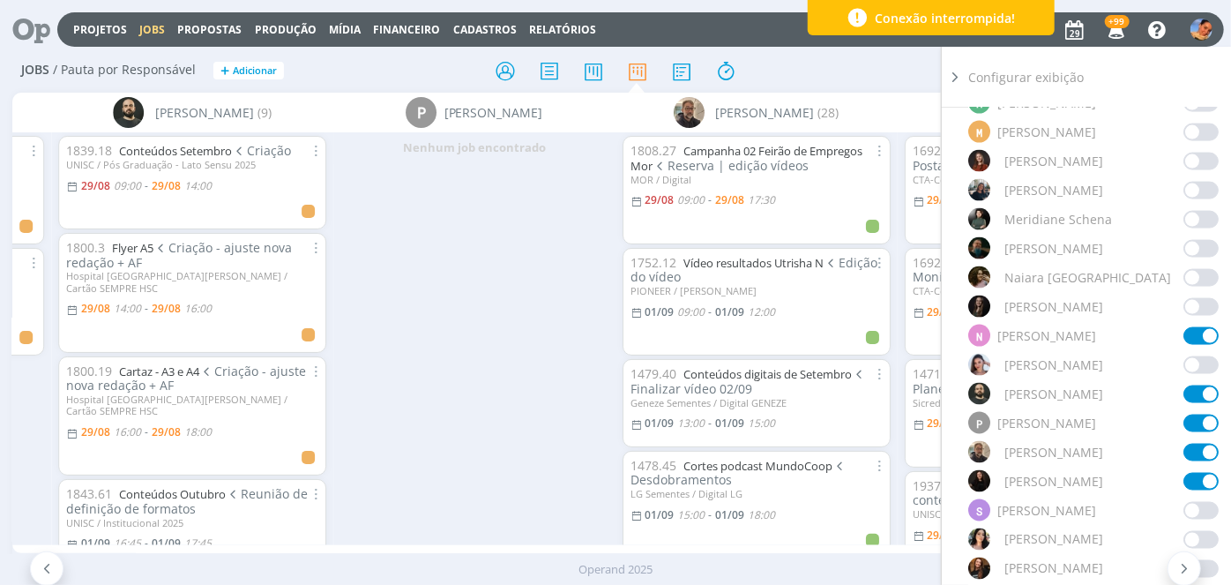
click at [1189, 415] on span at bounding box center [1201, 424] width 35 height 18
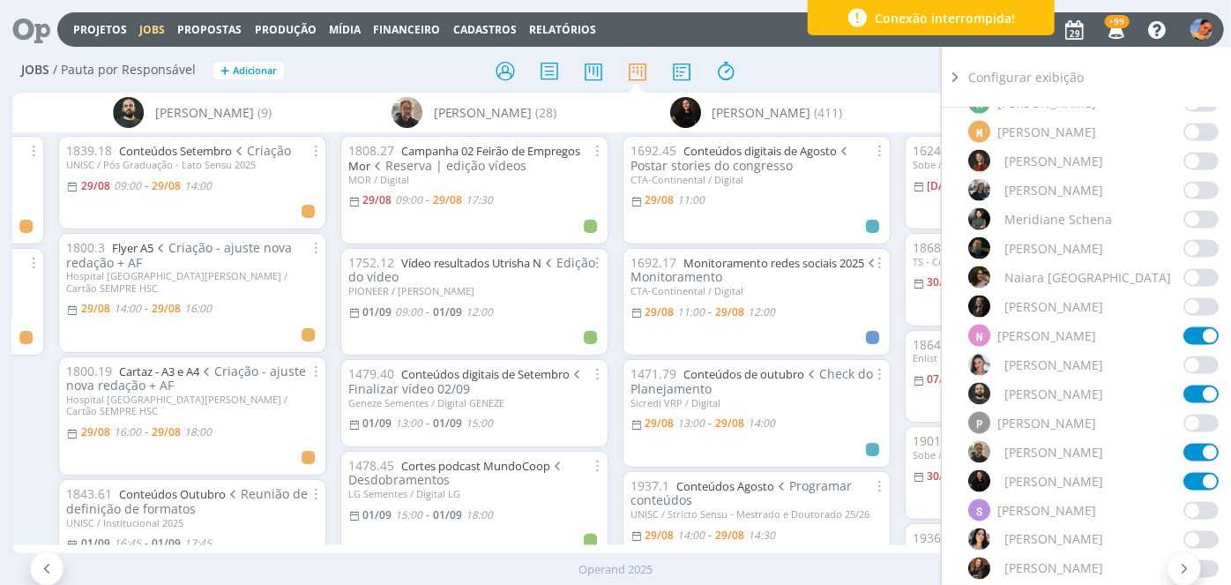
click at [1194, 327] on span at bounding box center [1201, 336] width 35 height 18
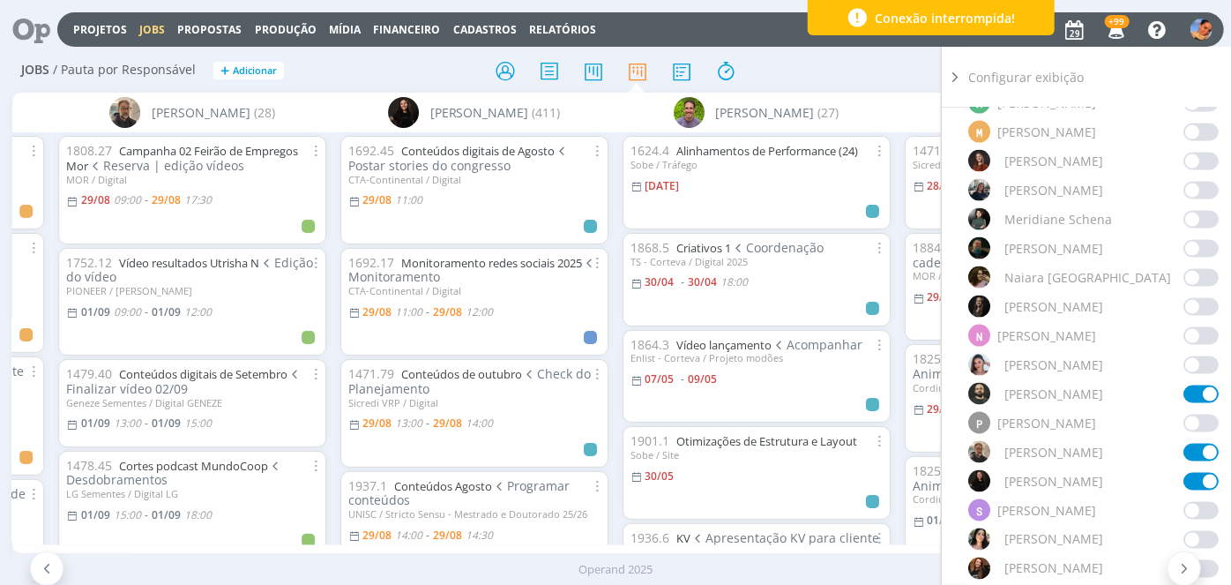
click at [847, 69] on div "Filtrar Filtrar Limpar Tipo Jobs e Tarefas Data Personalizado a Situação dos jo…" at bounding box center [1018, 70] width 385 height 28
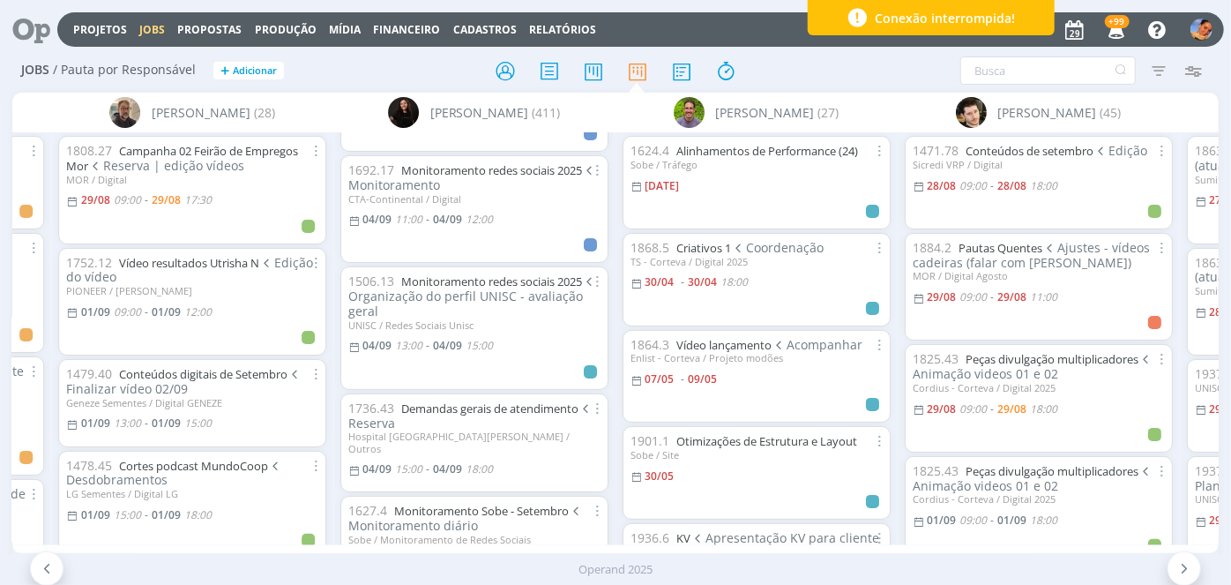
scroll to position [4170, 0]
click at [473, 400] on link "Demandas gerais de atendimento" at bounding box center [489, 407] width 177 height 16
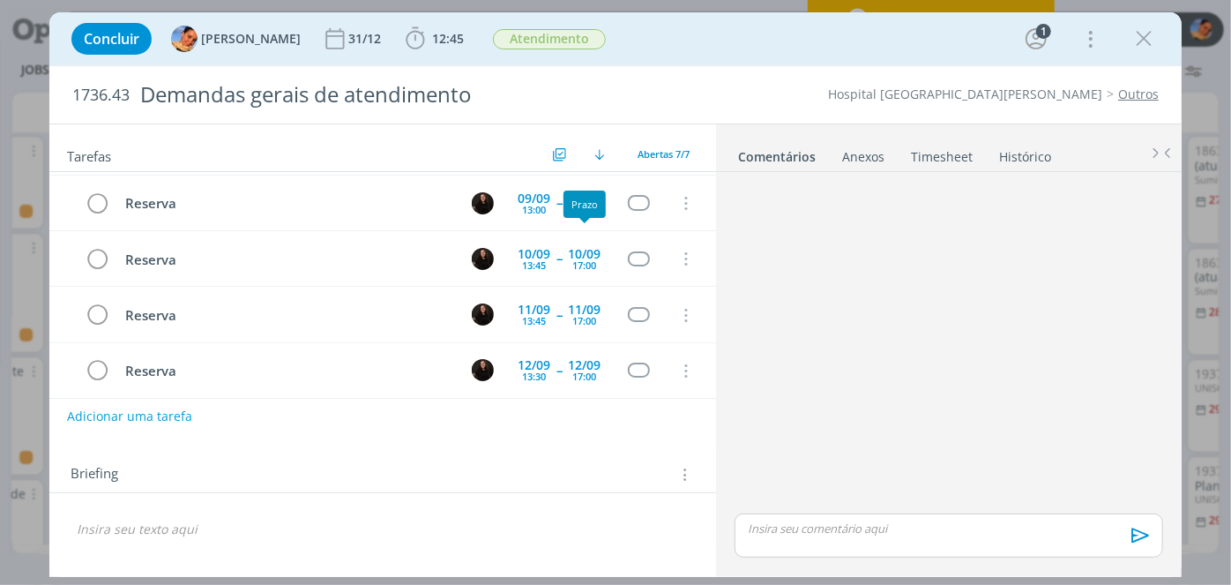
scroll to position [169, 0]
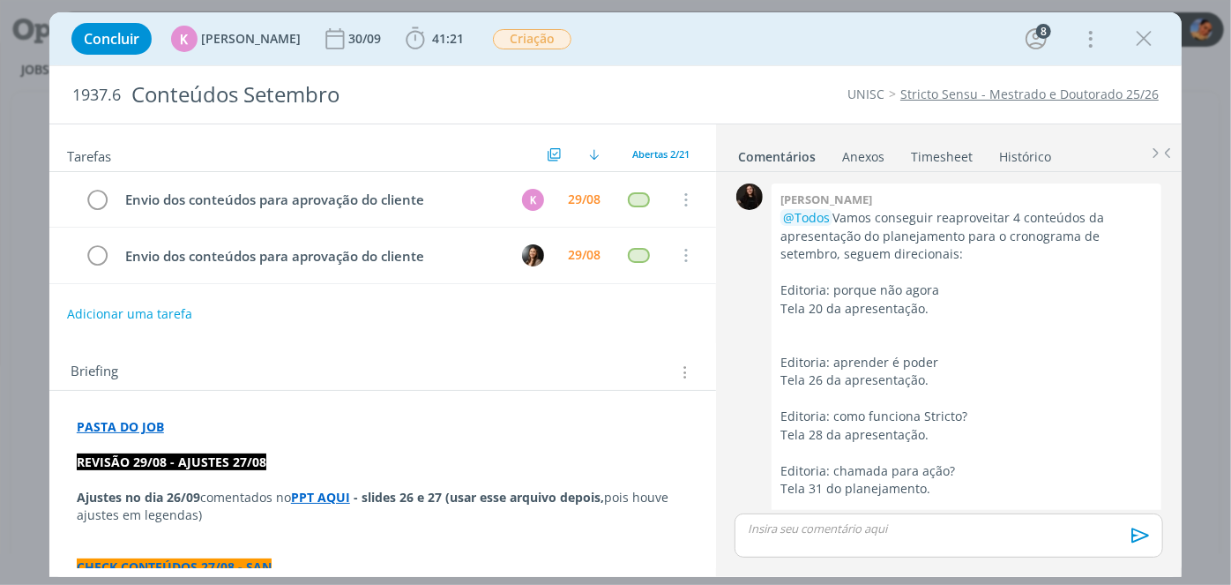
scroll to position [2594, 0]
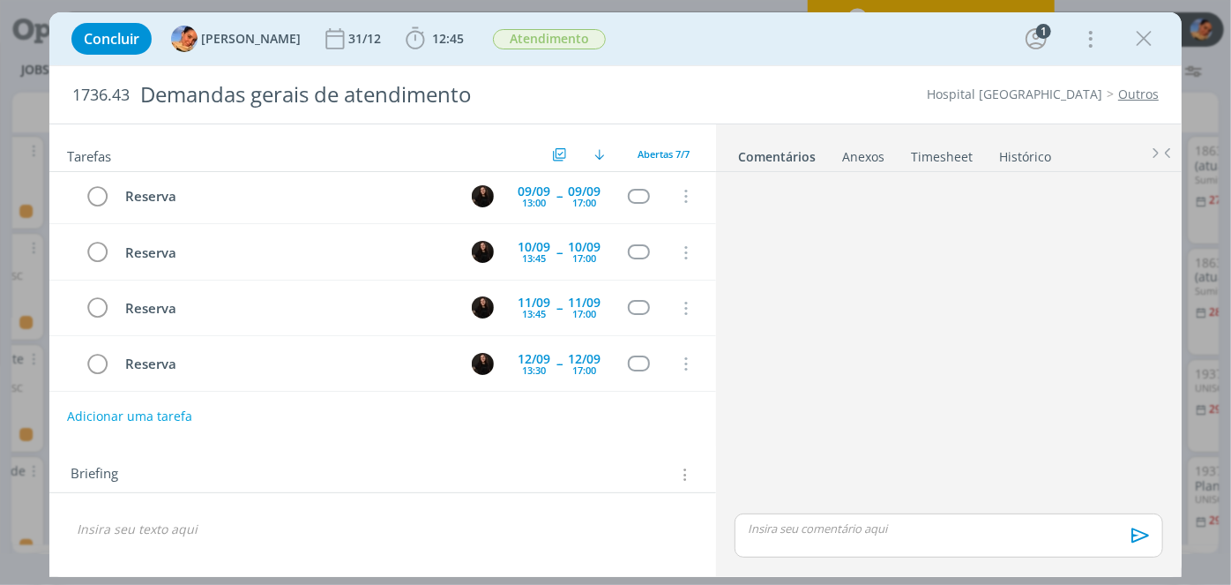
scroll to position [168, 0]
click at [1141, 50] on icon "dialog" at bounding box center [1144, 39] width 26 height 26
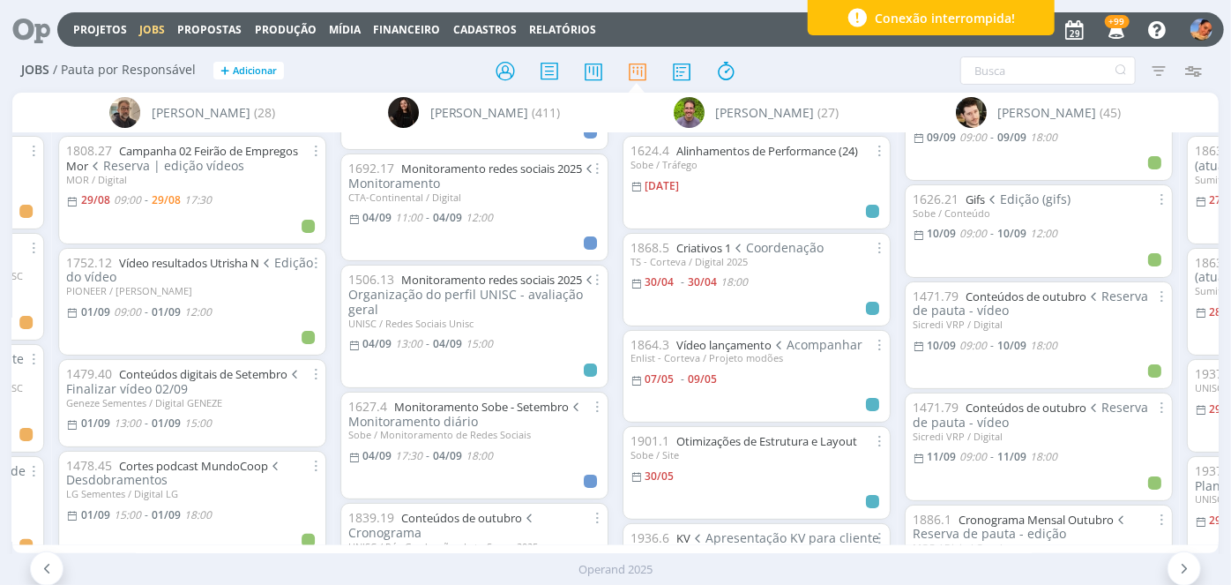
scroll to position [1202, 0]
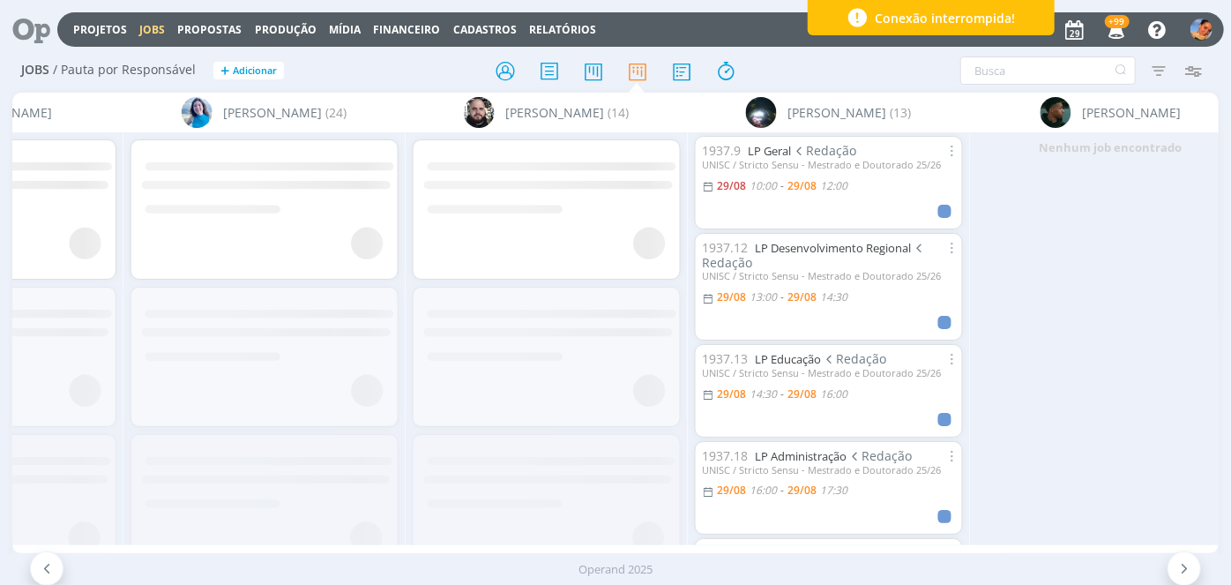
click at [324, 516] on icon at bounding box center [264, 504] width 266 height 124
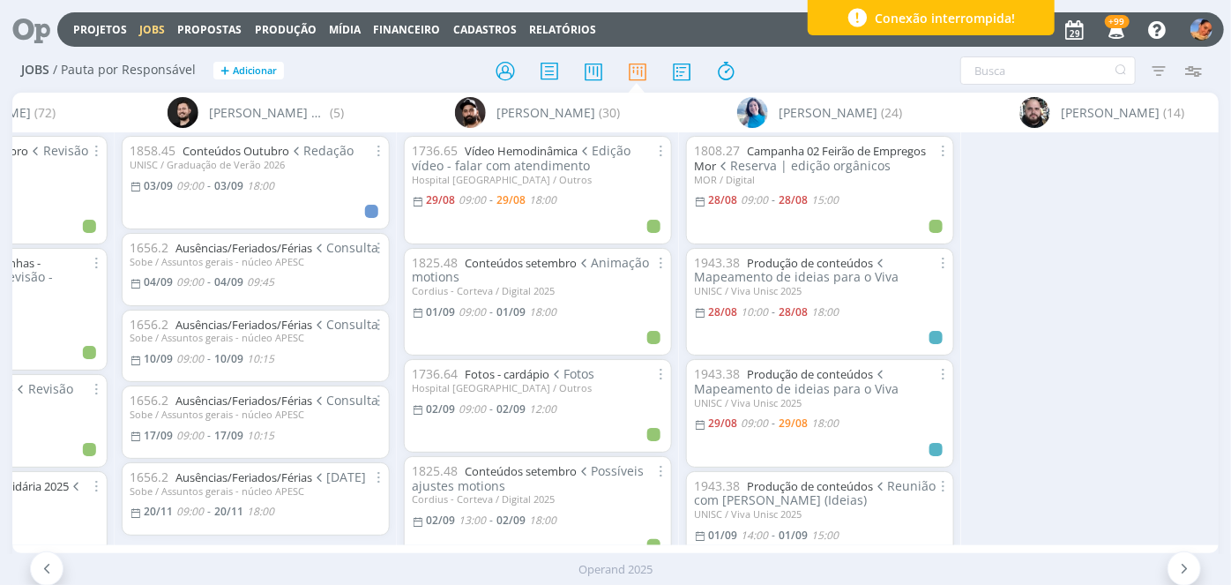
scroll to position [0, 0]
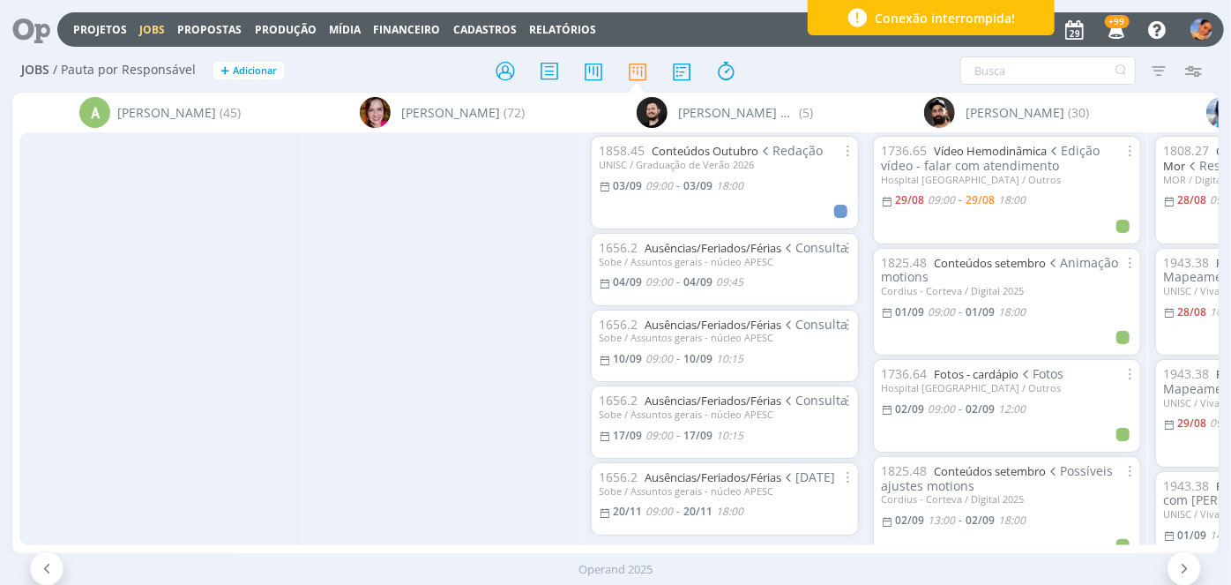
scroll to position [722, 0]
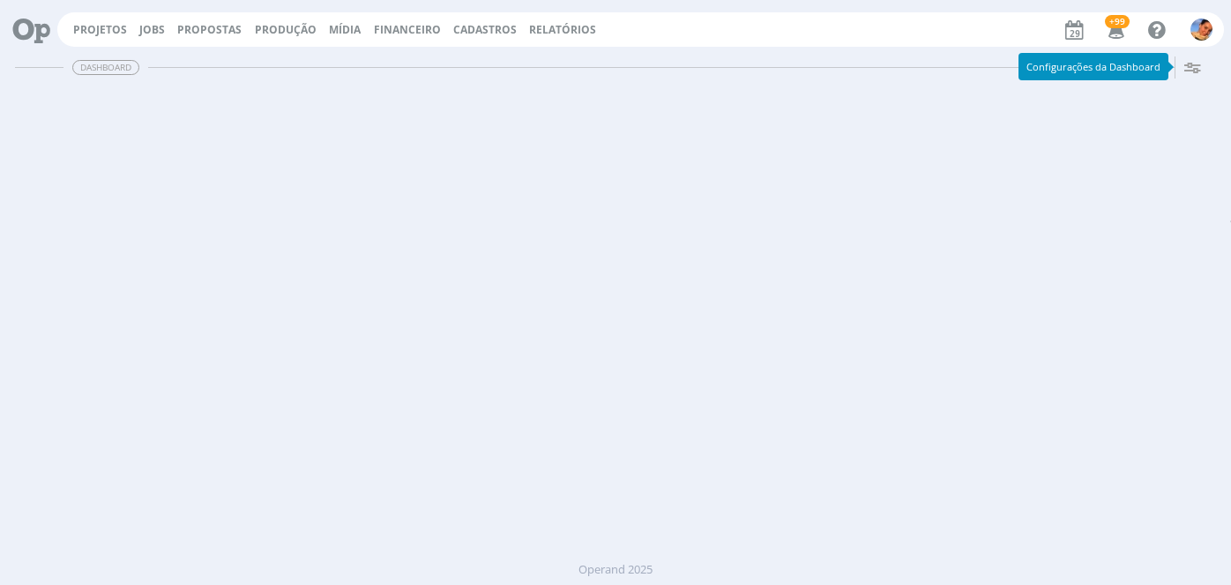
click at [565, 38] on div "Projetos Jobs Propostas Produção [GEOGRAPHIC_DATA] Financeiro Cadastros Relatór…" at bounding box center [640, 29] width 1167 height 34
click at [561, 35] on link "Relatórios" at bounding box center [562, 29] width 67 height 15
click at [545, 23] on link "Relatórios" at bounding box center [562, 29] width 67 height 15
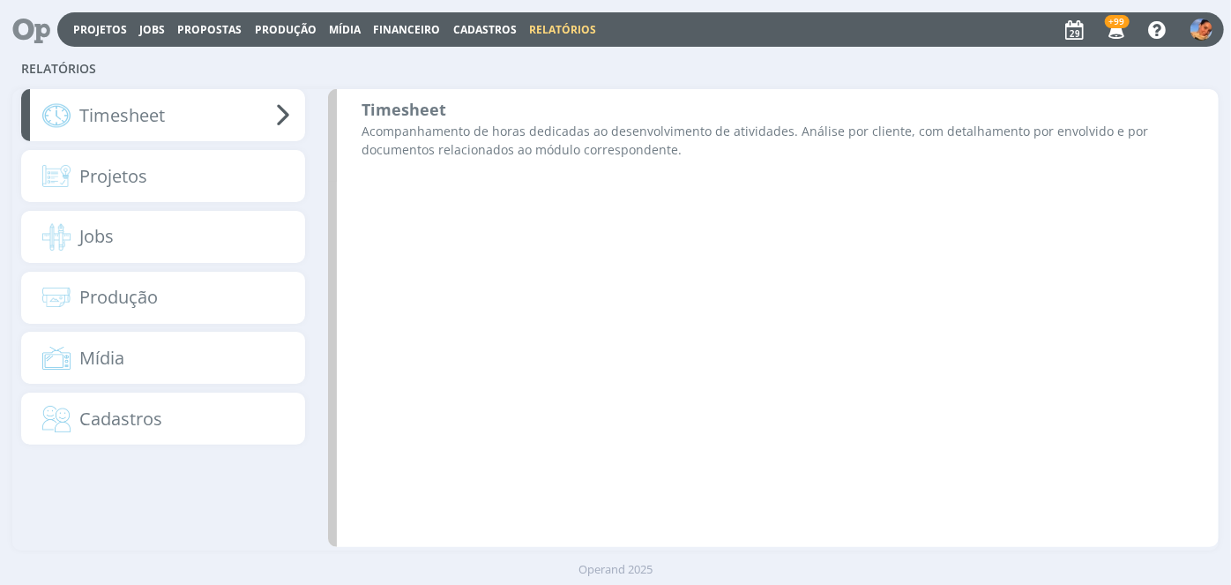
click at [489, 85] on div "Relatórios" at bounding box center [263, 69] width 503 height 41
click at [470, 142] on p "Acompanhamento de horas dedicadas ao desenvolvimento de atividades. Análise por…" at bounding box center [778, 140] width 833 height 37
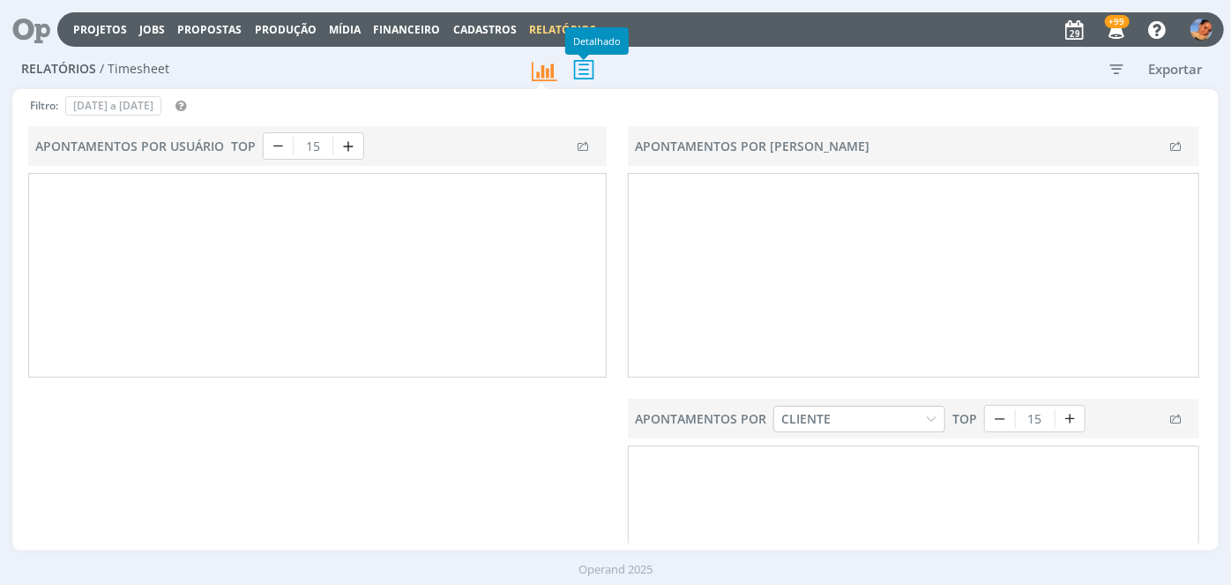
click at [591, 66] on icon at bounding box center [583, 69] width 37 height 36
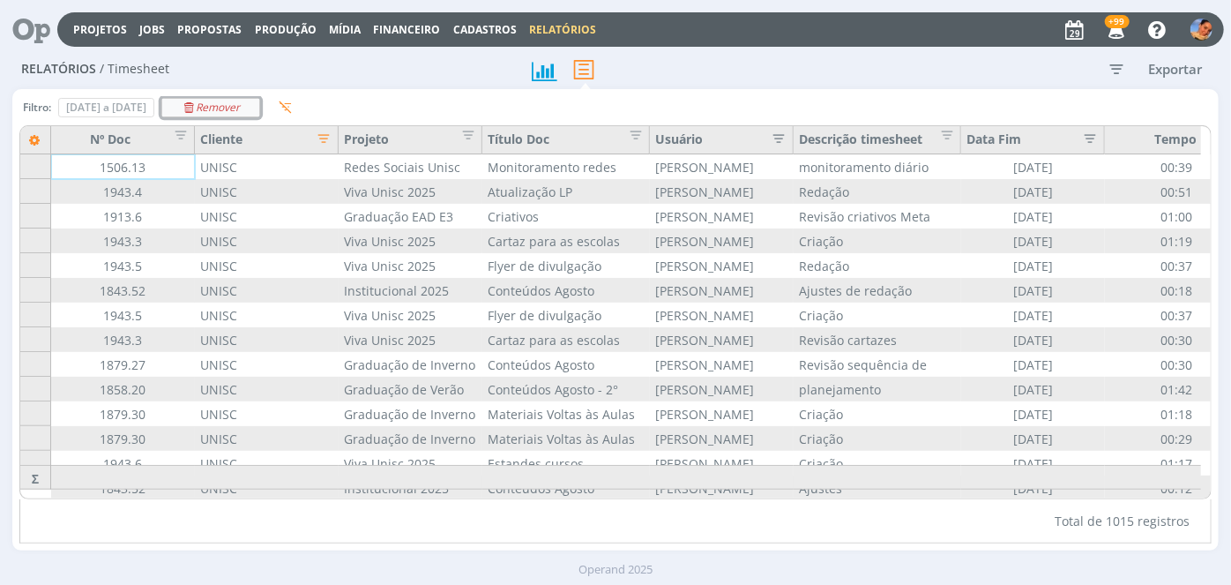
click at [241, 107] on icon "Remover" at bounding box center [211, 107] width 59 height 11
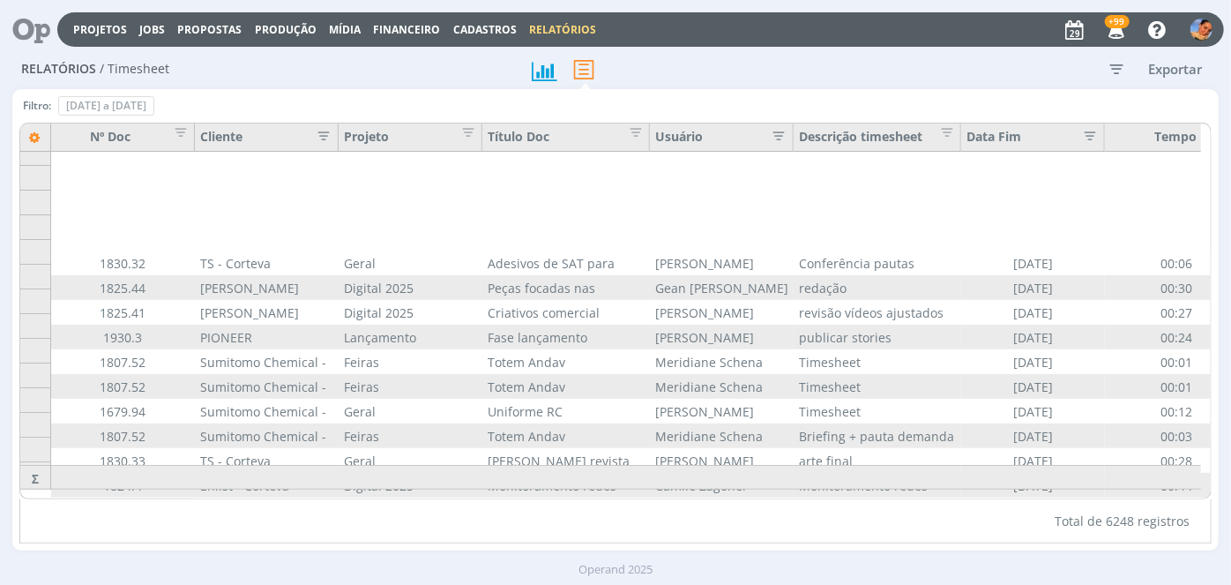
scroll to position [109, 0]
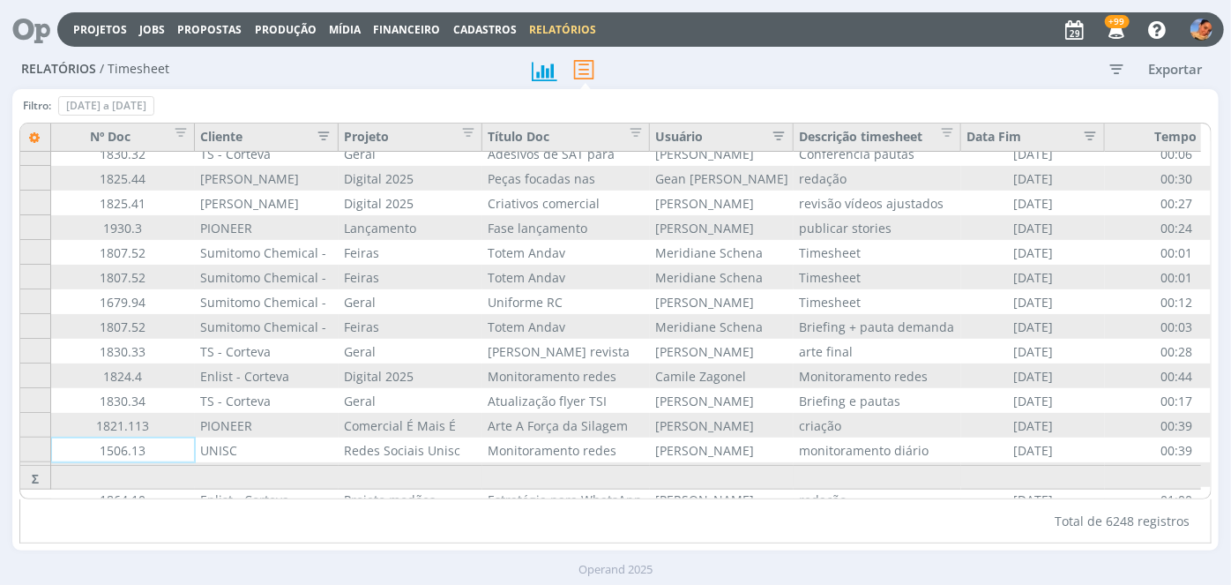
click at [328, 140] on icon "button" at bounding box center [320, 134] width 18 height 18
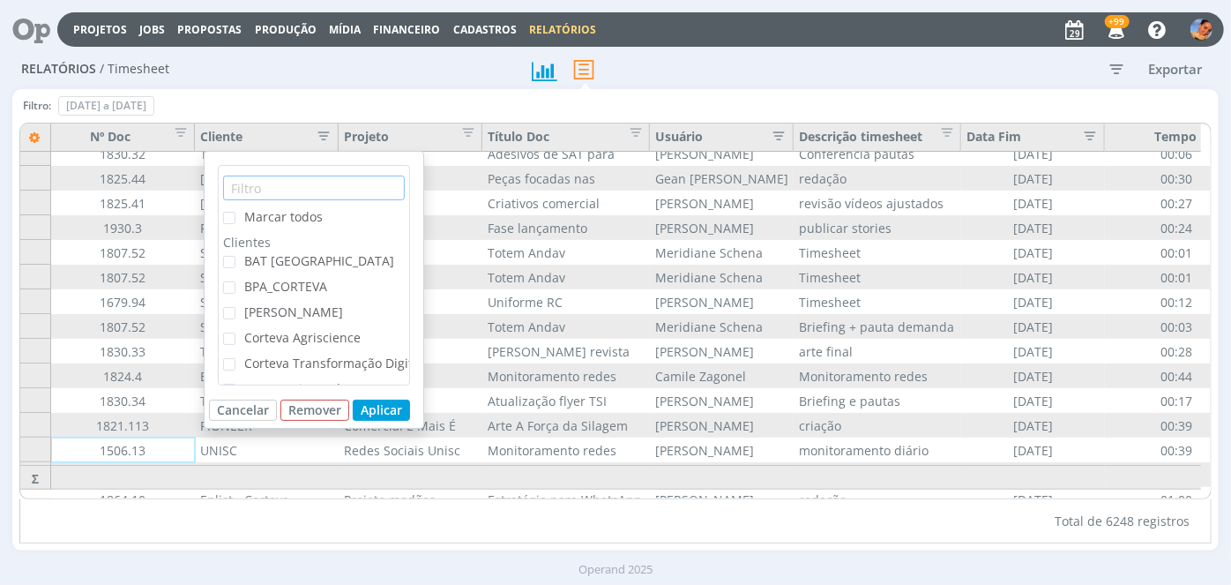
click at [319, 197] on input "text" at bounding box center [314, 188] width 182 height 25
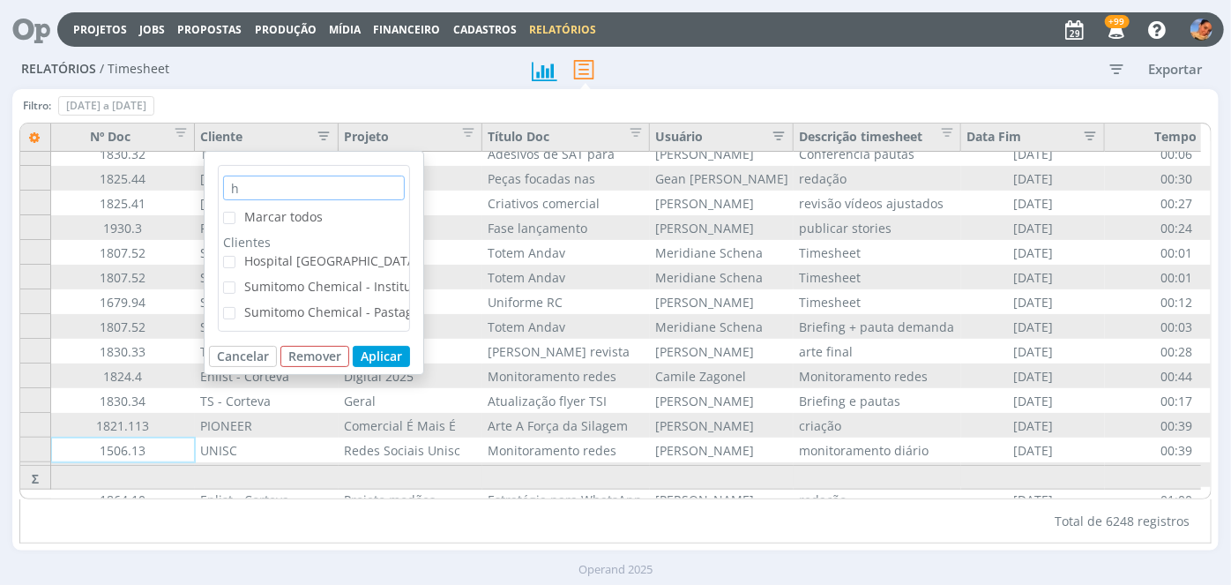
type input "h"
click at [311, 264] on span "Hospital Santa Cruz" at bounding box center [332, 260] width 176 height 17
click at [236, 256] on input "Hospital Santa Cruz" at bounding box center [236, 256] width 0 height 0
click at [383, 365] on button "Aplicar" at bounding box center [381, 356] width 57 height 21
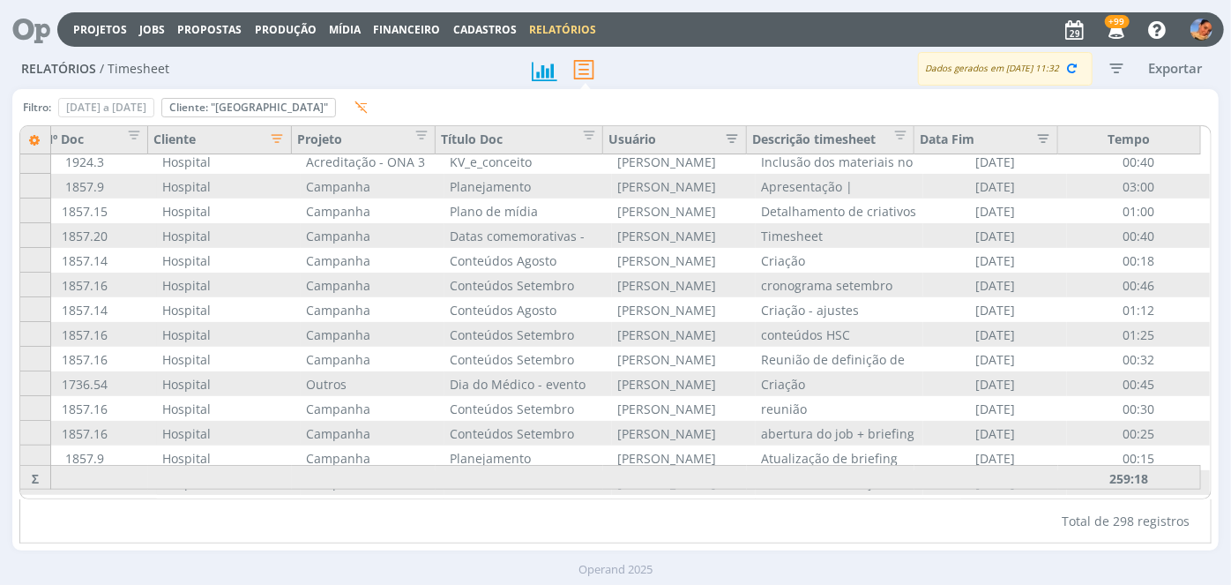
scroll to position [0, 47]
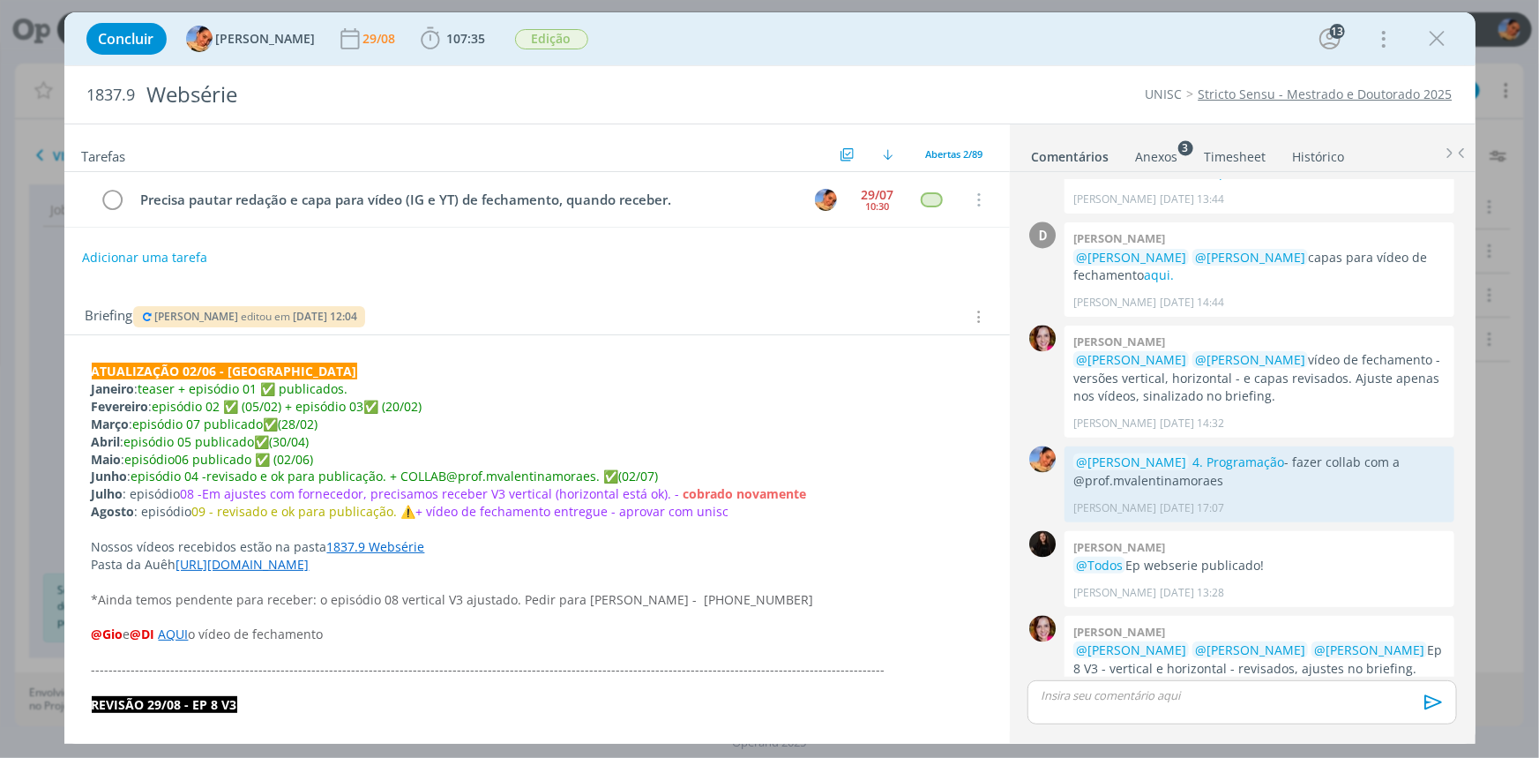
scroll to position [1642, 0]
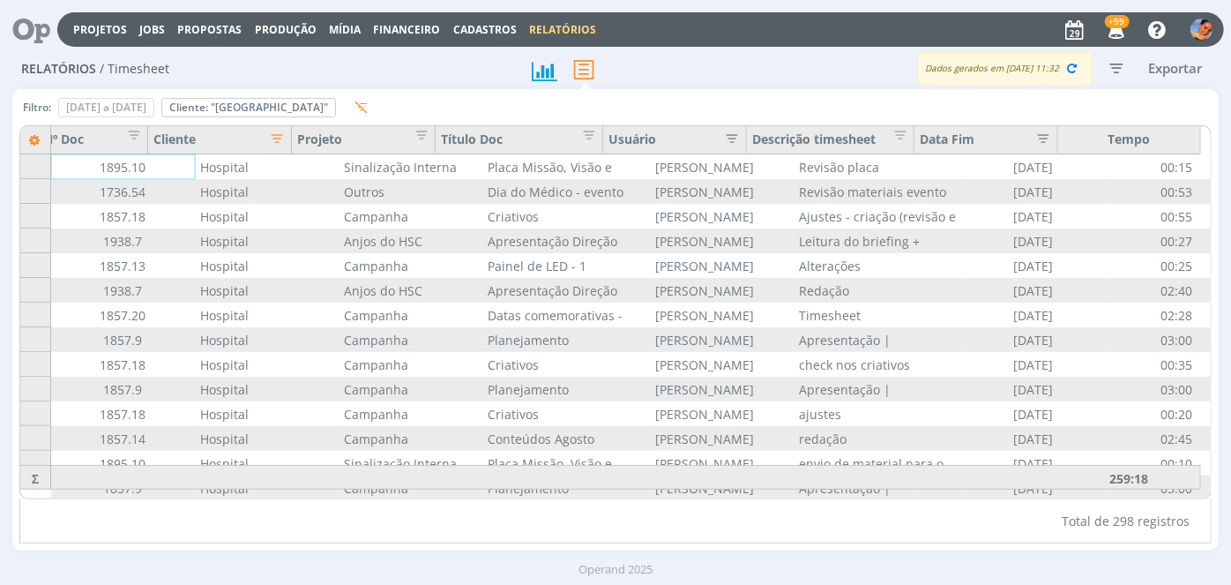
scroll to position [0, 47]
